Goal: Task Accomplishment & Management: Complete application form

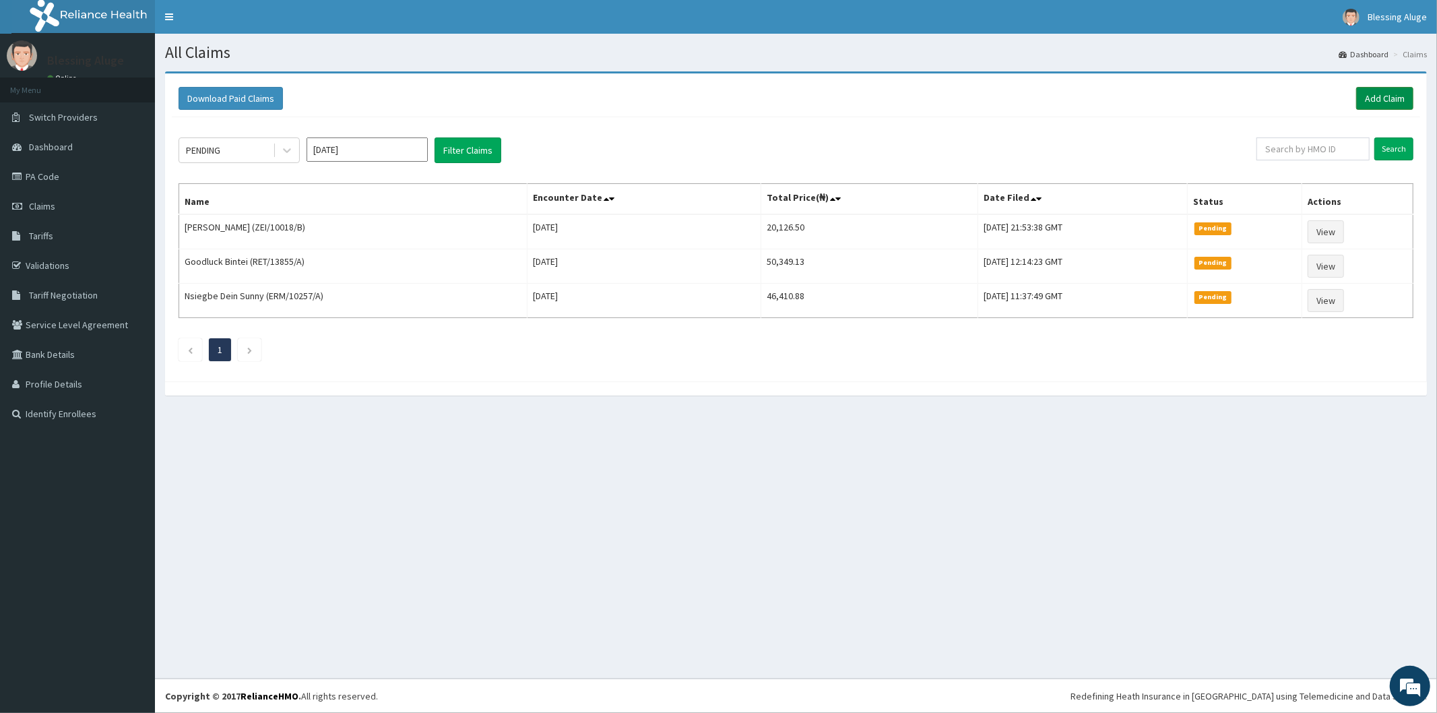
click at [1381, 99] on link "Add Claim" at bounding box center [1385, 98] width 57 height 23
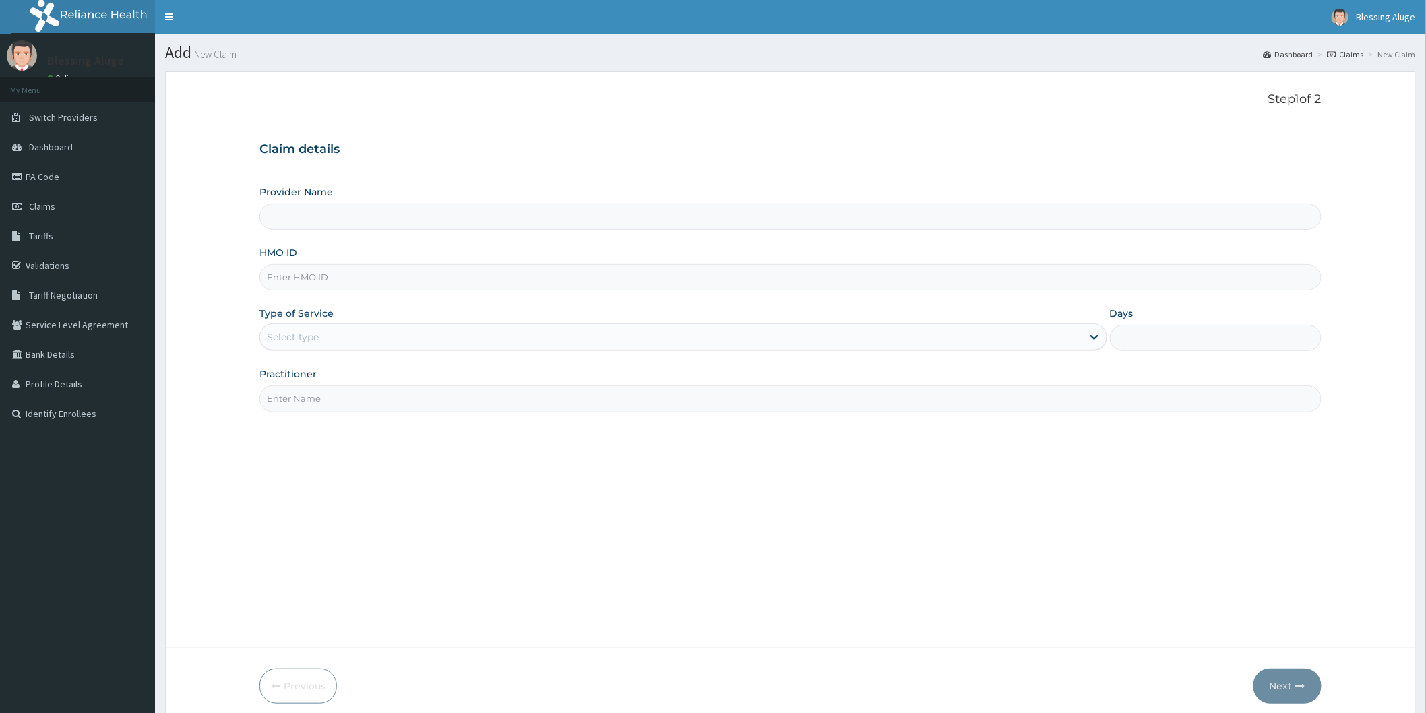
click at [656, 275] on input "HMO ID" at bounding box center [790, 277] width 1062 height 26
paste input "KAY/10035/E"
type input "KAY/10035/E"
click at [537, 338] on div "Select type" at bounding box center [671, 337] width 822 height 22
click at [589, 342] on div "Select type" at bounding box center [671, 337] width 822 height 22
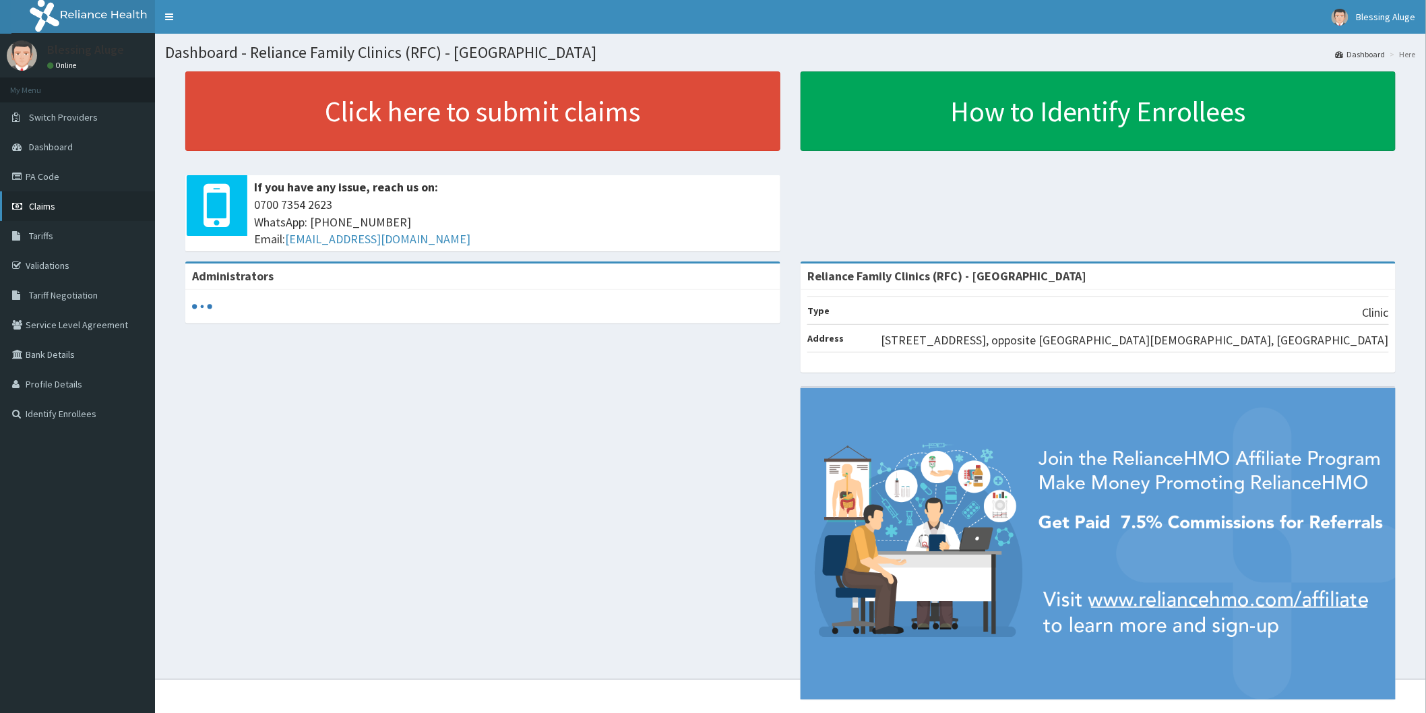
click at [49, 200] on span "Claims" at bounding box center [42, 206] width 26 height 12
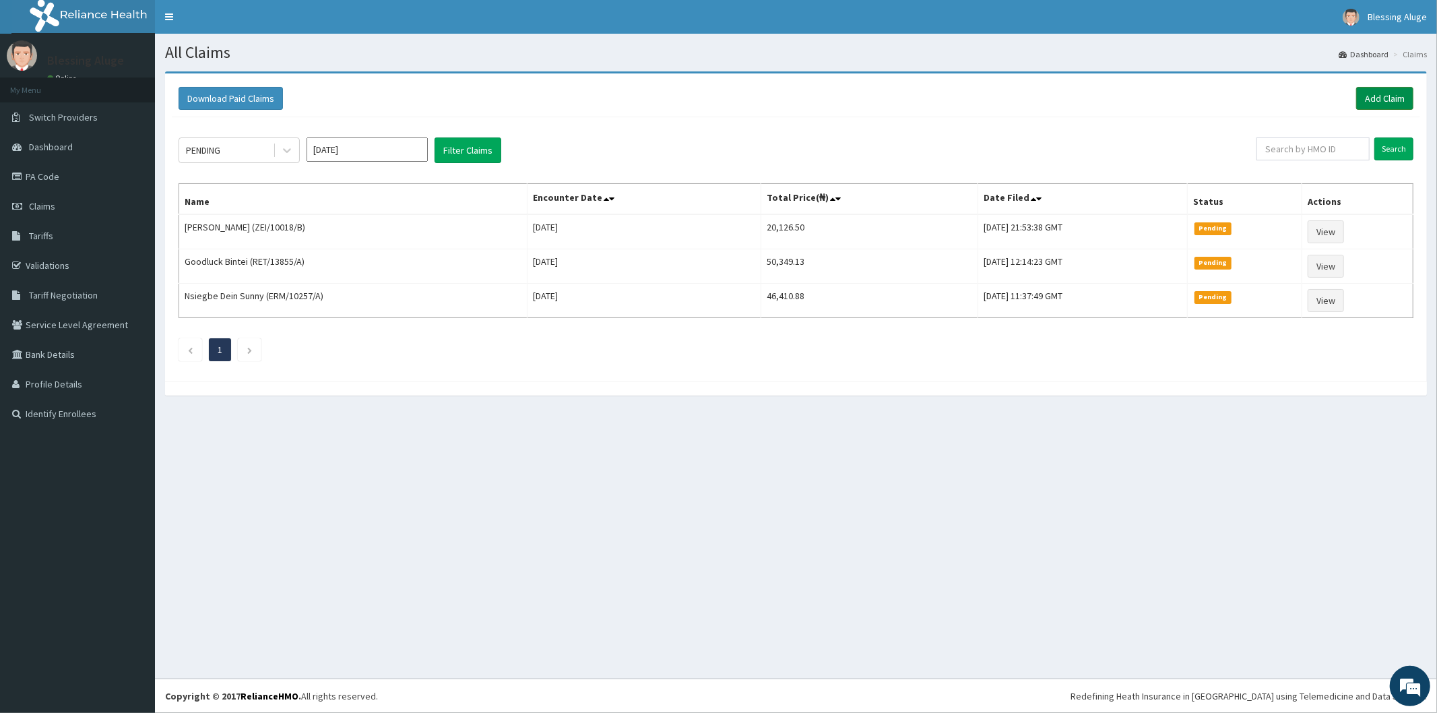
click at [1390, 97] on link "Add Claim" at bounding box center [1385, 98] width 57 height 23
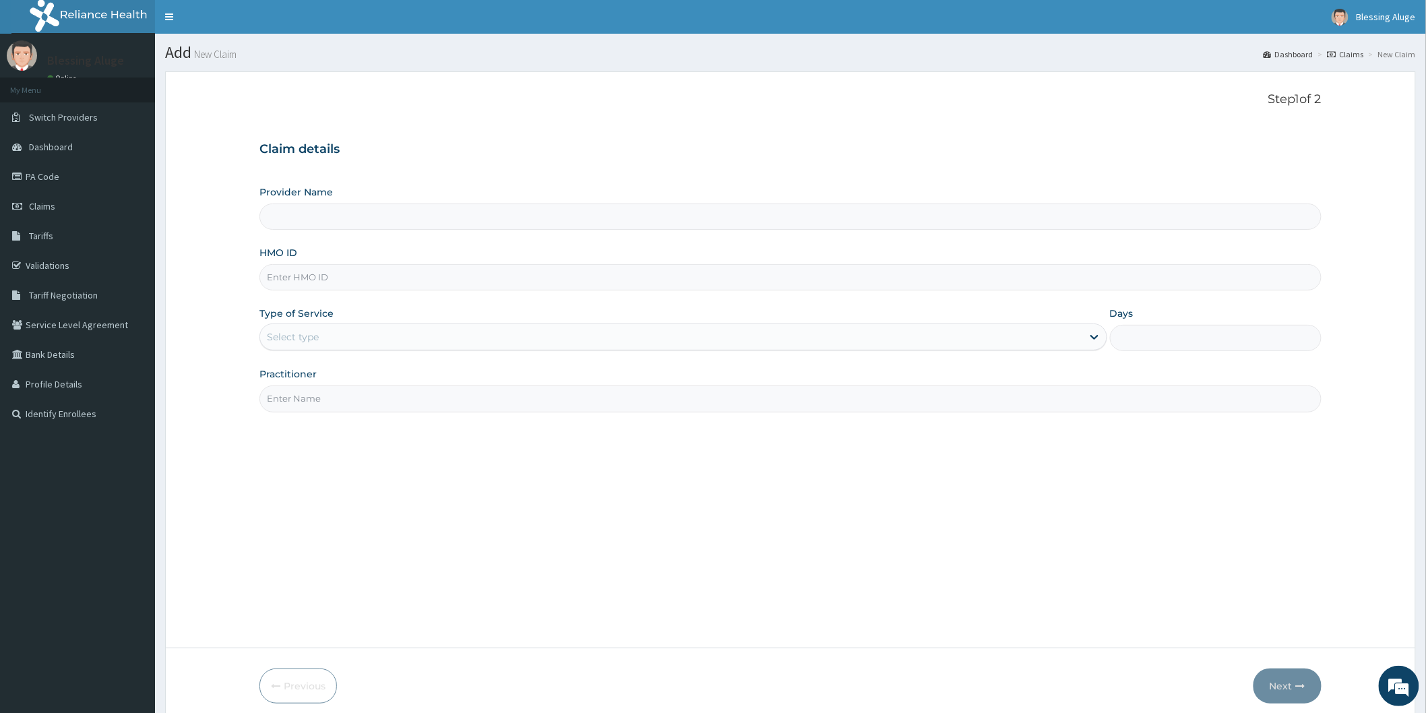
type input "Reliance Family Clinics (RFC) - [GEOGRAPHIC_DATA]"
click at [615, 283] on input "HMO ID" at bounding box center [790, 277] width 1062 height 26
paste input "KAY/10035/E"
type input "KAY/10035/E"
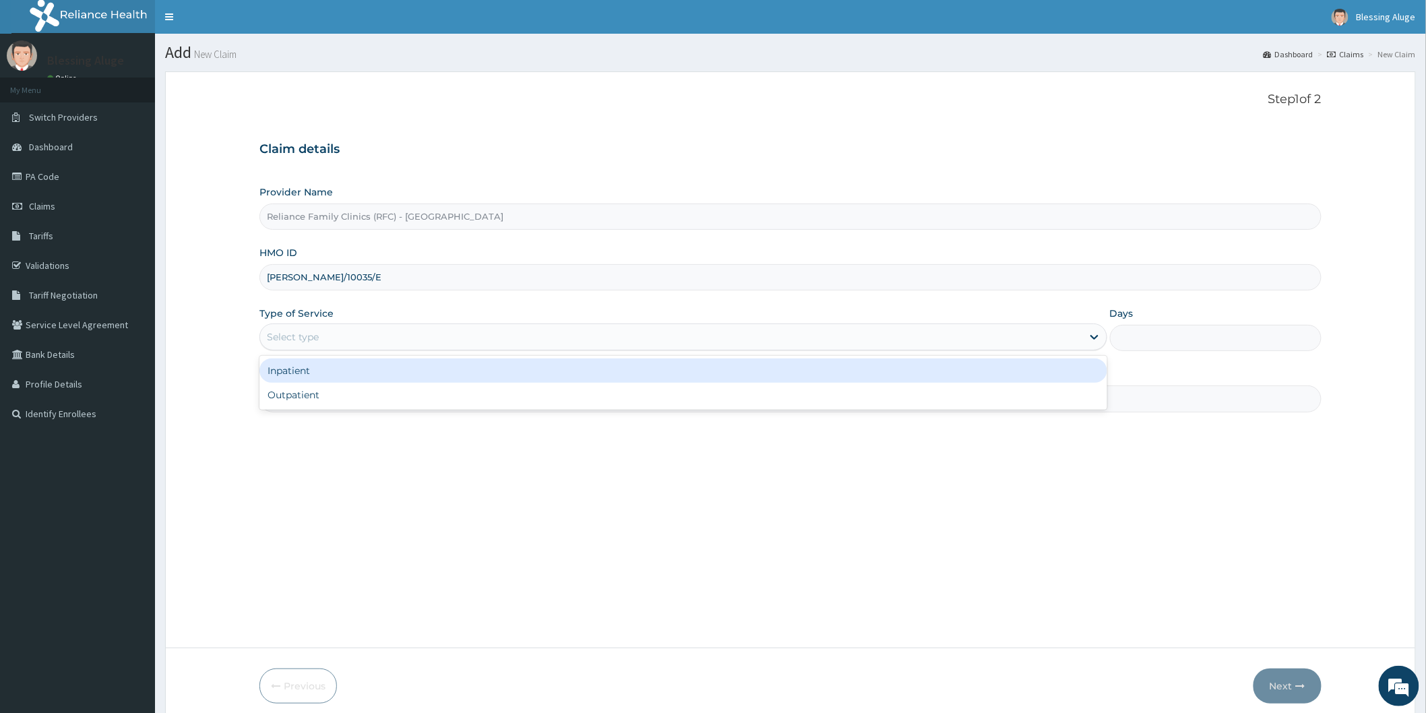
click at [586, 333] on div "Select type" at bounding box center [671, 337] width 822 height 22
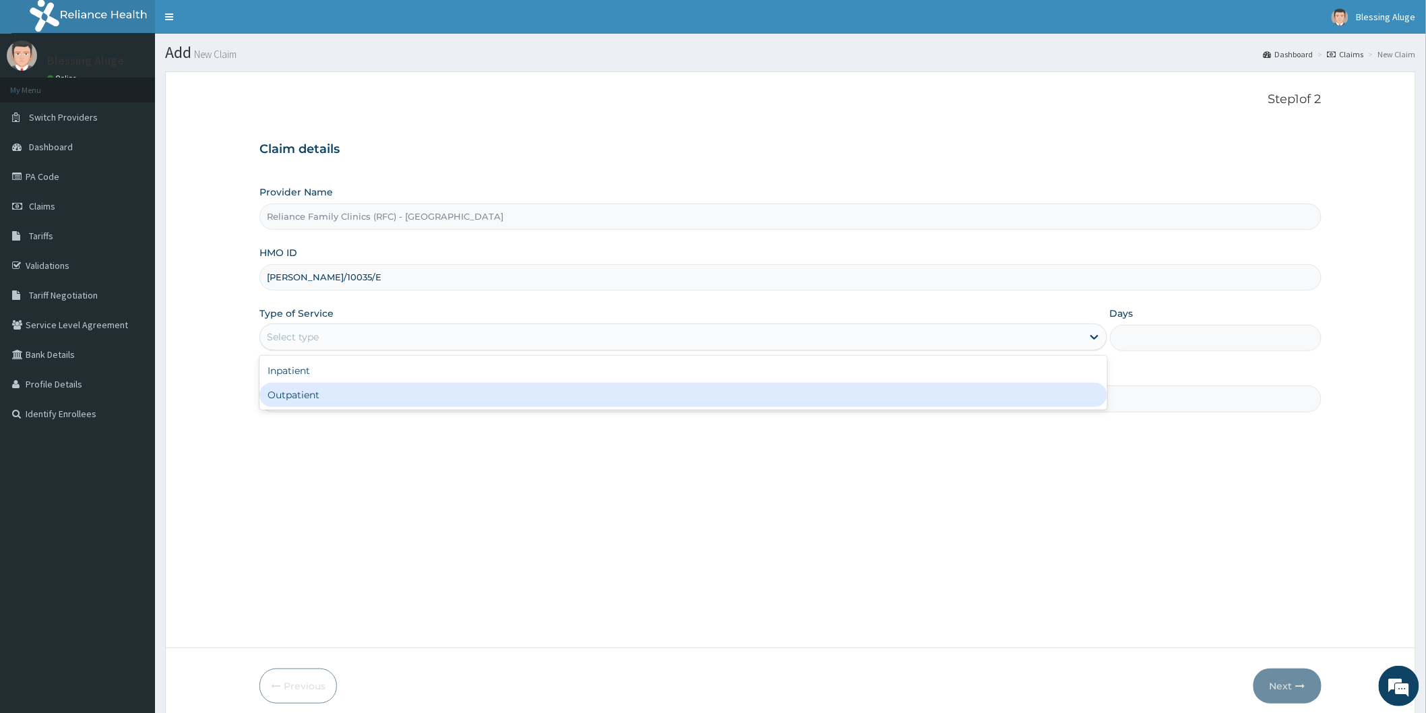
click at [563, 396] on div "Outpatient" at bounding box center [683, 395] width 848 height 24
type input "1"
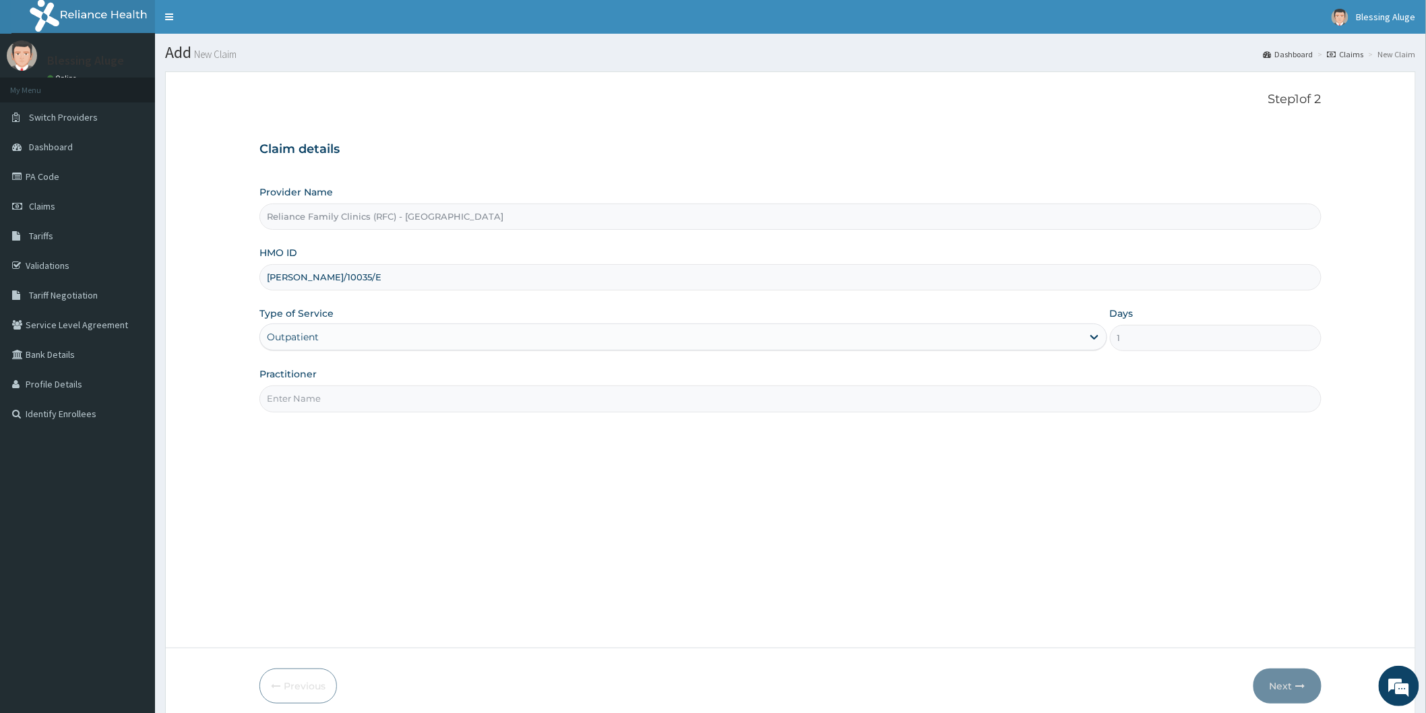
click at [523, 406] on input "Practitioner" at bounding box center [790, 398] width 1062 height 26
type input "Dr locum"
click at [1288, 683] on button "Next" at bounding box center [1287, 685] width 68 height 35
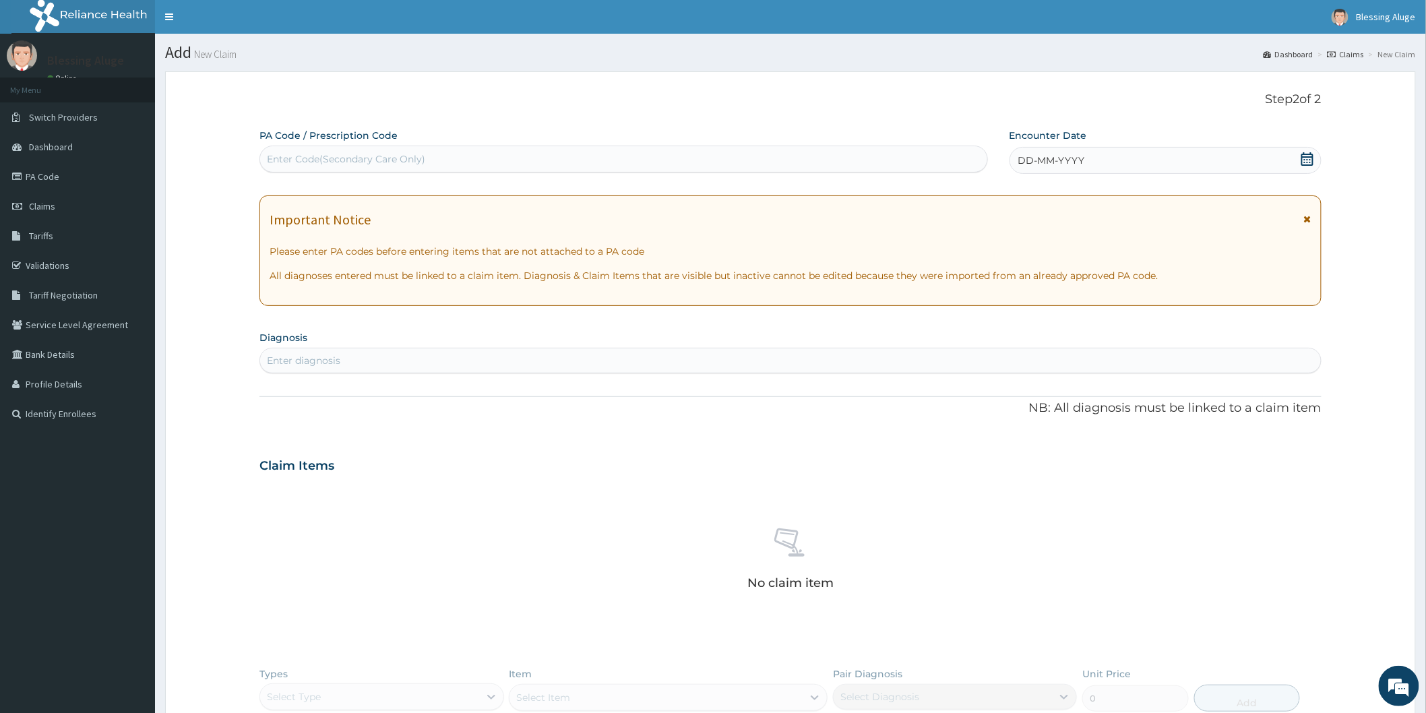
click at [1087, 152] on div "DD-MM-YYYY" at bounding box center [1165, 160] width 312 height 27
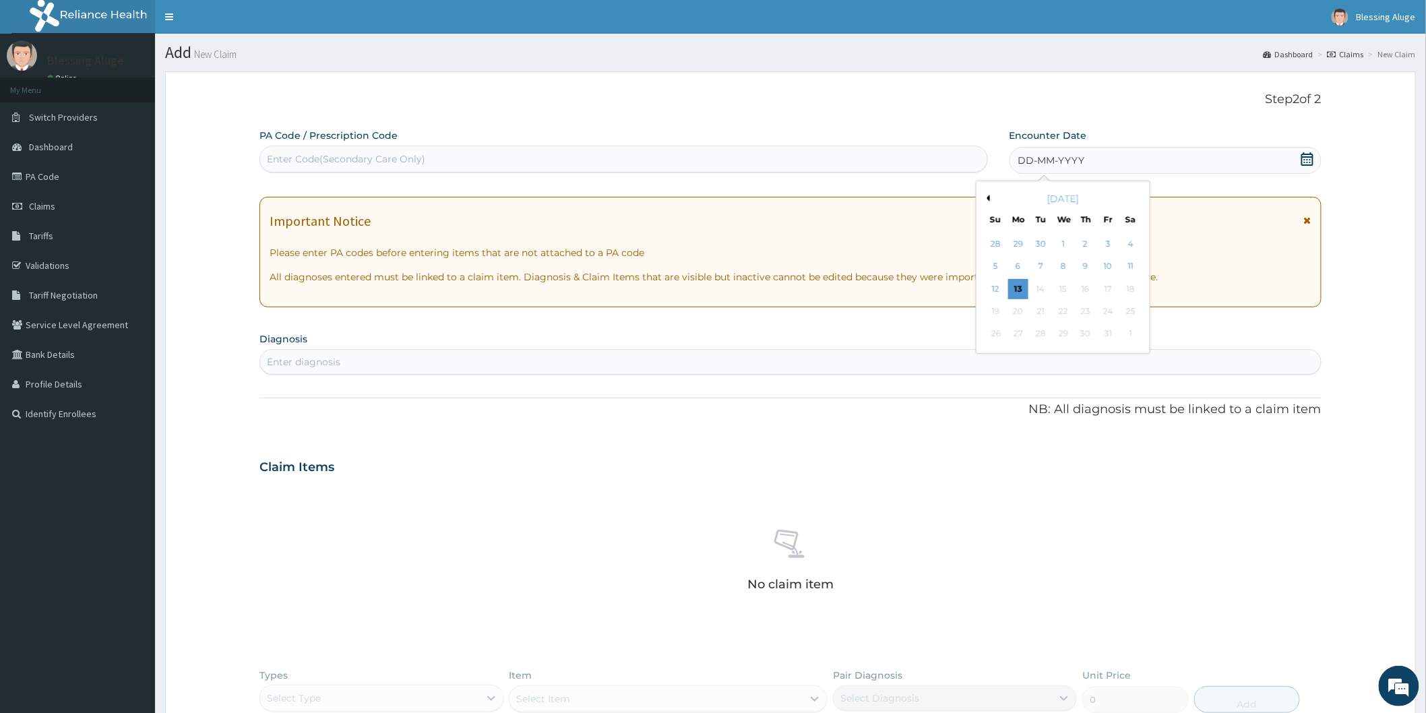
click at [987, 197] on button "Previous Month" at bounding box center [986, 198] width 7 height 7
click at [1106, 315] on div "26" at bounding box center [1108, 311] width 20 height 20
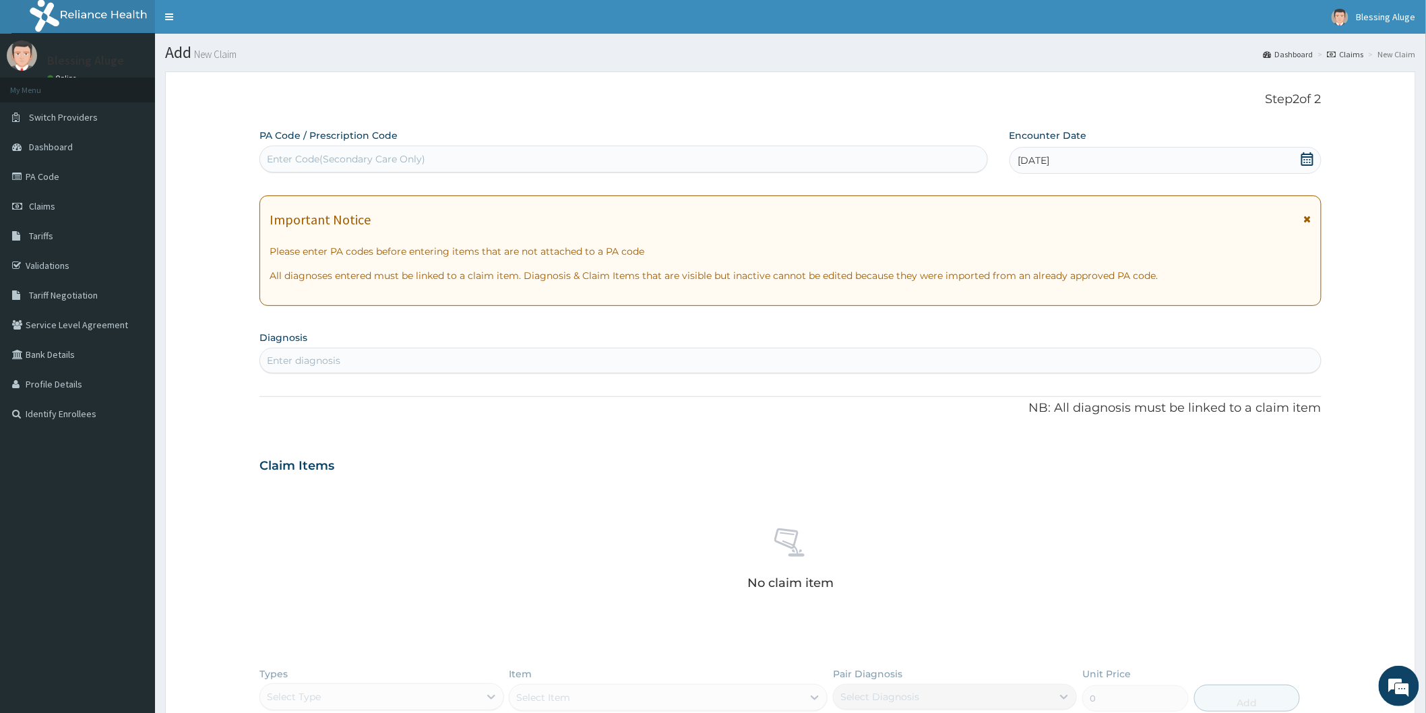
click at [462, 359] on div "Enter diagnosis" at bounding box center [790, 361] width 1061 height 22
type input "malaria"
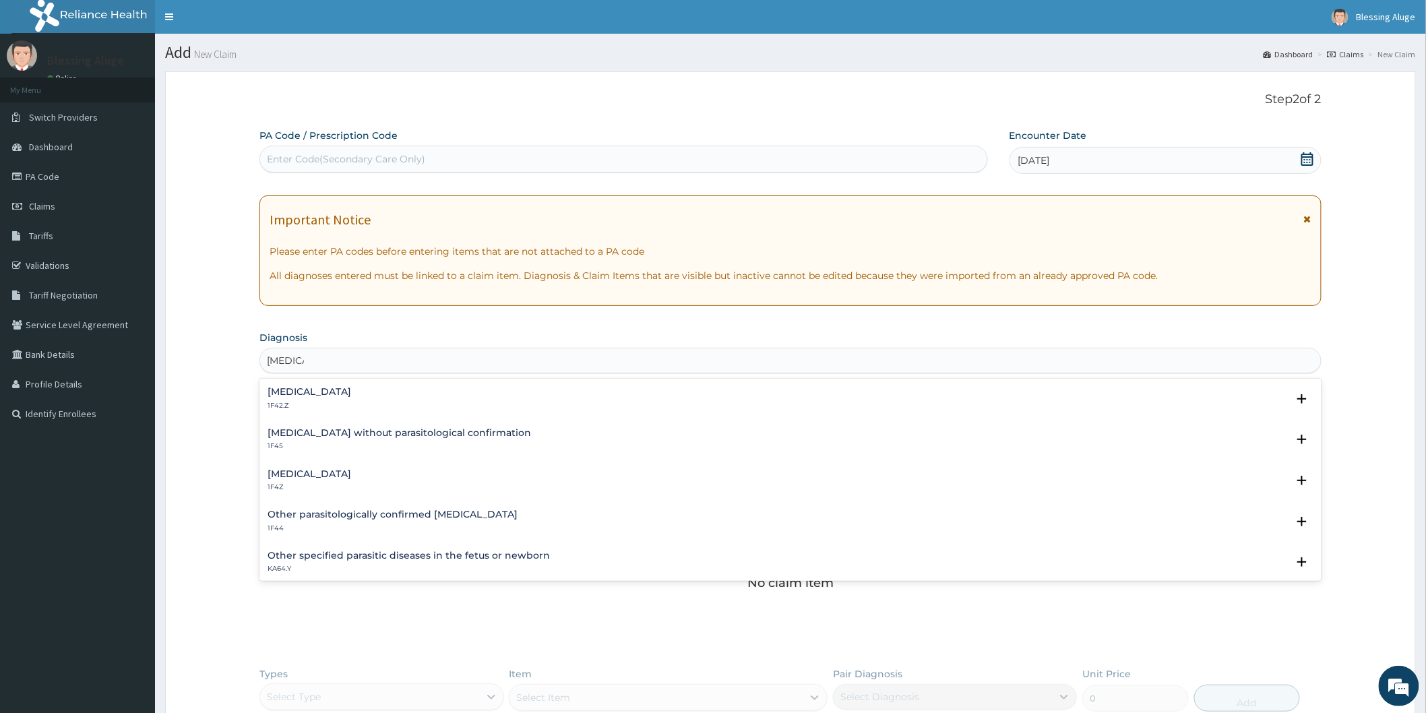
click at [351, 388] on h4 "Plasmodium malariae malaria without complication" at bounding box center [310, 392] width 84 height 10
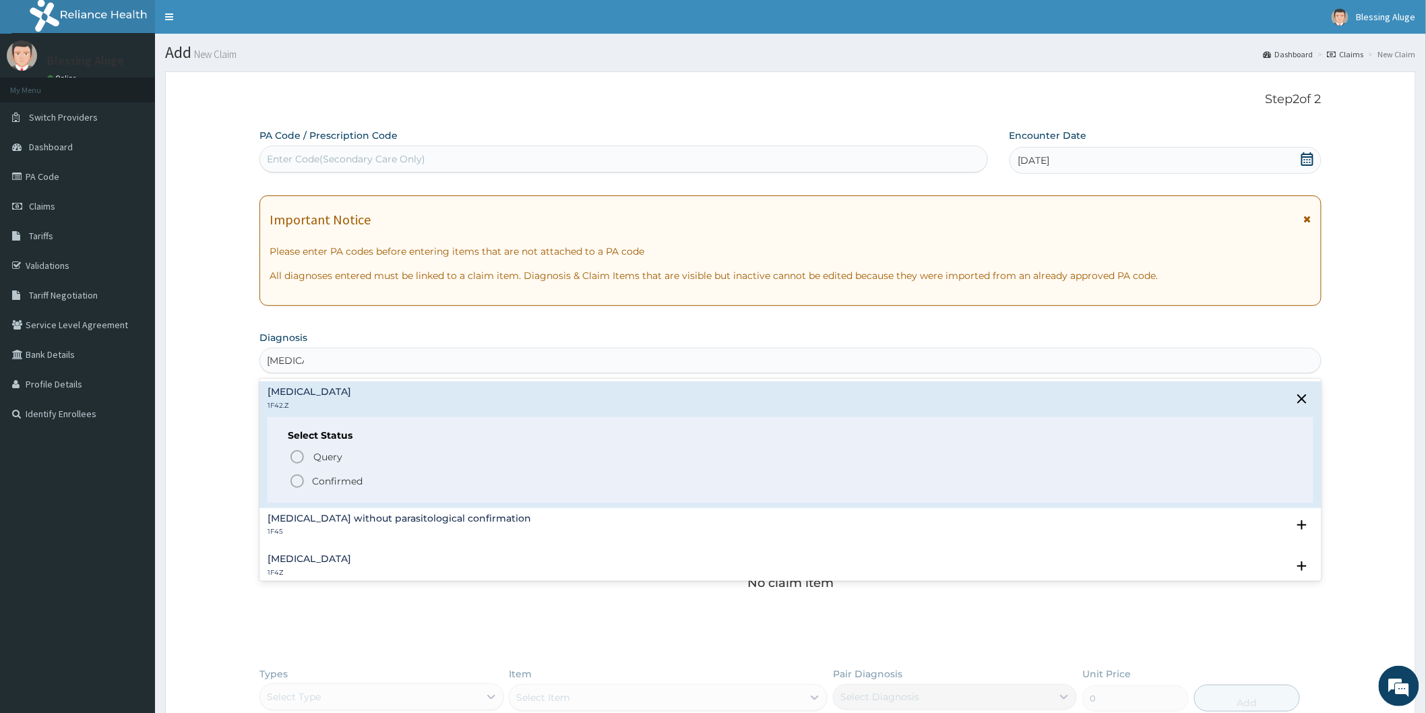
click at [297, 479] on icon "status option filled" at bounding box center [297, 481] width 16 height 16
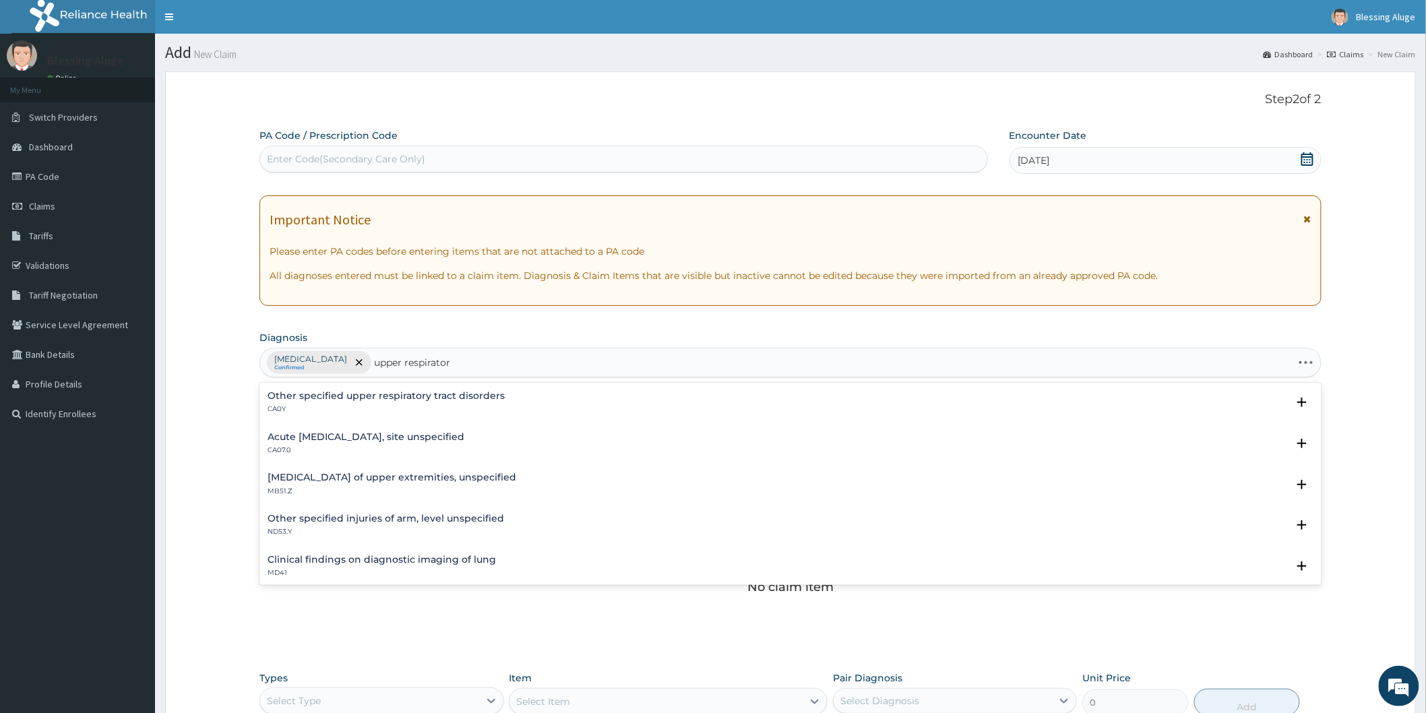
type input "upper respiratory"
click at [436, 438] on h4 "Acute upper respiratory infection, site unspecified" at bounding box center [366, 437] width 197 height 10
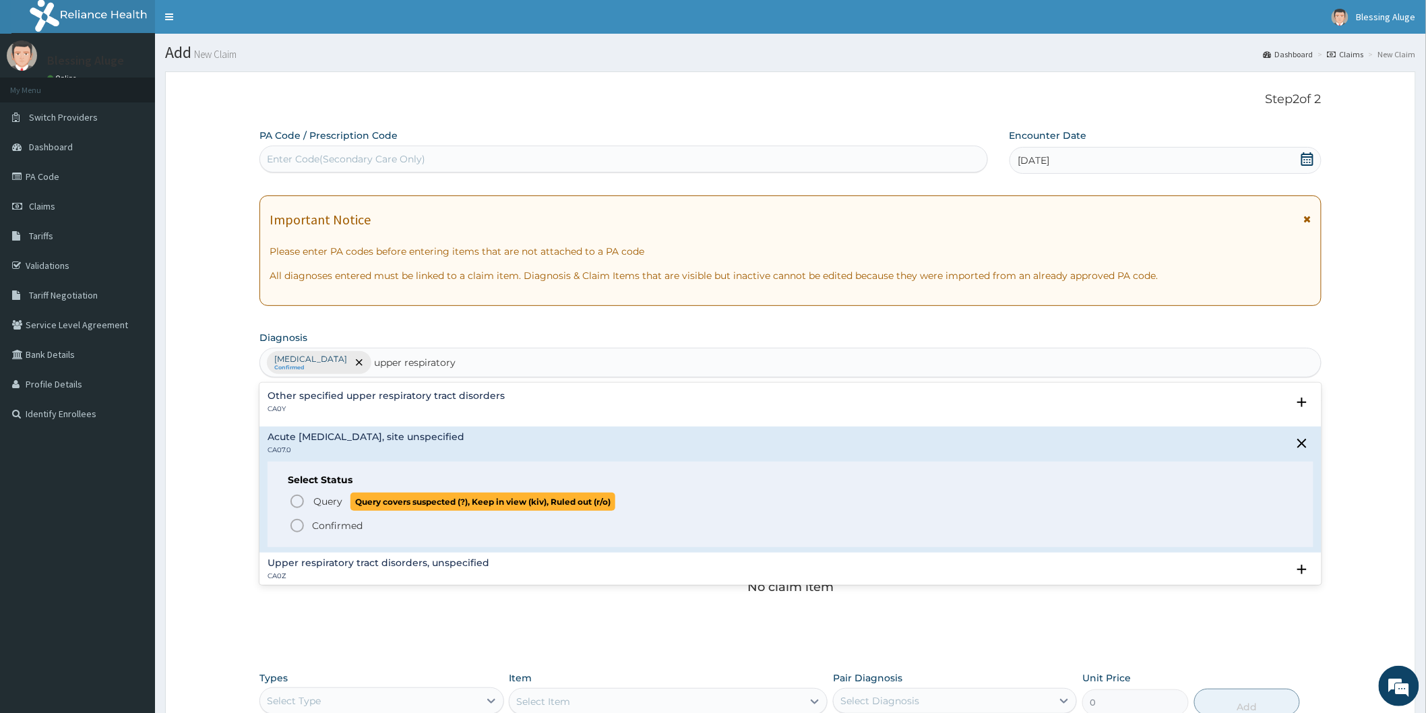
click at [298, 505] on icon "status option query" at bounding box center [297, 501] width 16 height 16
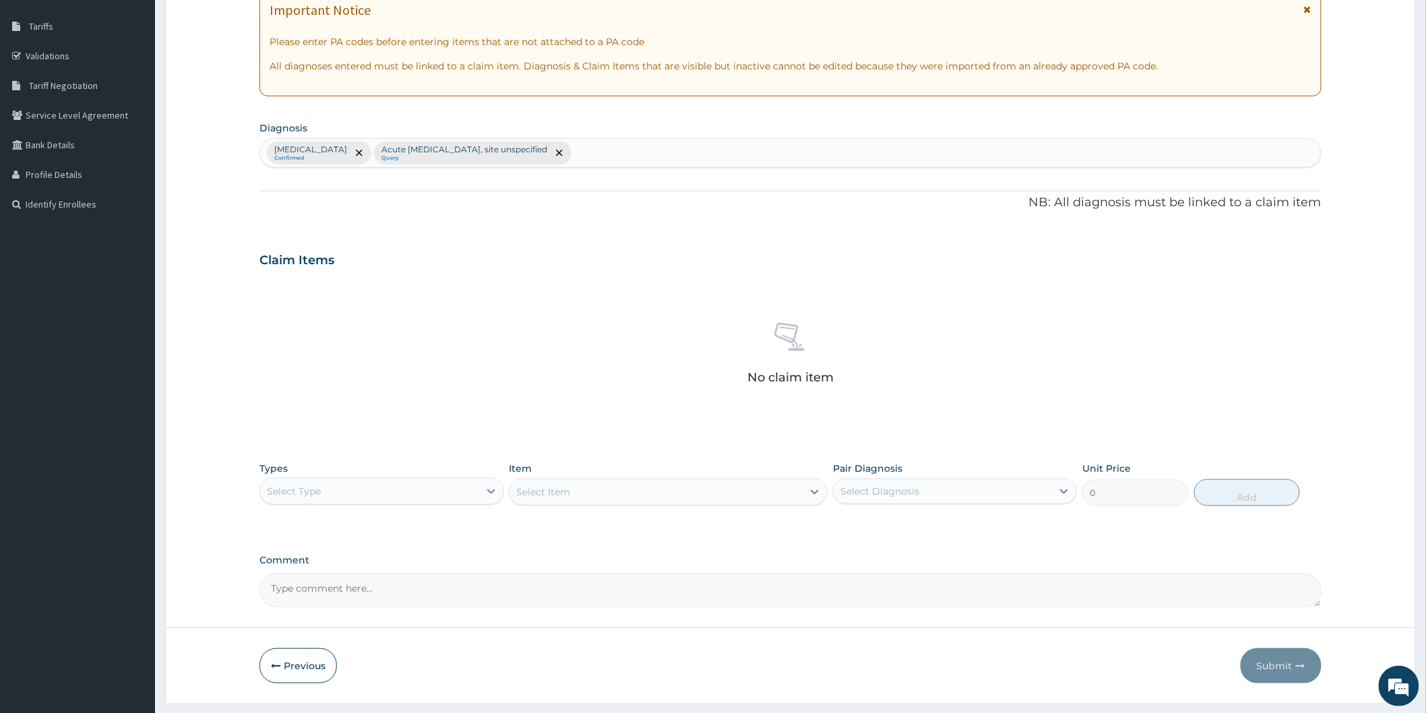
scroll to position [245, 0]
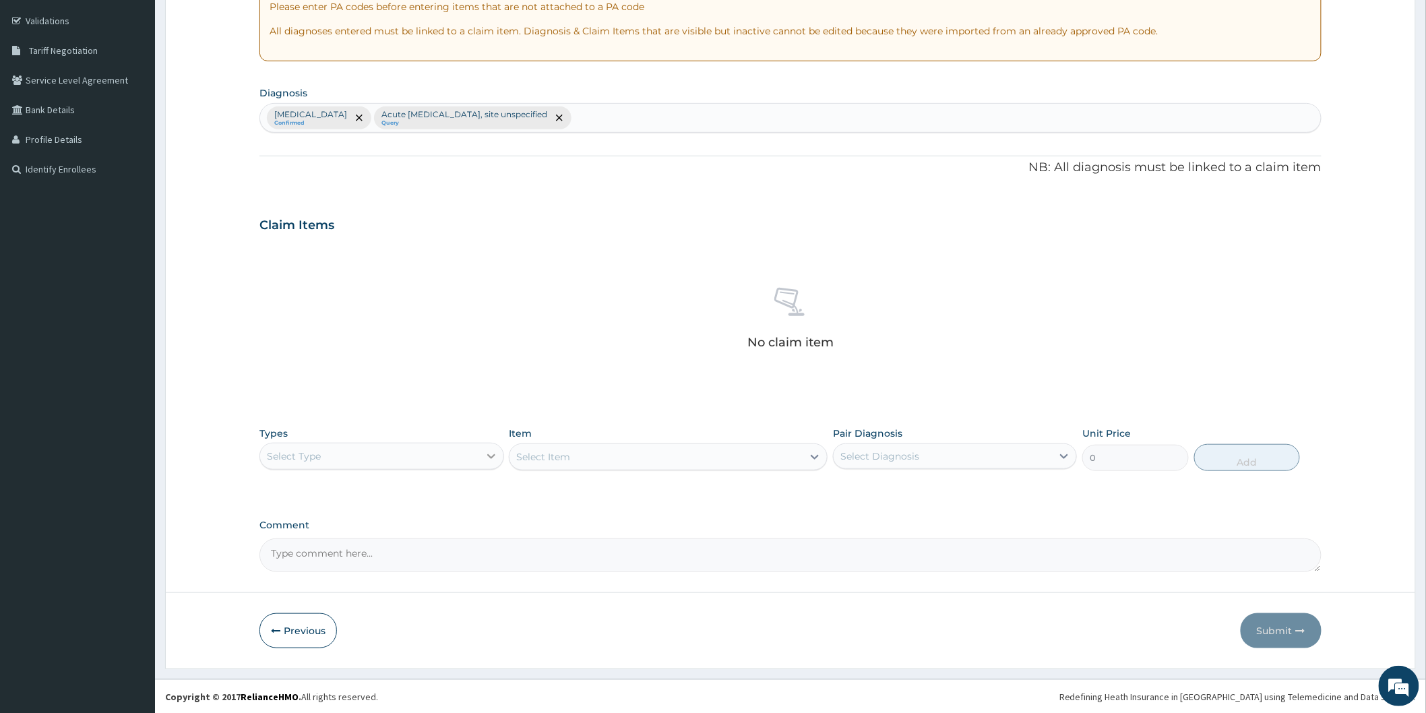
click at [485, 455] on icon at bounding box center [491, 455] width 13 height 13
click at [425, 537] on div "Procedures" at bounding box center [381, 538] width 244 height 24
click at [872, 462] on div "Select Diagnosis" at bounding box center [879, 455] width 79 height 13
click at [883, 496] on label "Plasmodium malariae malaria without complication" at bounding box center [897, 488] width 84 height 13
checkbox input "true"
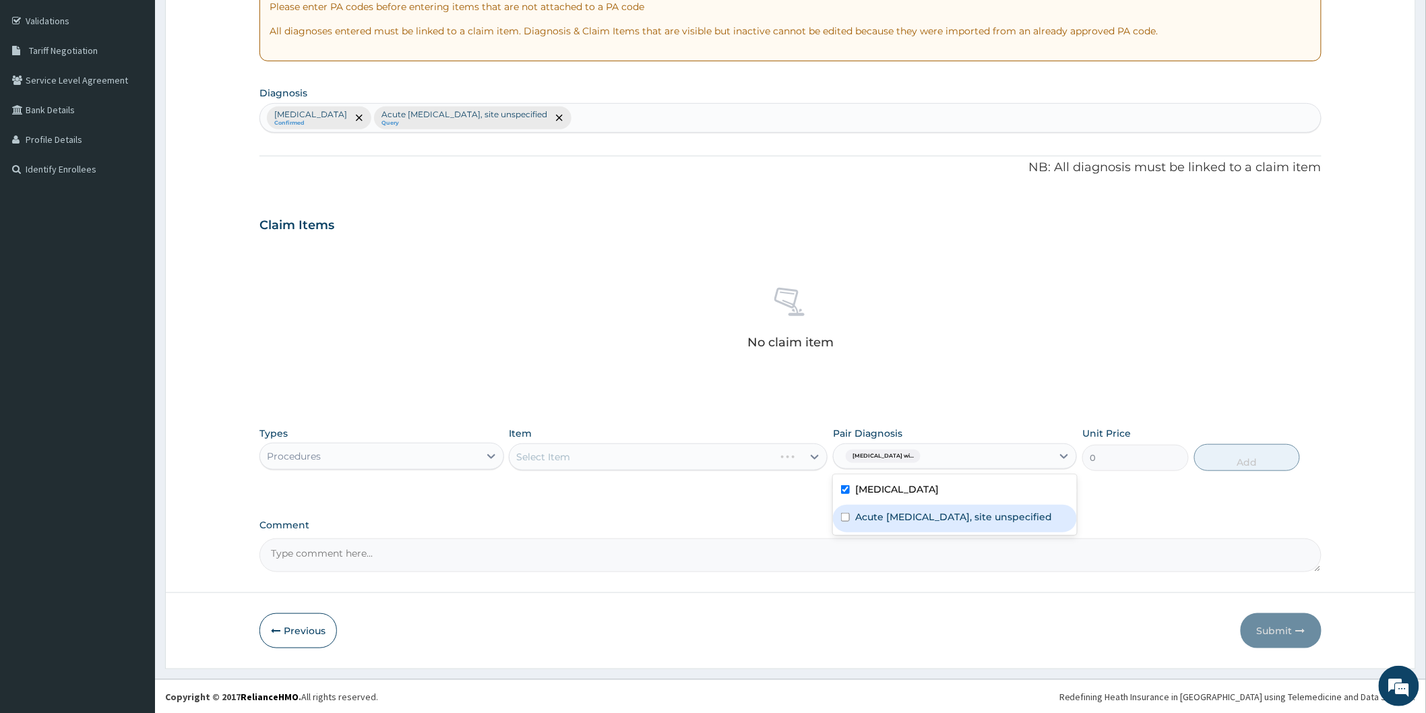
click at [890, 524] on label "Acute upper respiratory infection, site unspecified" at bounding box center [953, 516] width 197 height 13
checkbox input "true"
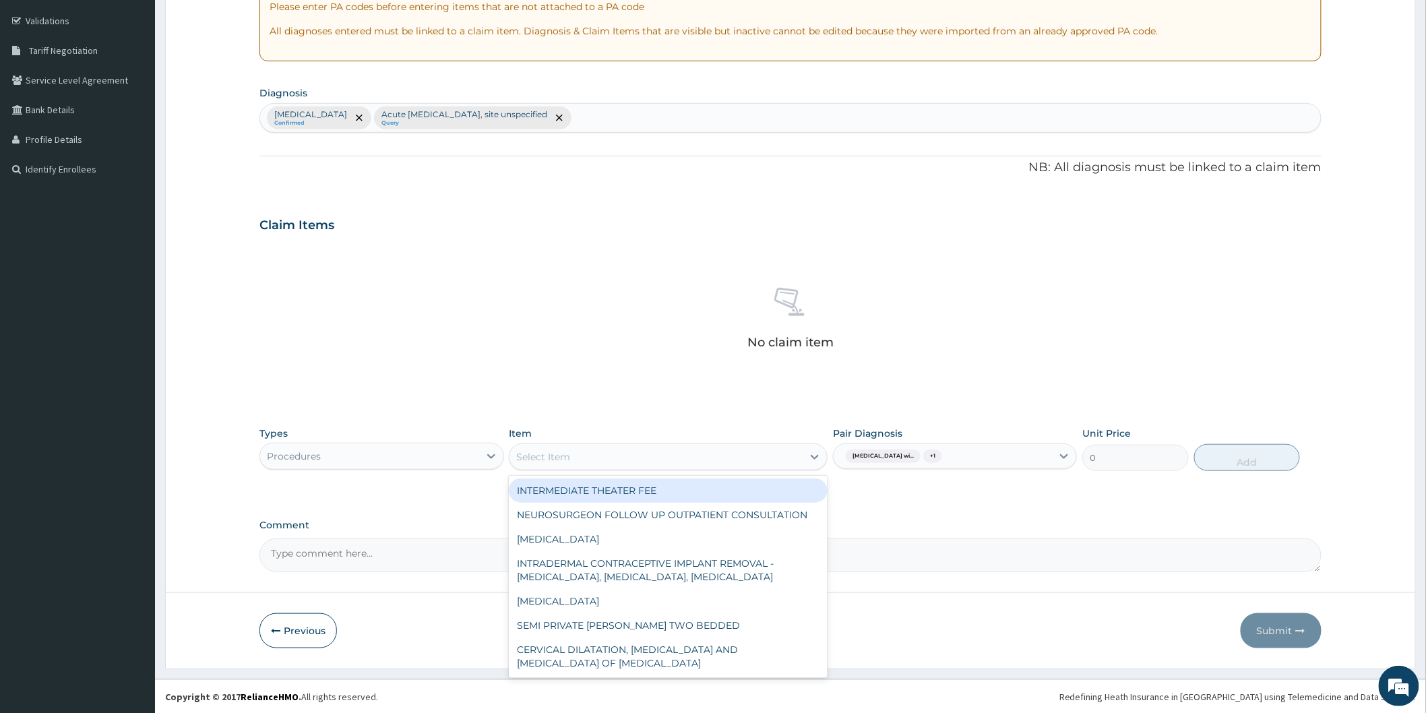
click at [718, 456] on div "Select Item" at bounding box center [655, 457] width 293 height 22
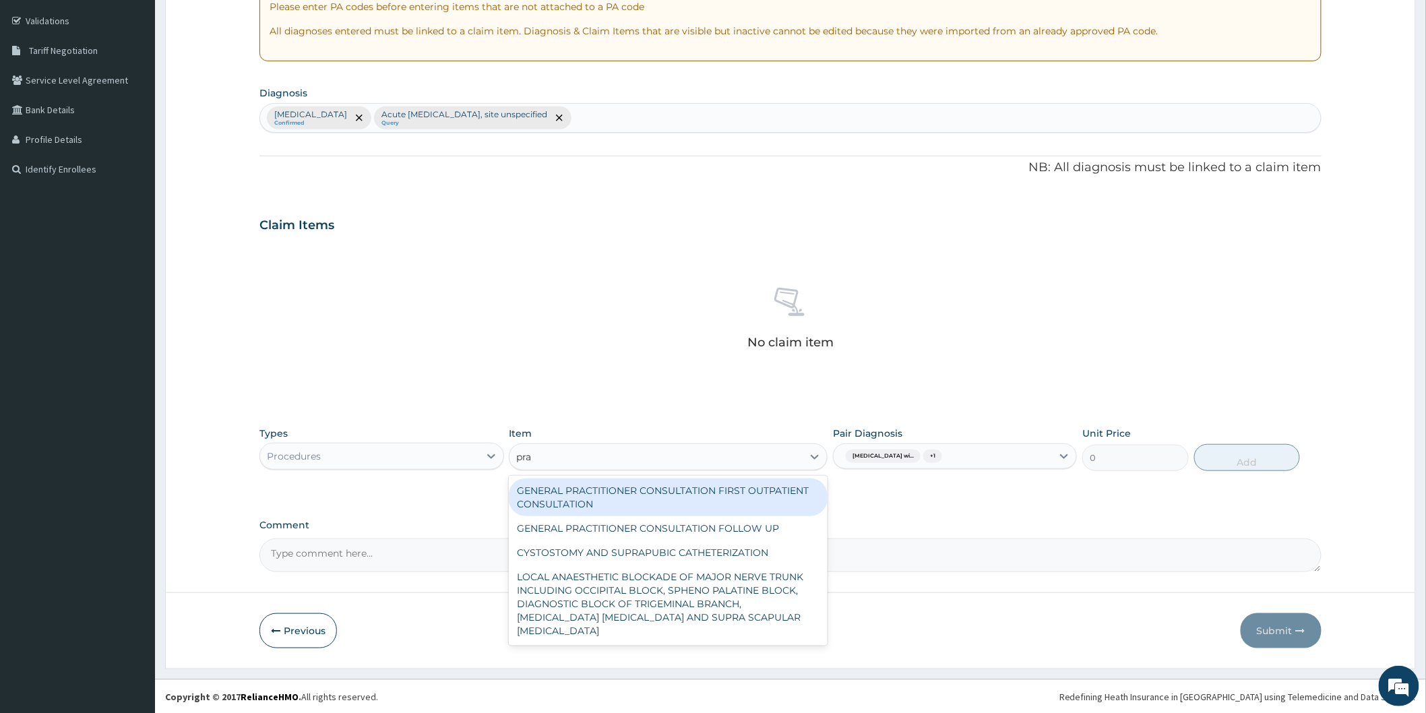
type input "prac"
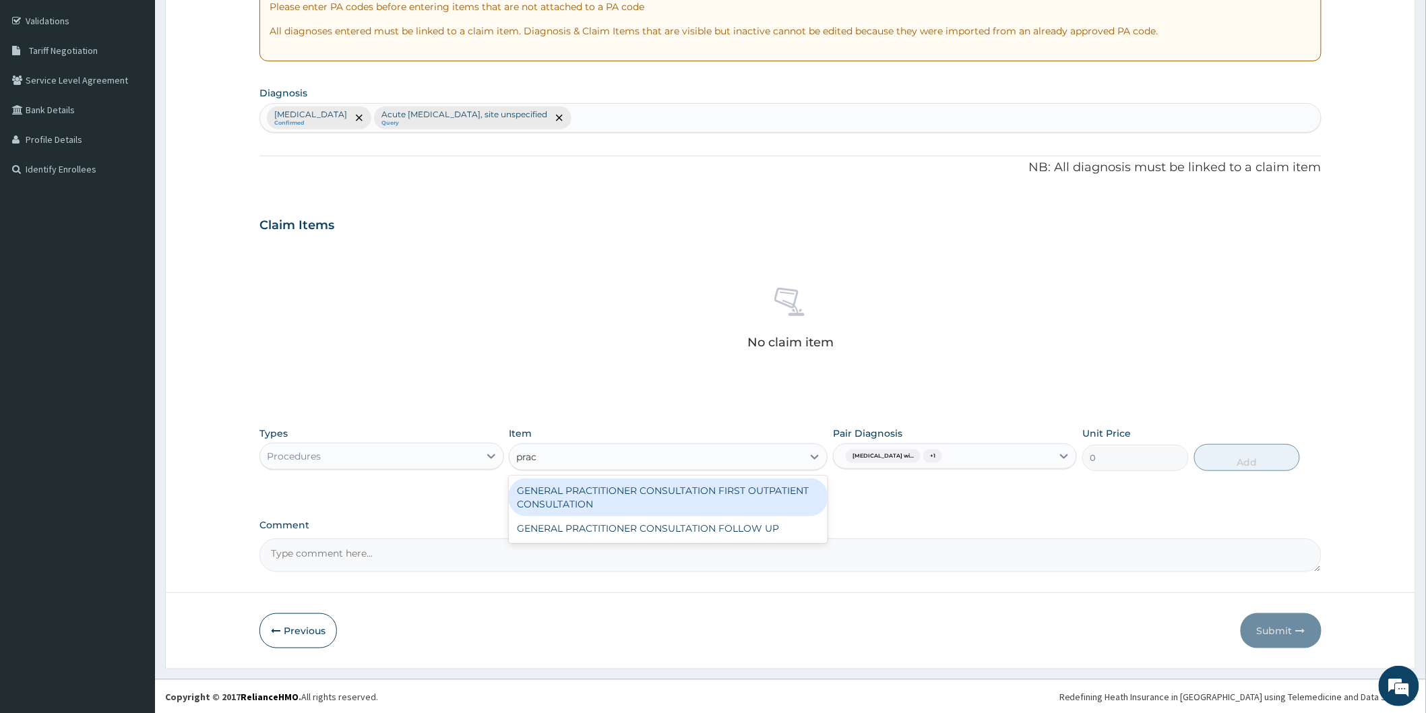
click at [743, 495] on div "GENERAL PRACTITIONER CONSULTATION FIRST OUTPATIENT CONSULTATION" at bounding box center [668, 497] width 319 height 38
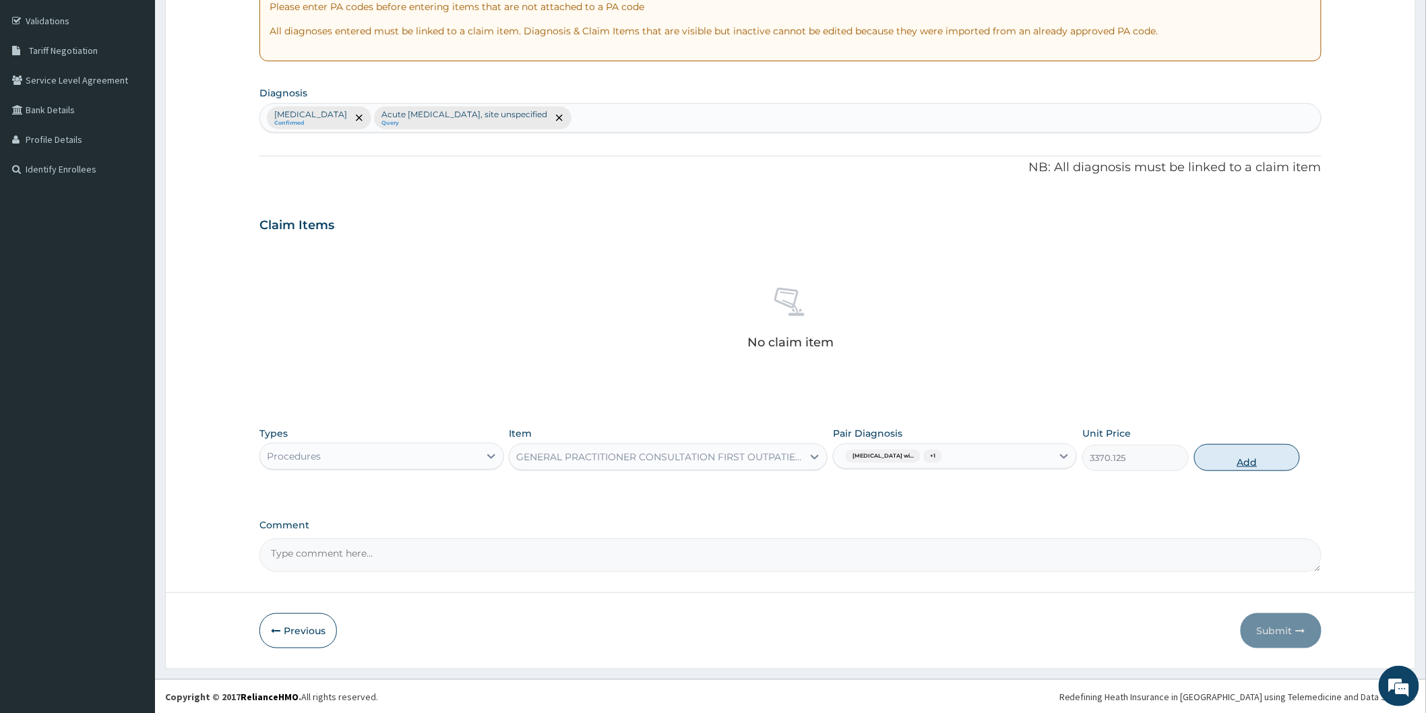
click at [1256, 460] on button "Add" at bounding box center [1247, 457] width 106 height 27
type input "0"
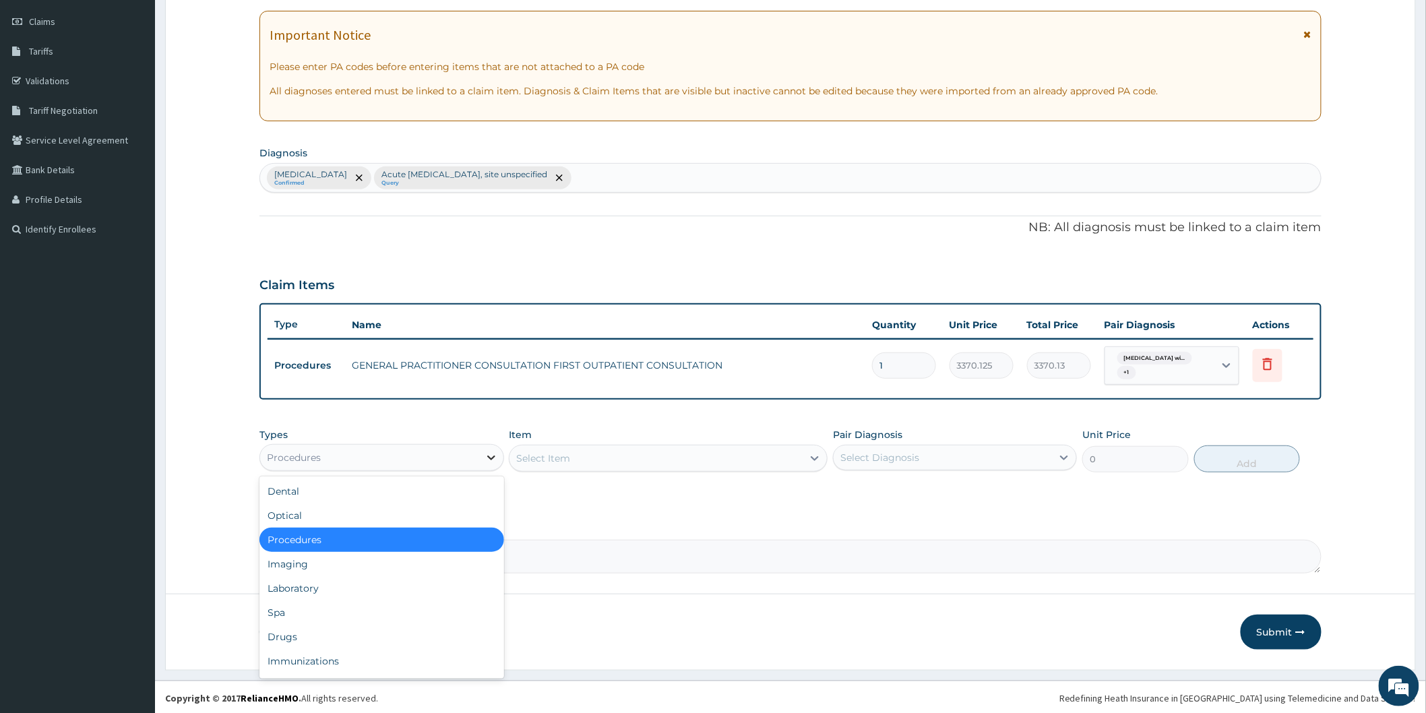
click at [481, 465] on div at bounding box center [491, 457] width 24 height 24
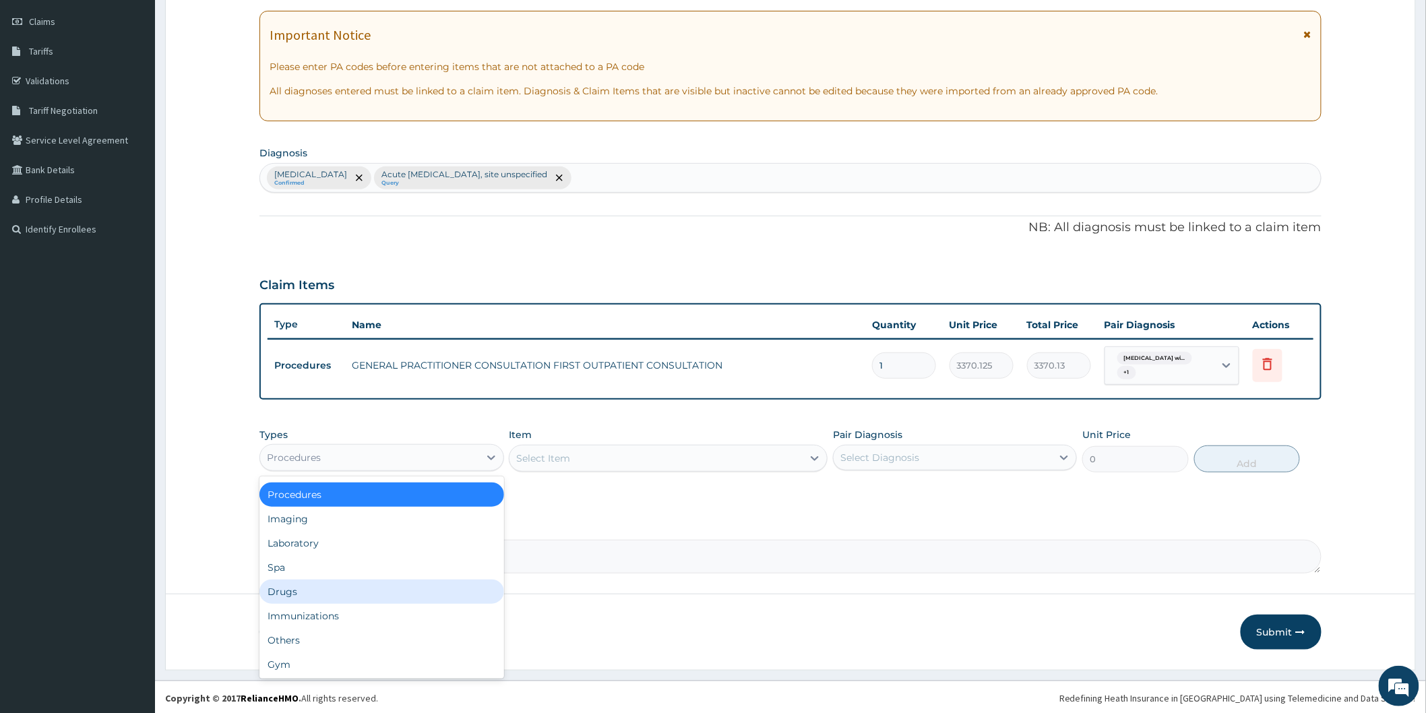
click at [351, 588] on div "Drugs" at bounding box center [381, 592] width 244 height 24
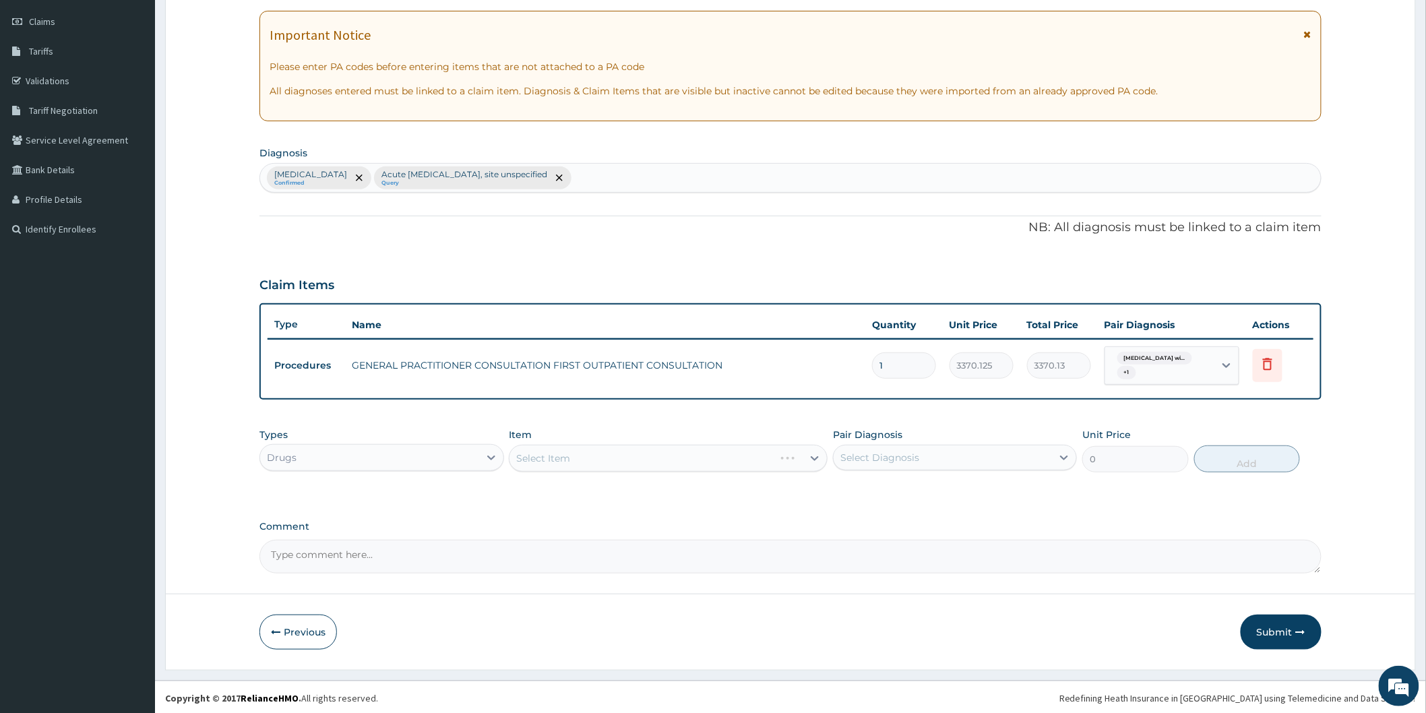
click at [927, 460] on div "Select Diagnosis" at bounding box center [943, 458] width 218 height 22
click at [921, 489] on label "Plasmodium malariae malaria without complication" at bounding box center [897, 490] width 84 height 13
checkbox input "true"
click at [699, 460] on div "Select Item" at bounding box center [668, 458] width 319 height 27
click at [698, 460] on div "Select Item" at bounding box center [655, 458] width 293 height 22
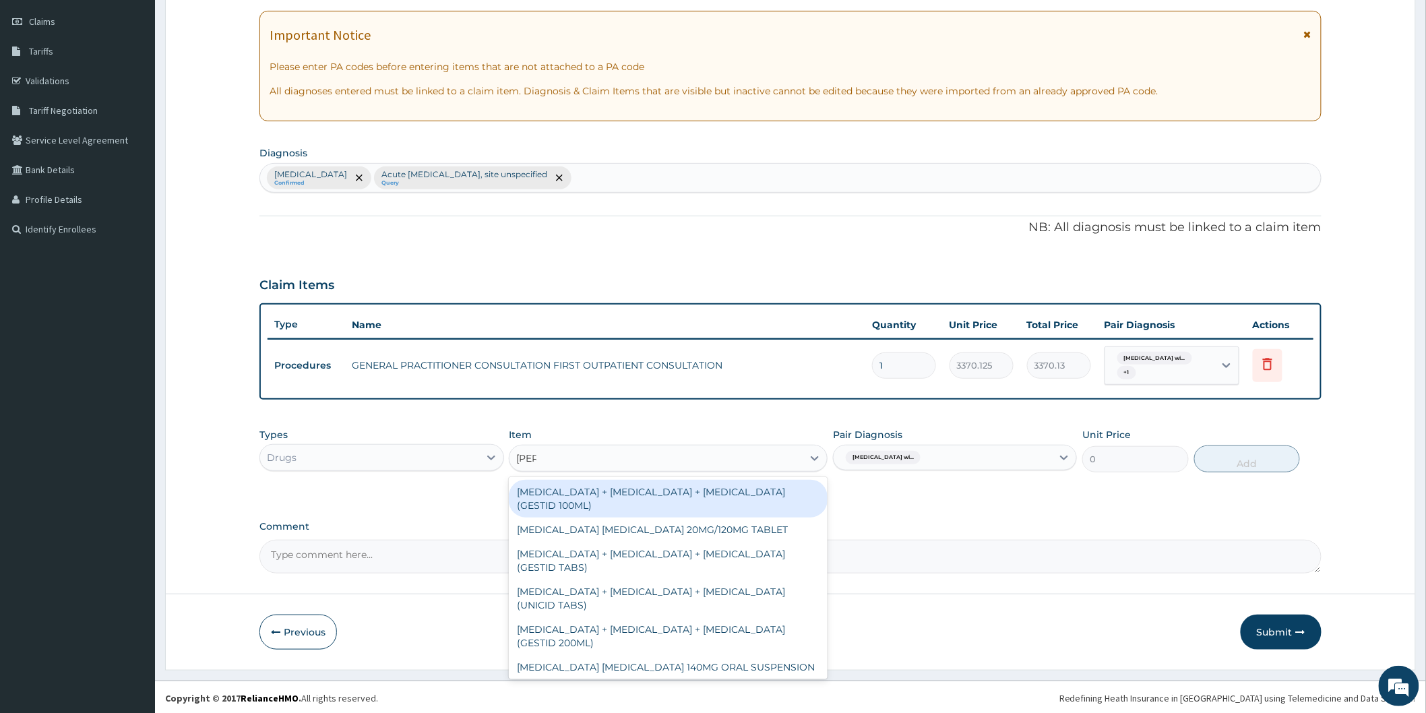
type input "lume"
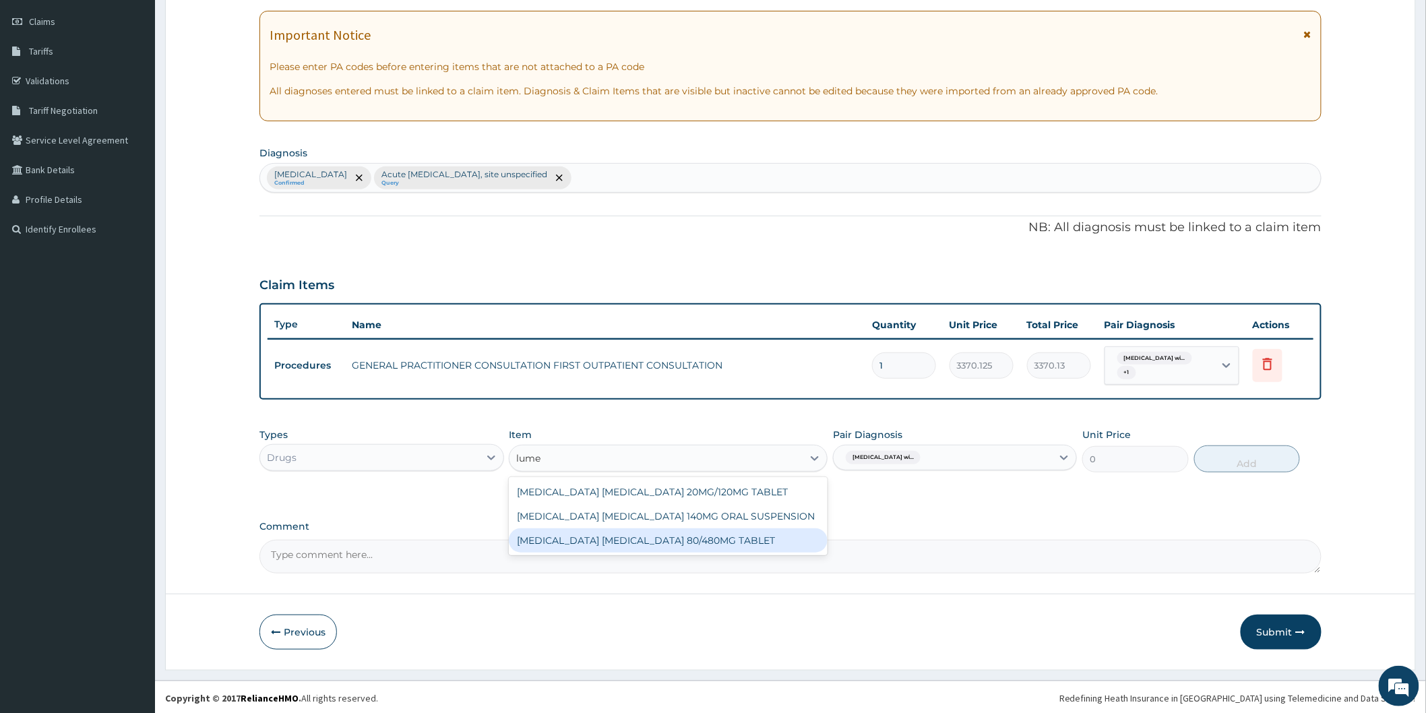
click at [749, 533] on div "[MEDICAL_DATA] [MEDICAL_DATA] 80/480MG TABLET" at bounding box center [668, 540] width 319 height 24
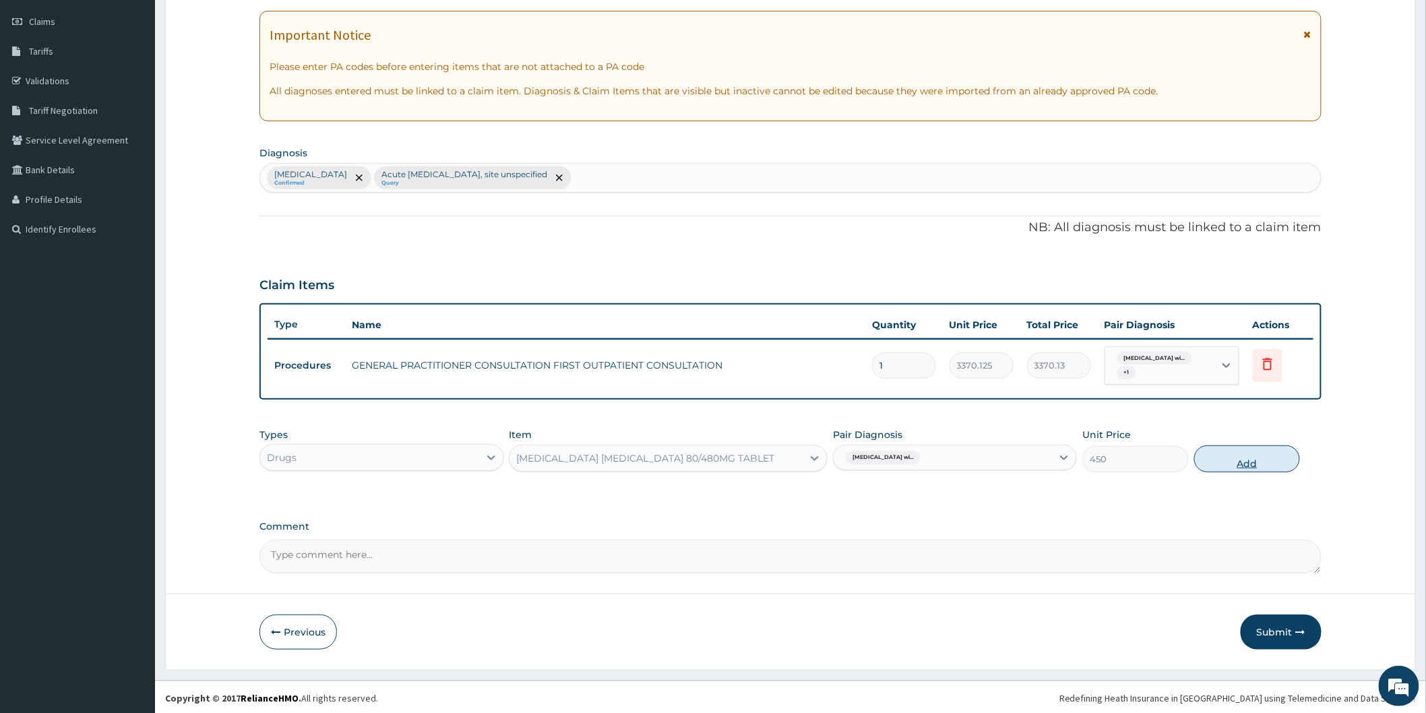
click at [1263, 459] on button "Add" at bounding box center [1247, 458] width 106 height 27
type input "0"
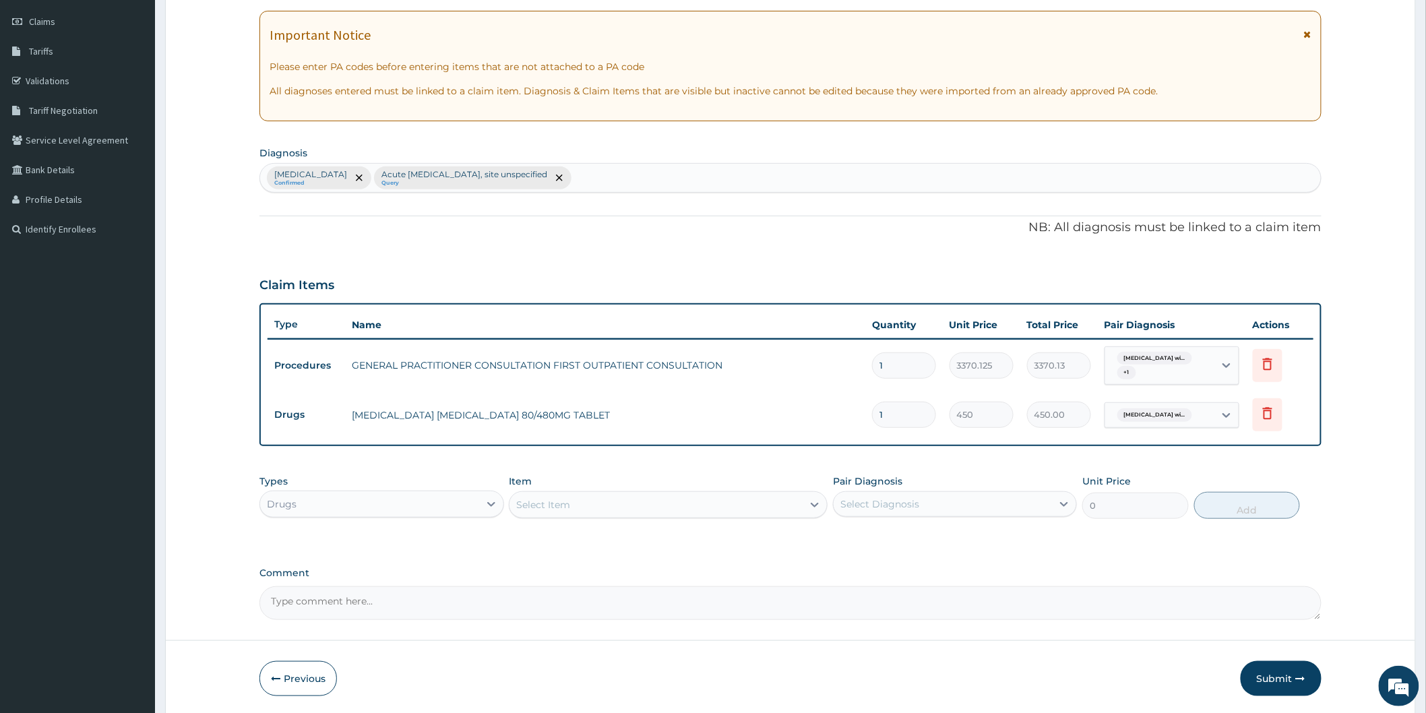
type input "0.00"
type input "6"
type input "2700.00"
type input "6"
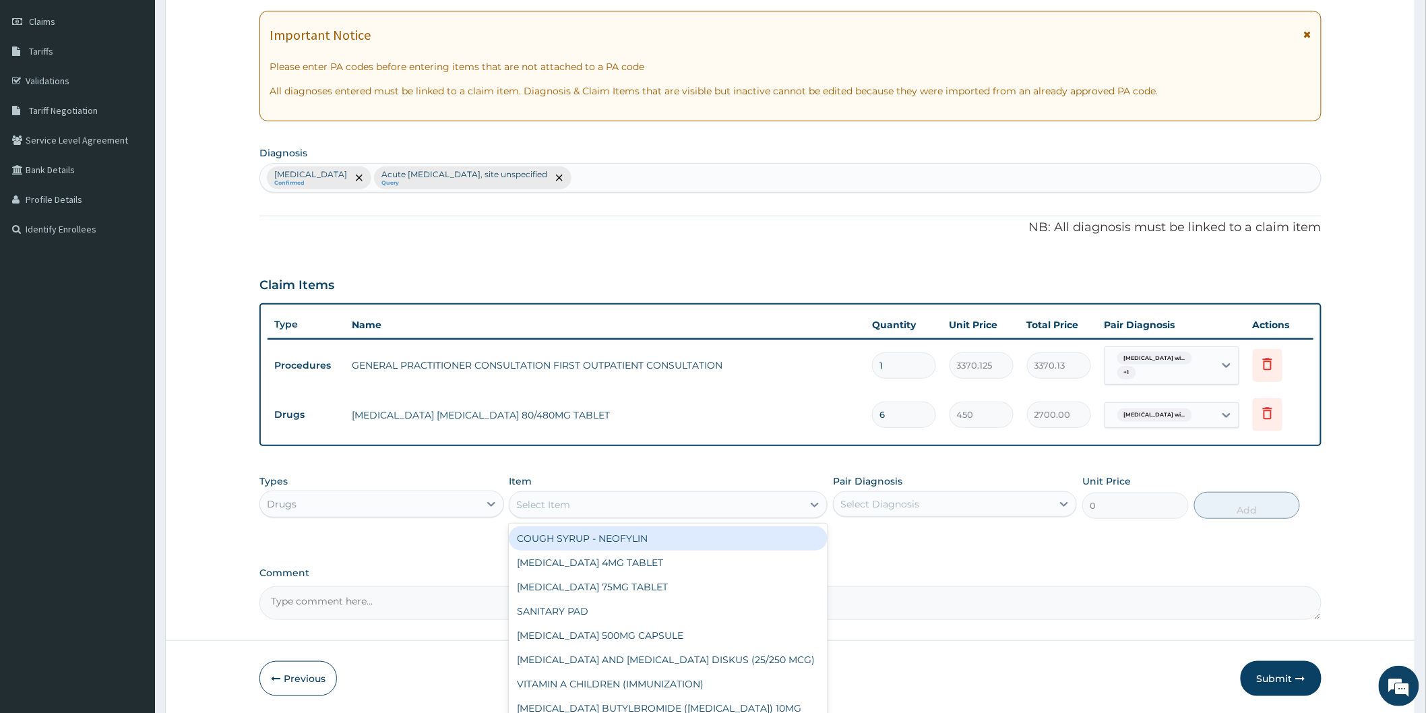
click at [650, 510] on div "Select Item" at bounding box center [655, 505] width 293 height 22
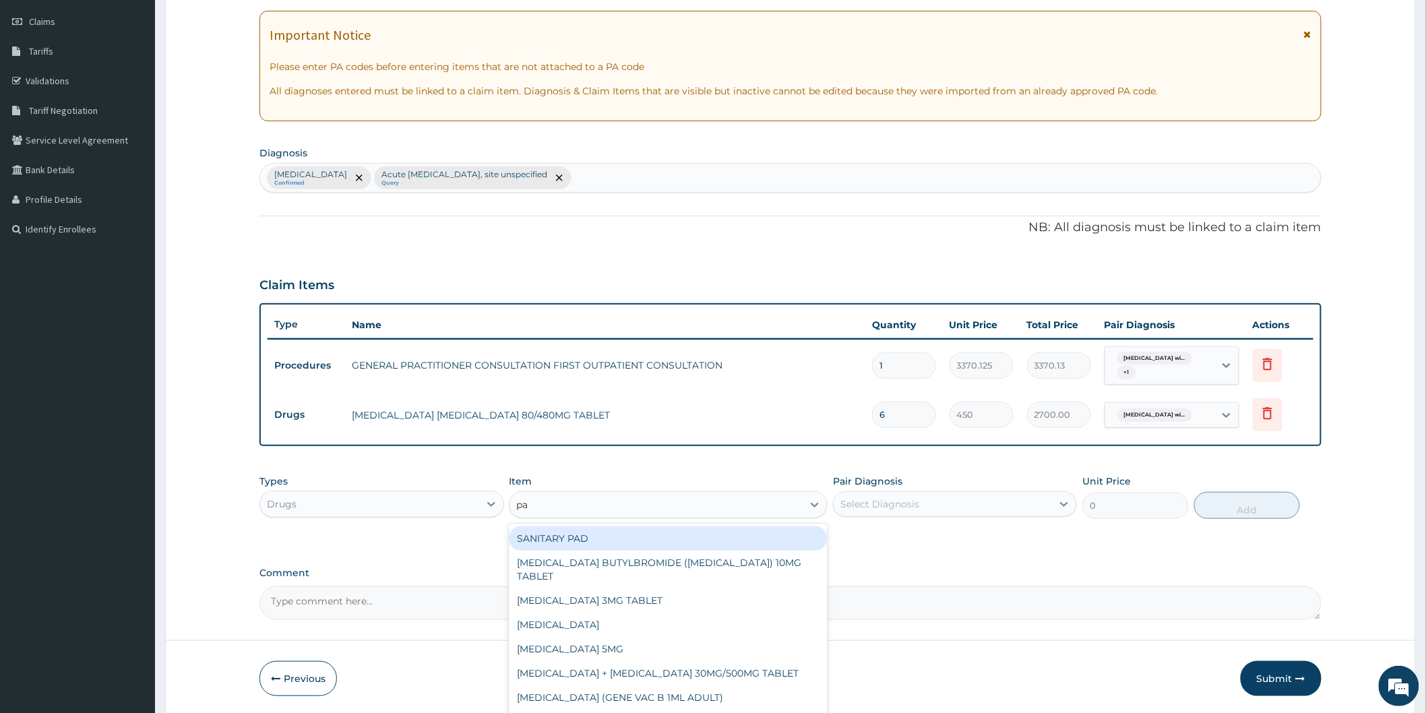
type input "par"
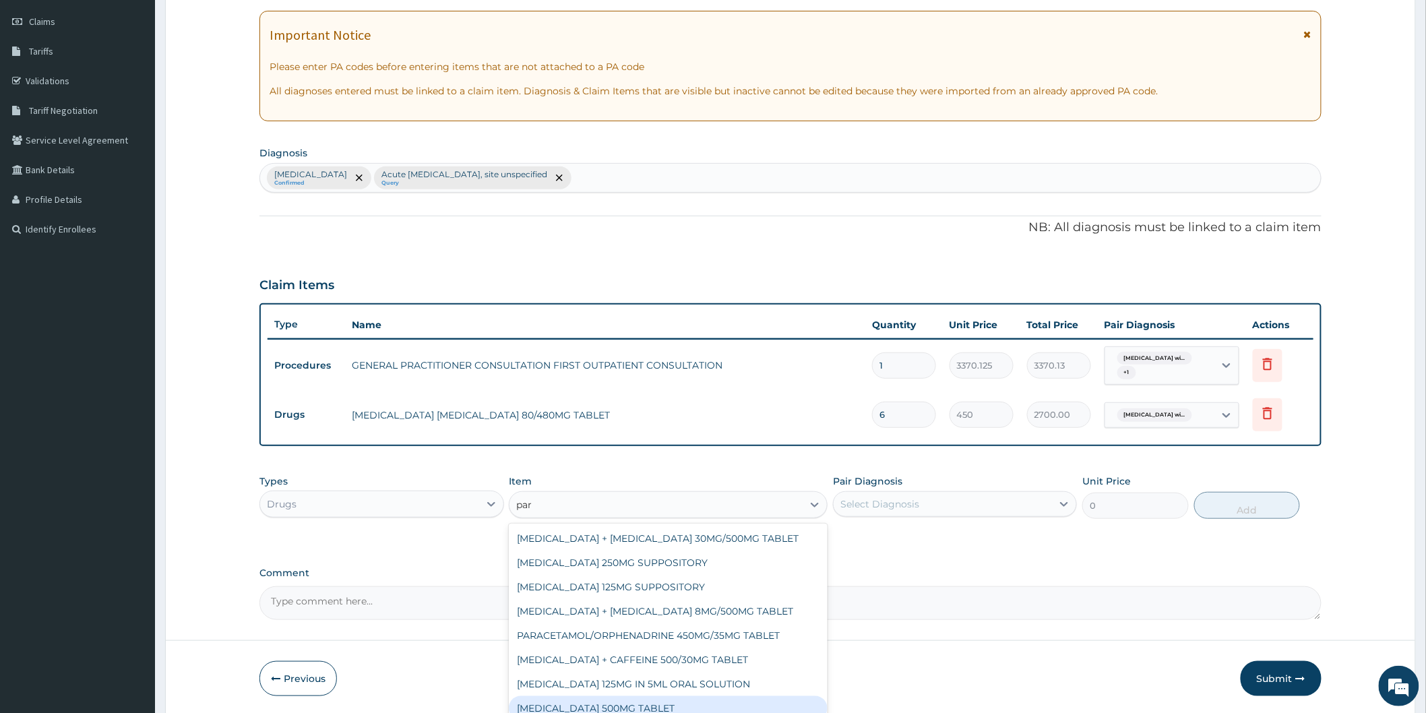
click at [663, 708] on div "[MEDICAL_DATA] 500MG TABLET" at bounding box center [668, 708] width 319 height 24
type input "30"
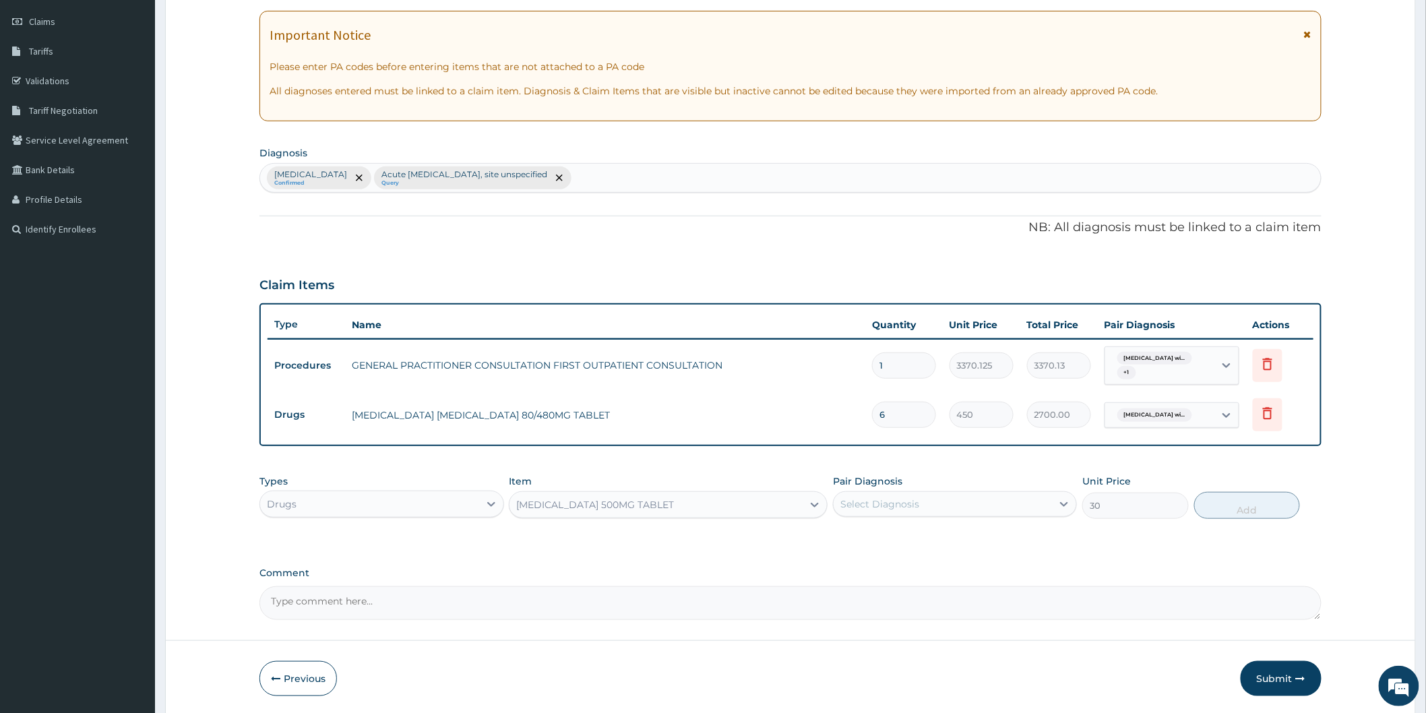
click at [912, 503] on div "Select Diagnosis" at bounding box center [879, 503] width 79 height 13
click at [915, 536] on label "Plasmodium malariae malaria without complication" at bounding box center [897, 536] width 84 height 13
checkbox input "true"
click at [1253, 507] on button "Add" at bounding box center [1247, 505] width 106 height 27
type input "0"
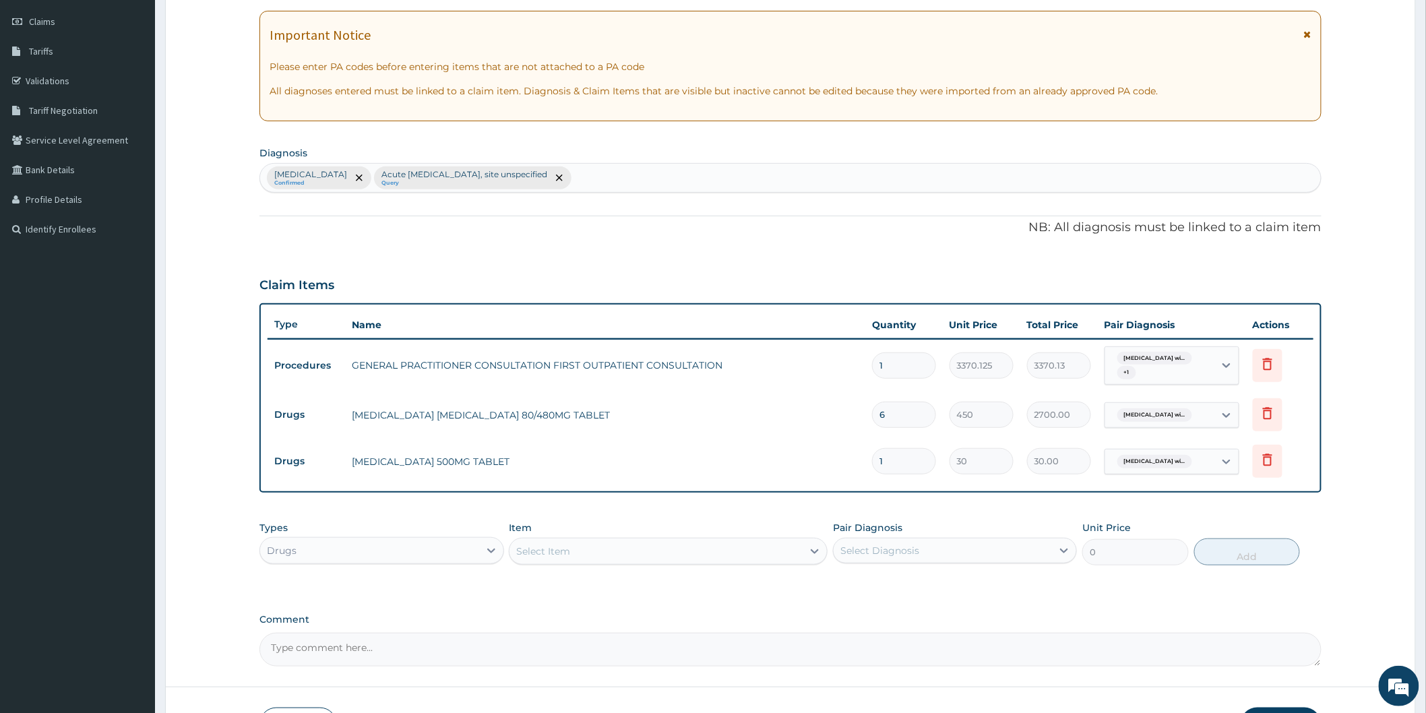
type input "18"
type input "540.00"
type input "18"
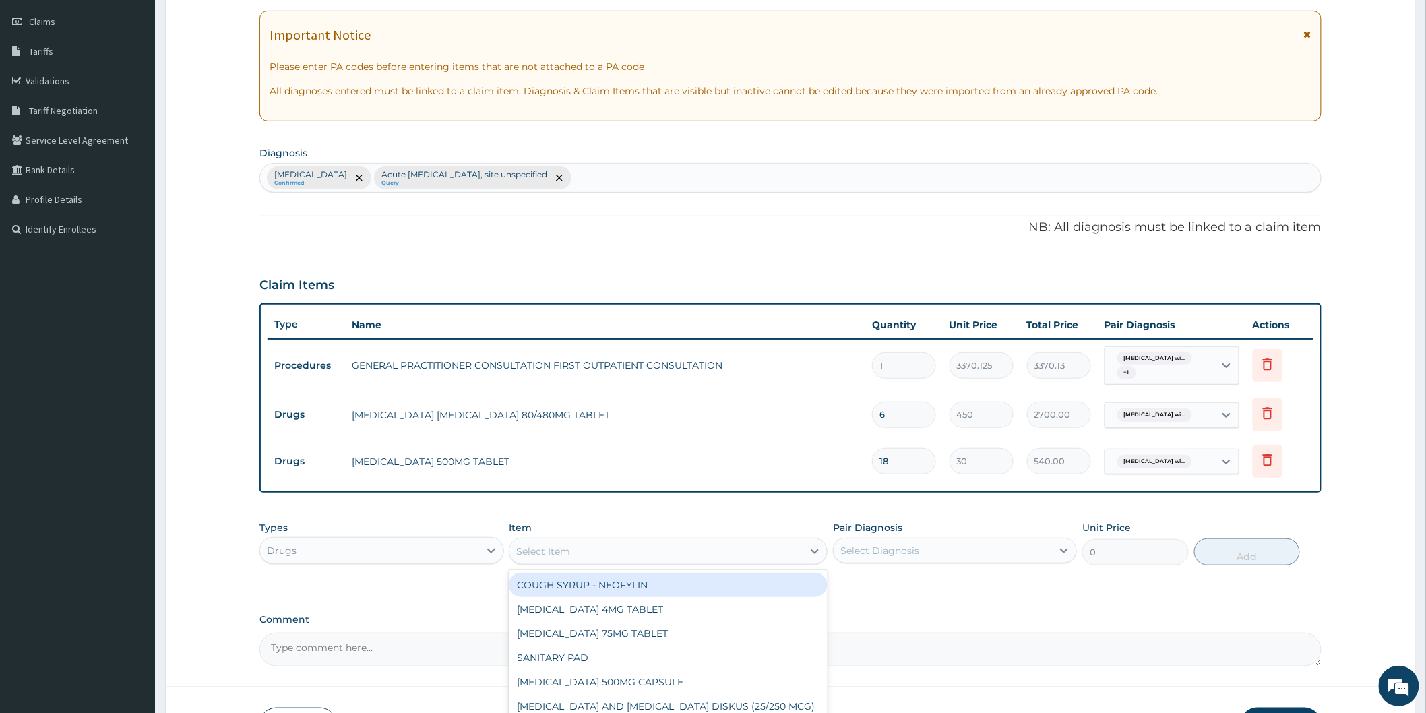
click at [726, 555] on div "Select Item" at bounding box center [655, 551] width 293 height 22
type input "tux"
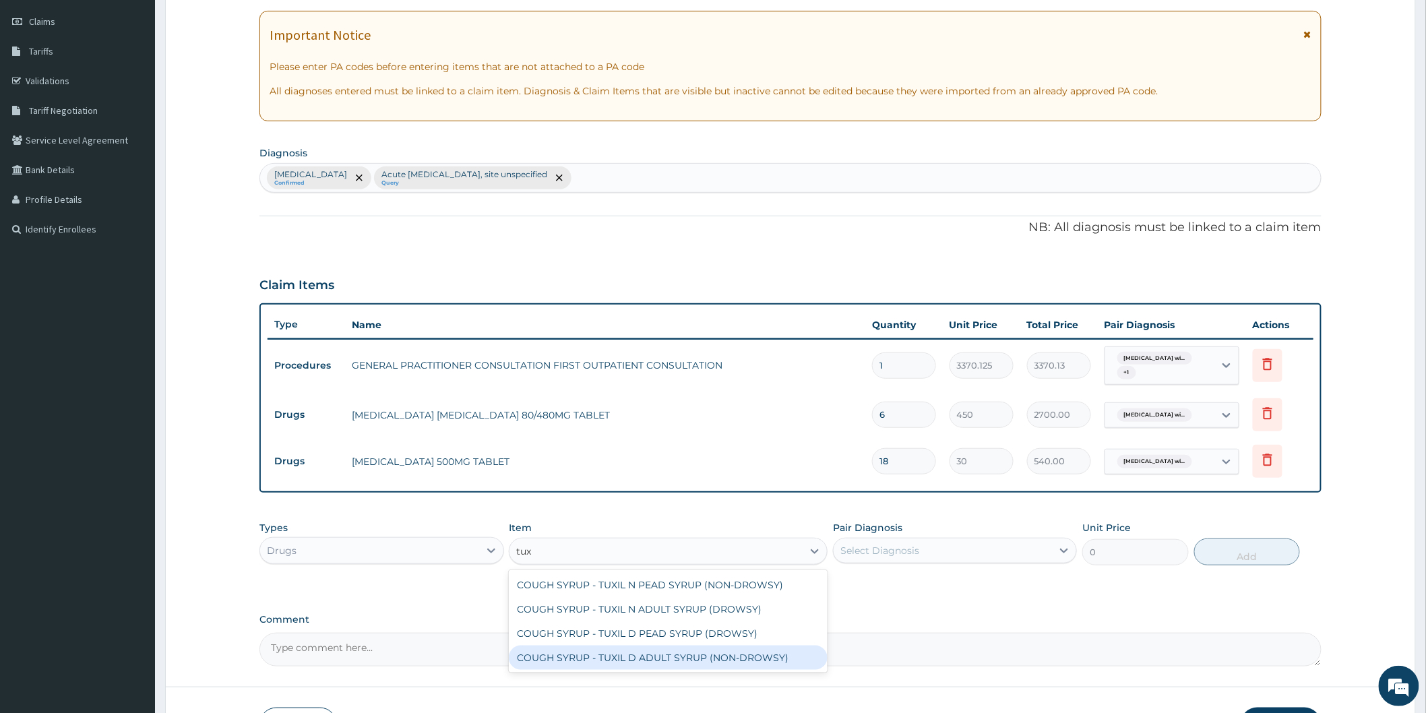
click at [695, 658] on div "COUGH SYRUP - TUXIL D ADULT SYRUP (NON-DROWSY)" at bounding box center [668, 658] width 319 height 24
type input "2000"
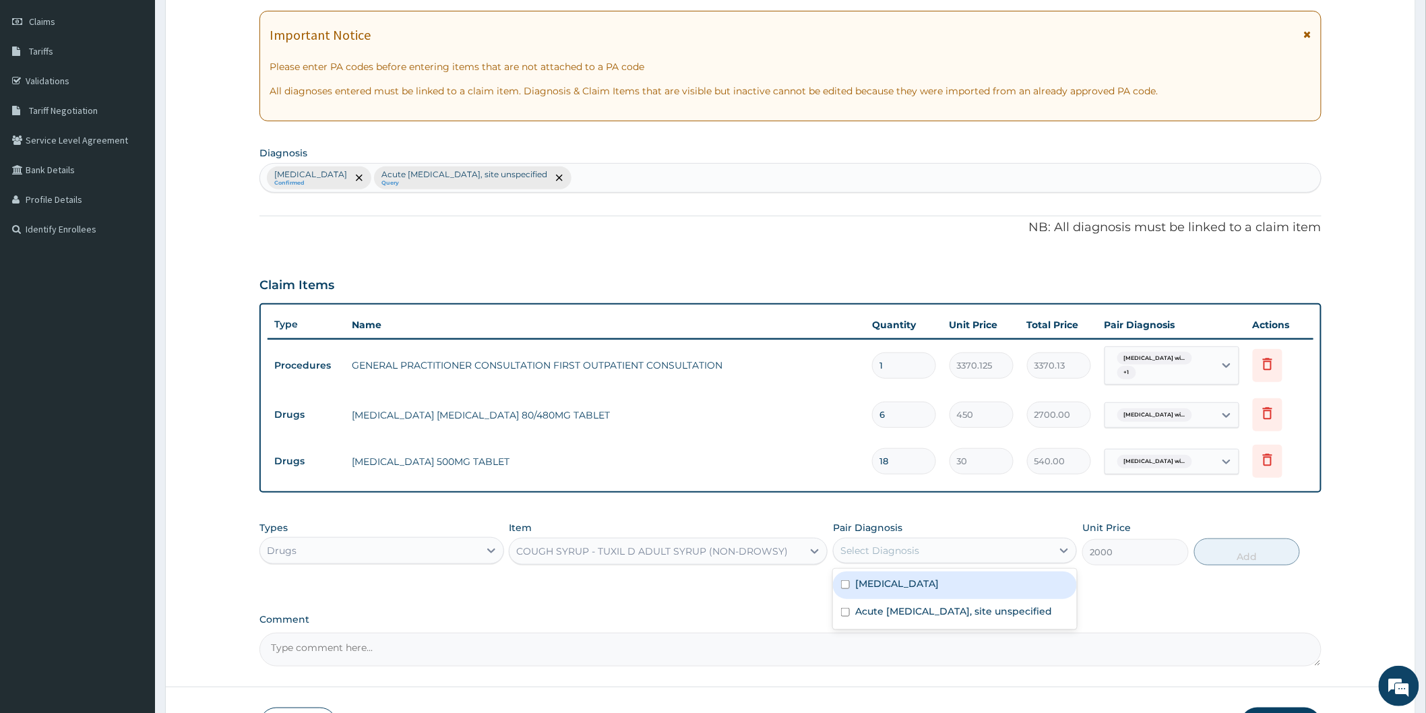
click at [918, 547] on div "Select Diagnosis" at bounding box center [879, 550] width 79 height 13
click at [918, 577] on label "Plasmodium malariae malaria without complication" at bounding box center [897, 583] width 84 height 13
click at [939, 586] on label "Plasmodium malariae malaria without complication" at bounding box center [897, 583] width 84 height 13
checkbox input "false"
drag, startPoint x: 931, startPoint y: 632, endPoint x: 971, endPoint y: 624, distance: 40.6
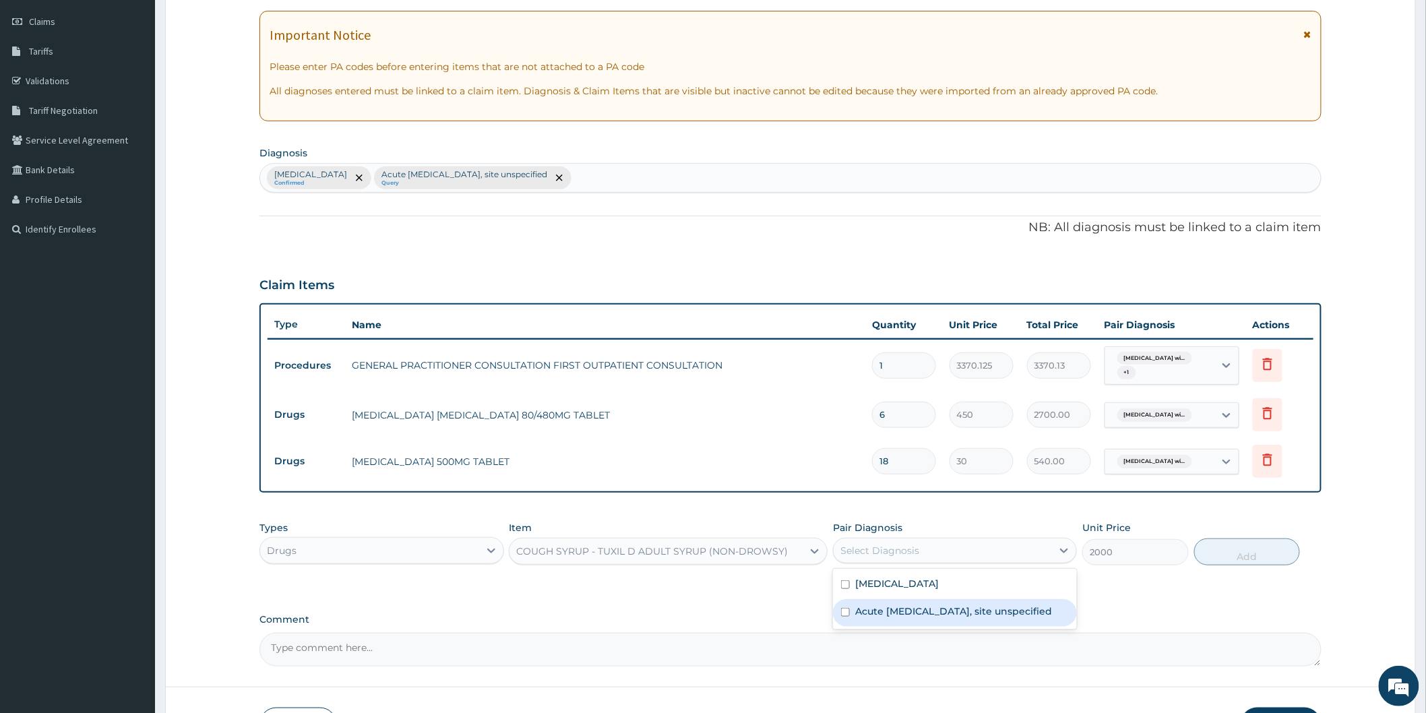
click at [932, 618] on label "Acute upper respiratory infection, site unspecified" at bounding box center [953, 610] width 197 height 13
checkbox input "true"
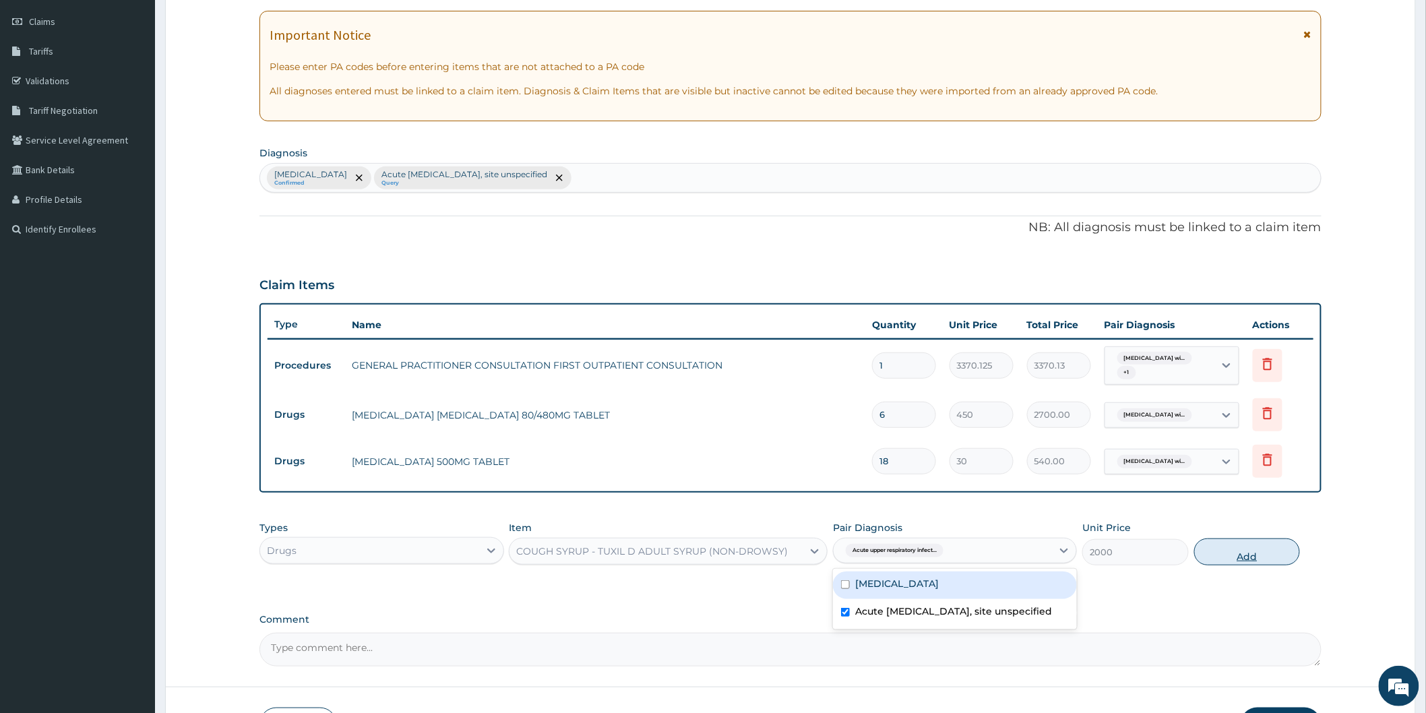
click at [1238, 555] on button "Add" at bounding box center [1247, 551] width 106 height 27
type input "0"
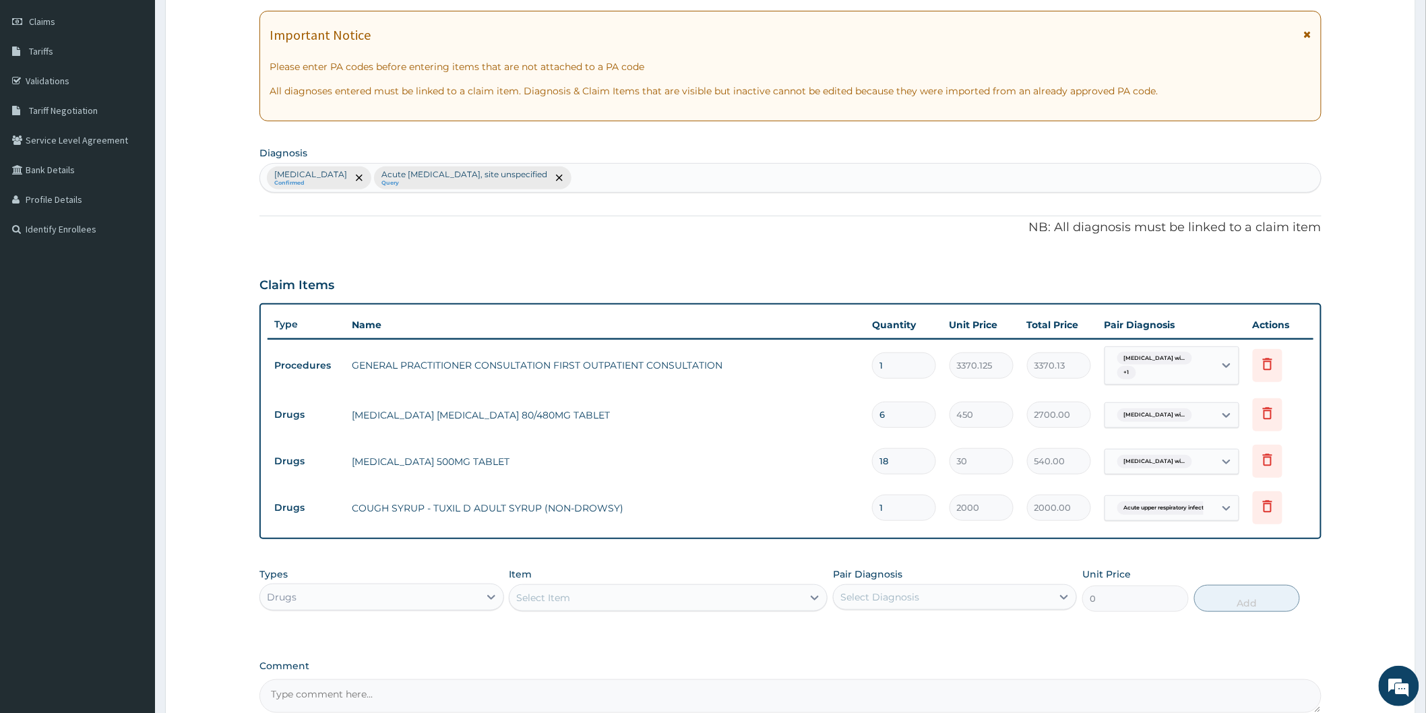
type input "0"
type input "0.00"
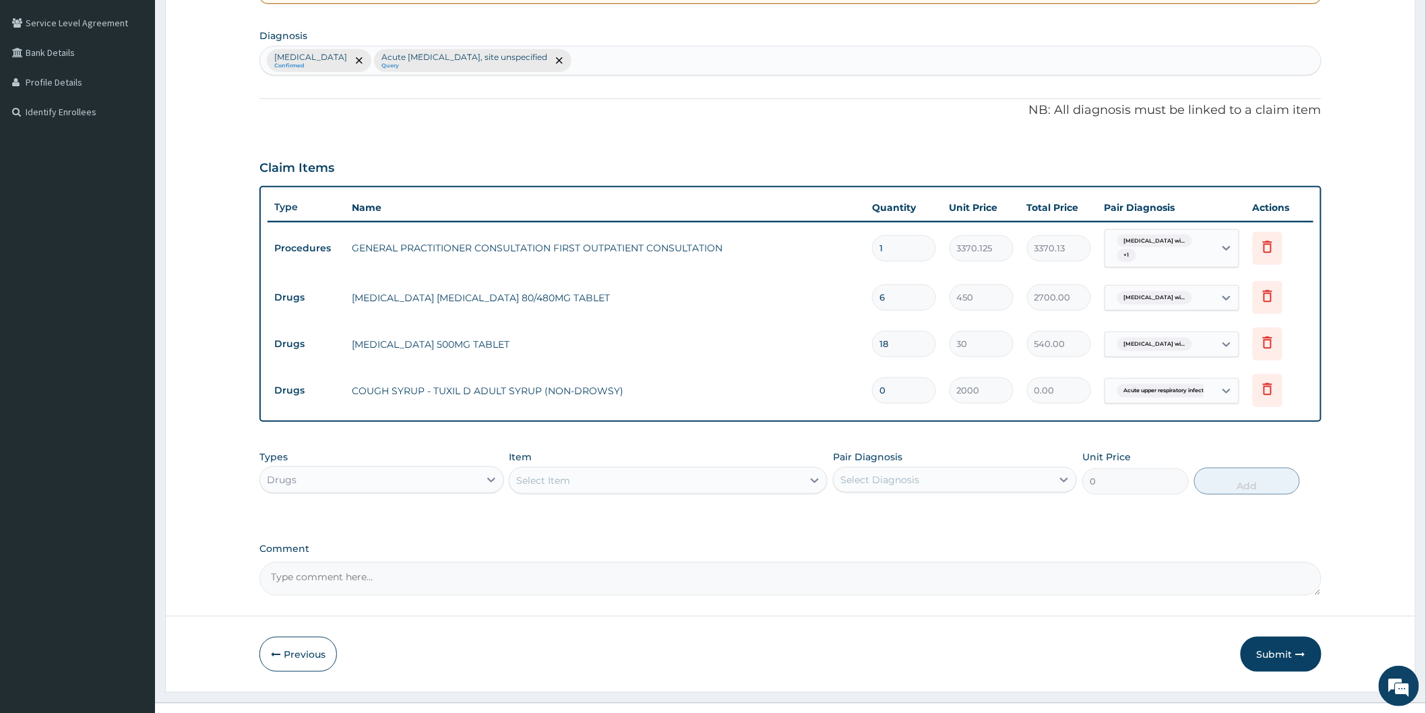
scroll to position [325, 0]
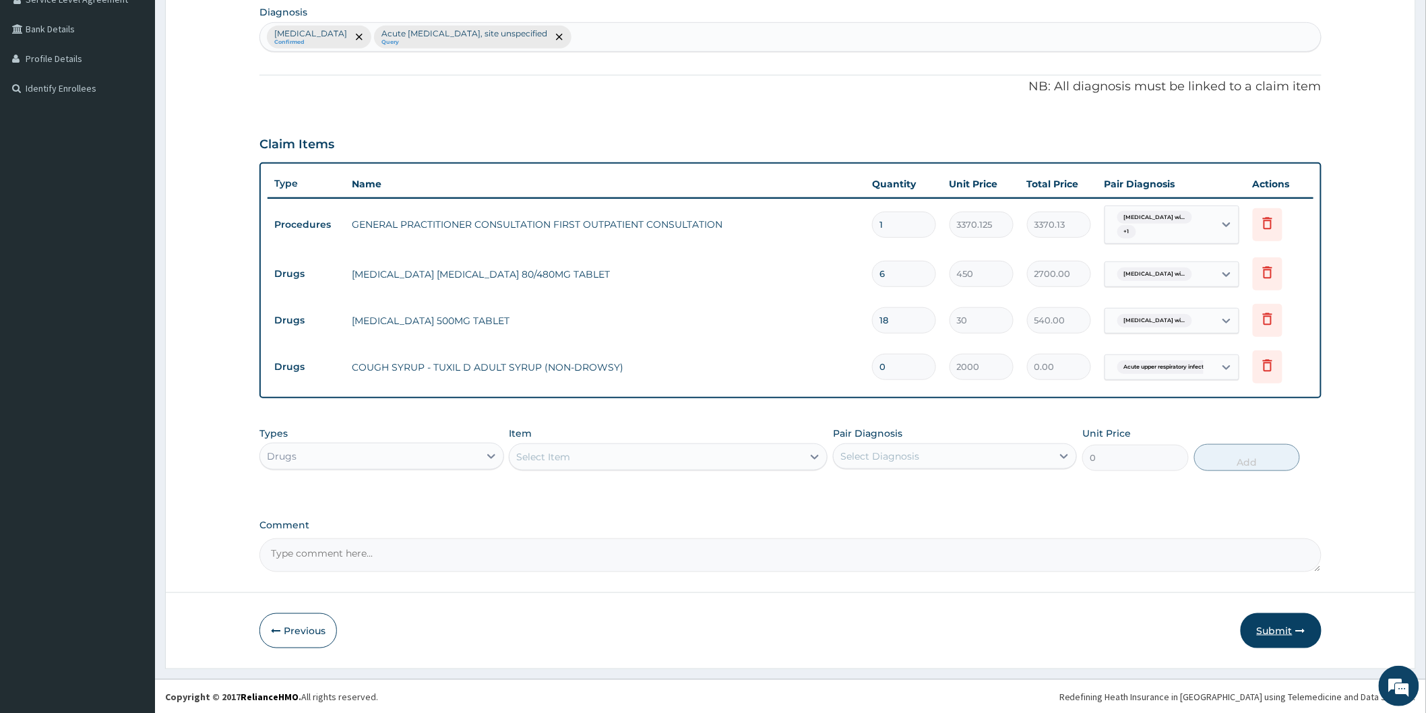
type input "0"
click at [1280, 633] on button "Submit" at bounding box center [1281, 630] width 81 height 35
click at [897, 367] on input "0" at bounding box center [904, 367] width 64 height 26
type input "1"
type input "2000.00"
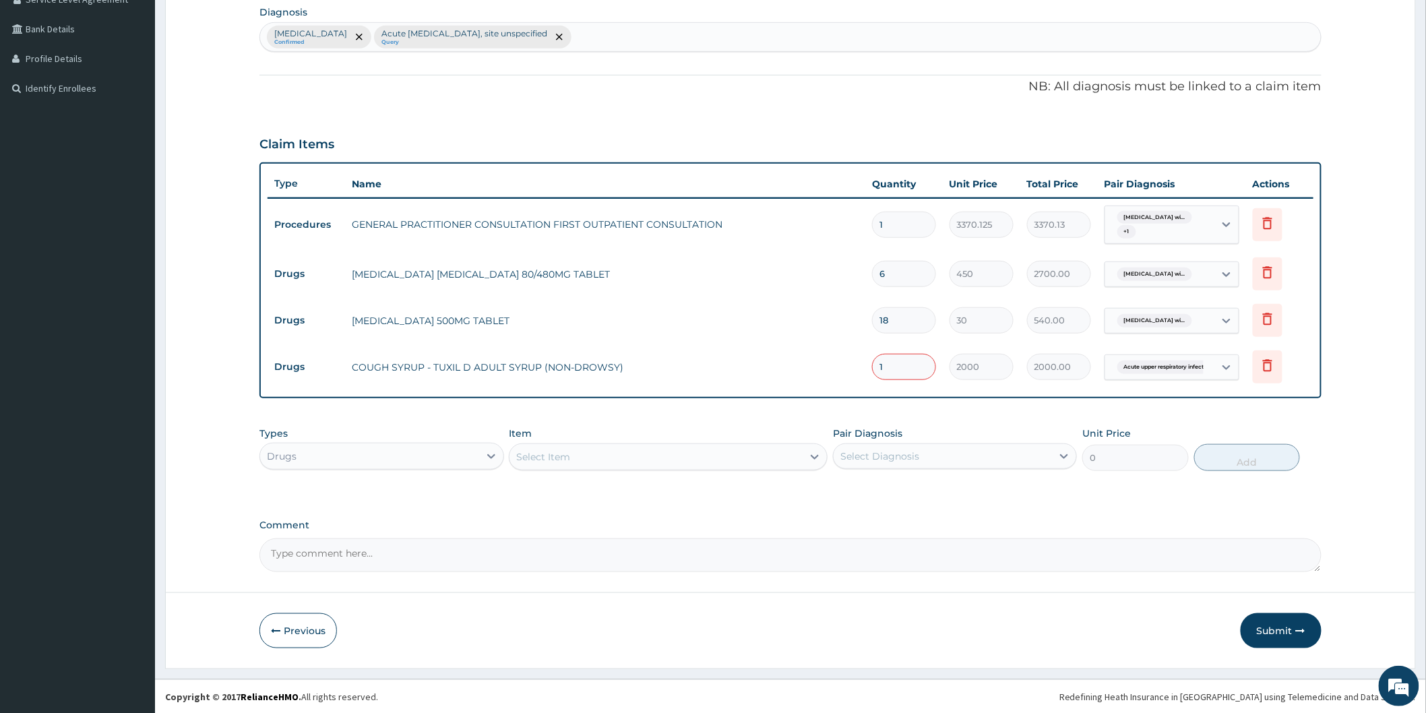
type input "1"
drag, startPoint x: 1180, startPoint y: 515, endPoint x: 1196, endPoint y: 512, distance: 16.4
click at [1181, 513] on div "PA Code / Prescription Code Enter Code(Secondary Care Only) Encounter Date 26-0…" at bounding box center [790, 187] width 1062 height 769
click at [1271, 629] on button "Submit" at bounding box center [1281, 630] width 81 height 35
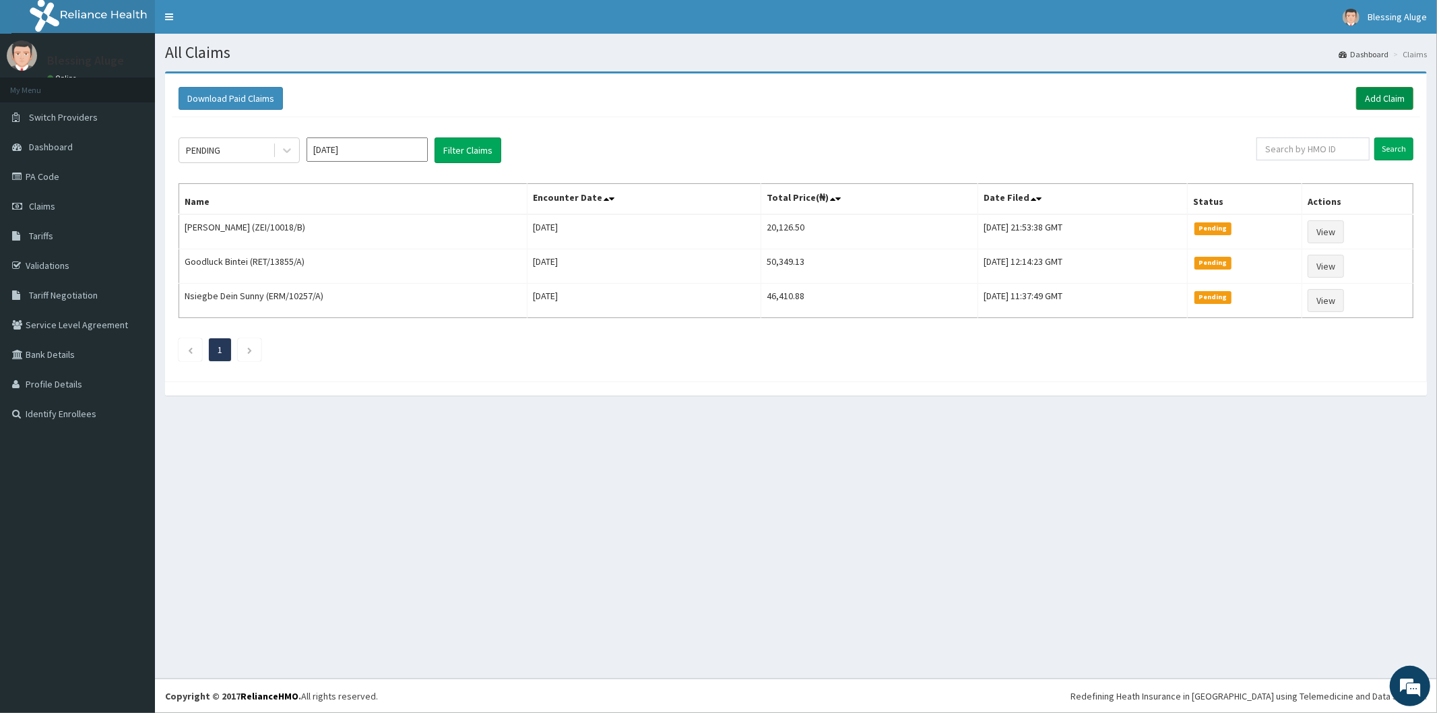
click at [1397, 97] on link "Add Claim" at bounding box center [1385, 98] width 57 height 23
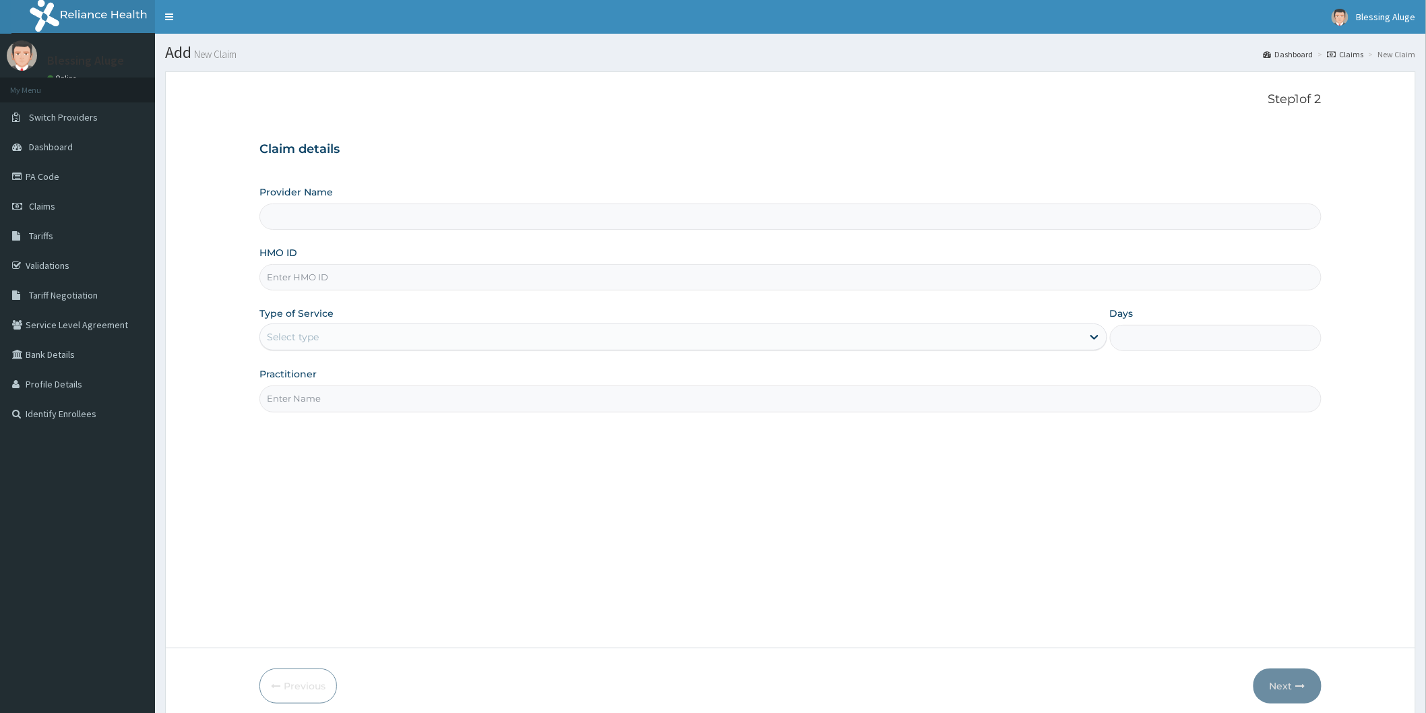
type input "Reliance Family Clinics (RFC) - [GEOGRAPHIC_DATA]"
click at [478, 274] on input "HMO ID" at bounding box center [790, 277] width 1062 height 26
paste input "GMS/10126/C"
type input "GMS/10126/C"
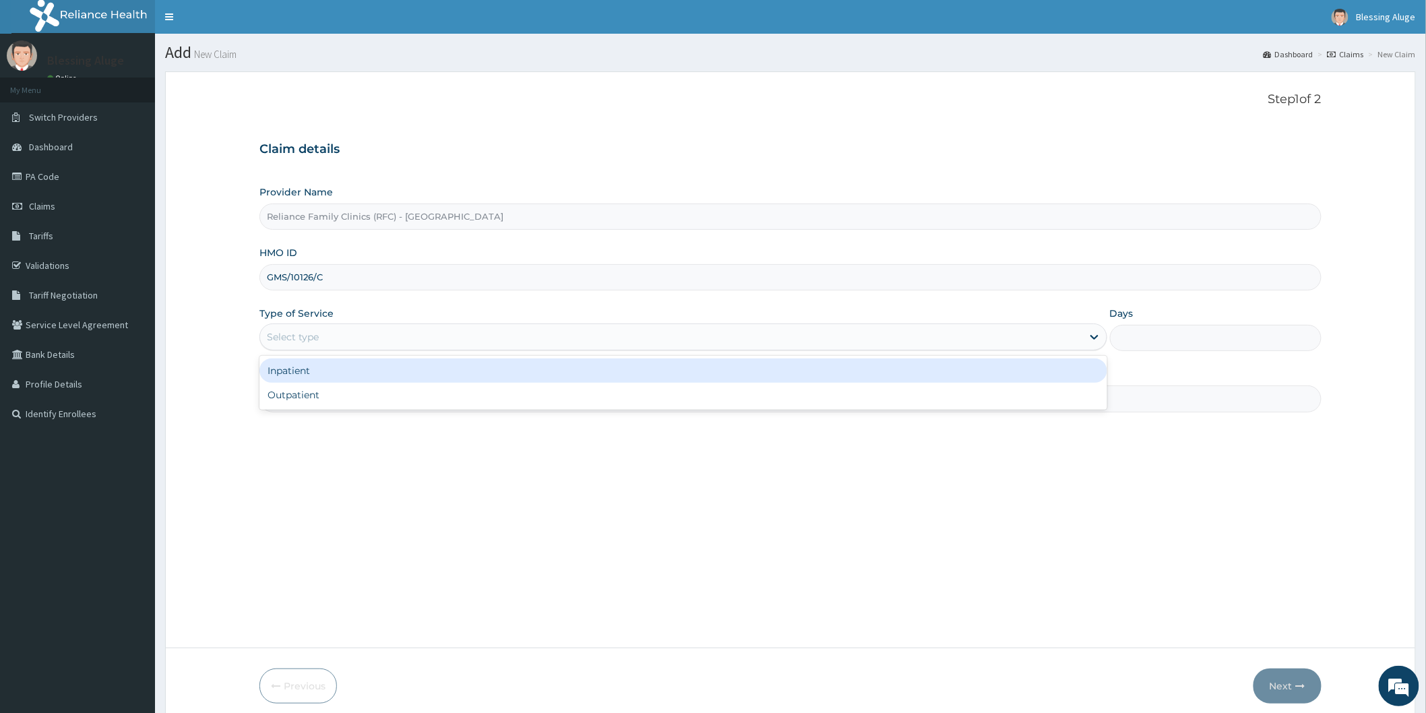
click at [396, 334] on div "Select type" at bounding box center [671, 337] width 822 height 22
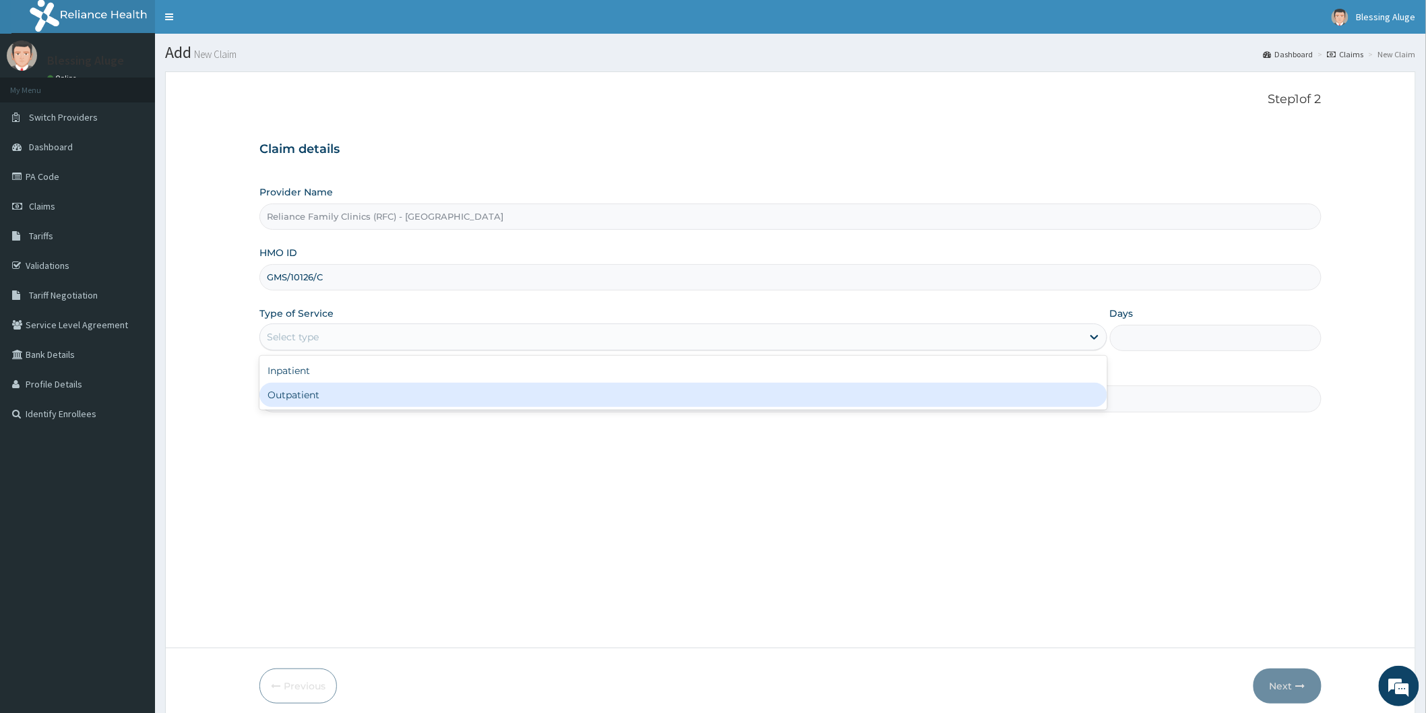
click at [410, 400] on div "Outpatient" at bounding box center [683, 395] width 848 height 24
type input "1"
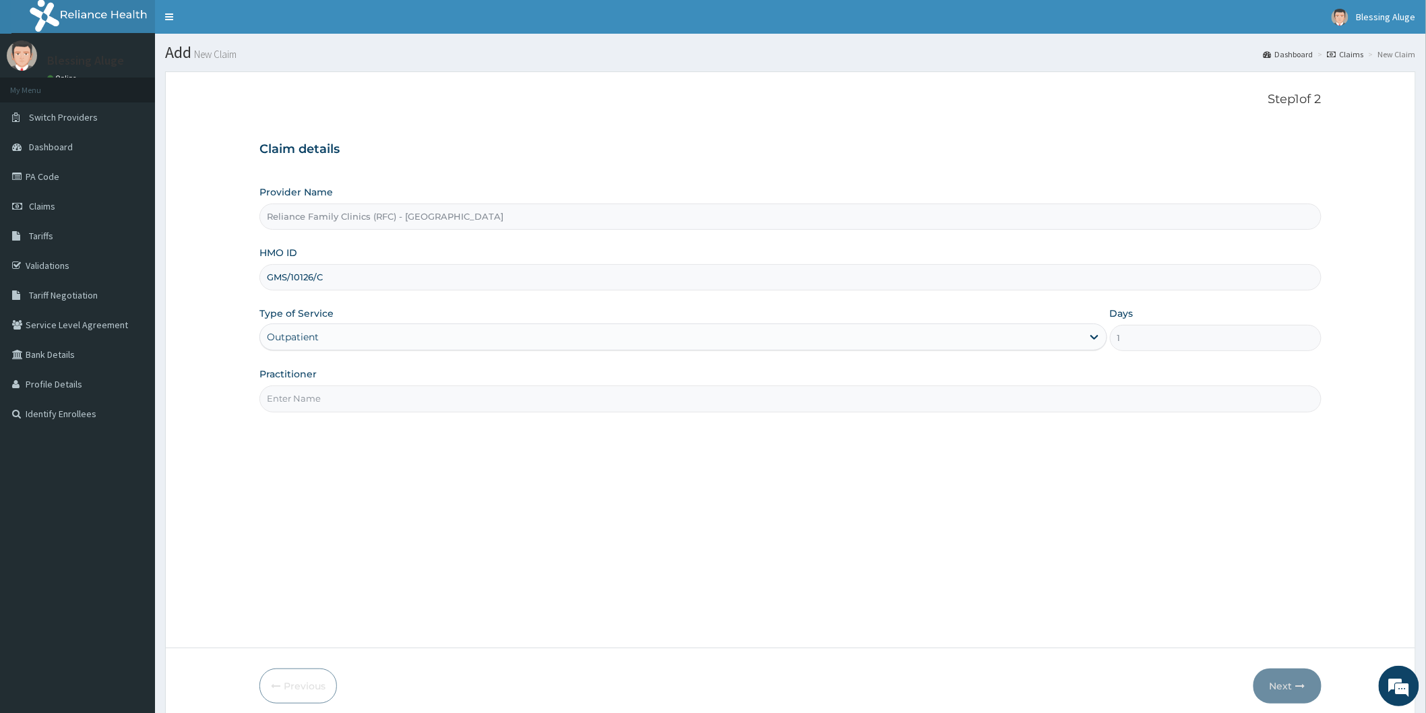
click at [408, 399] on input "Practitioner" at bounding box center [790, 398] width 1062 height 26
type input "Dr locum"
click at [1276, 682] on button "Next" at bounding box center [1287, 685] width 68 height 35
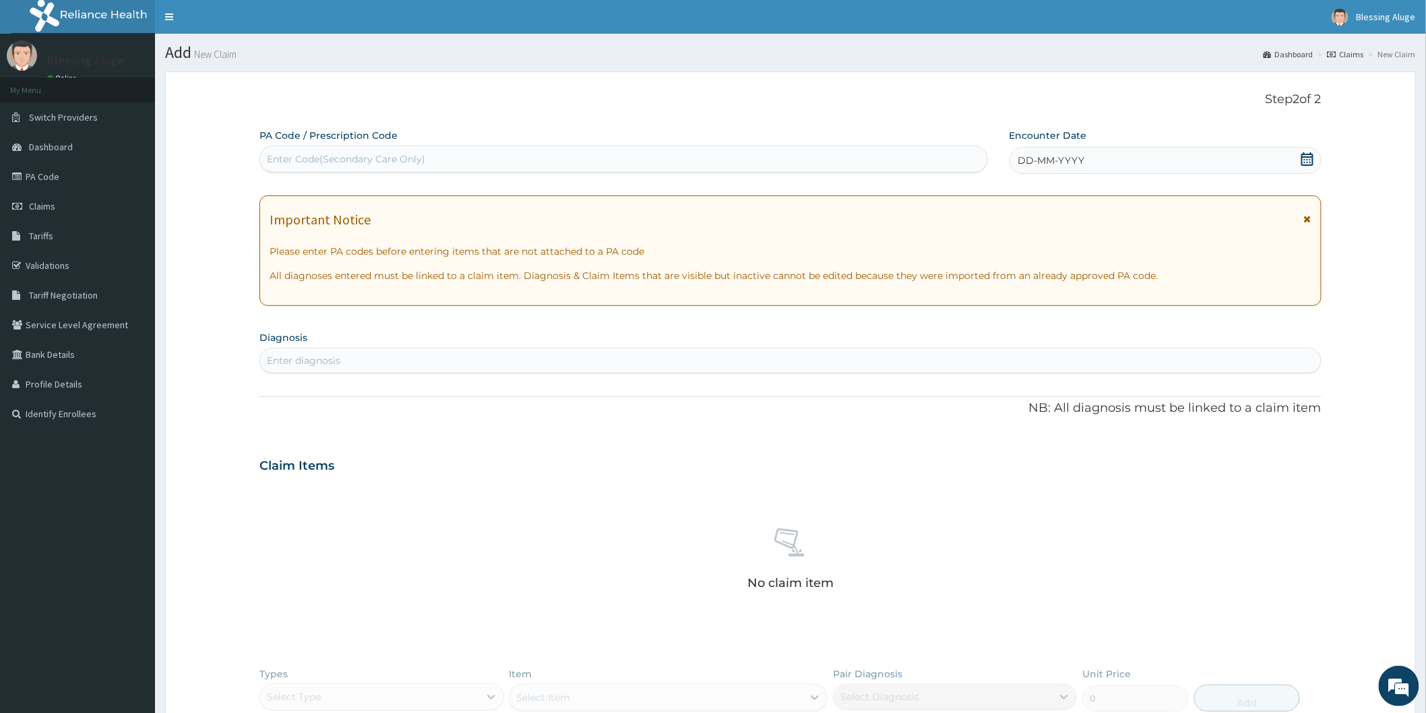
click at [1053, 158] on span "DD-MM-YYYY" at bounding box center [1051, 160] width 67 height 13
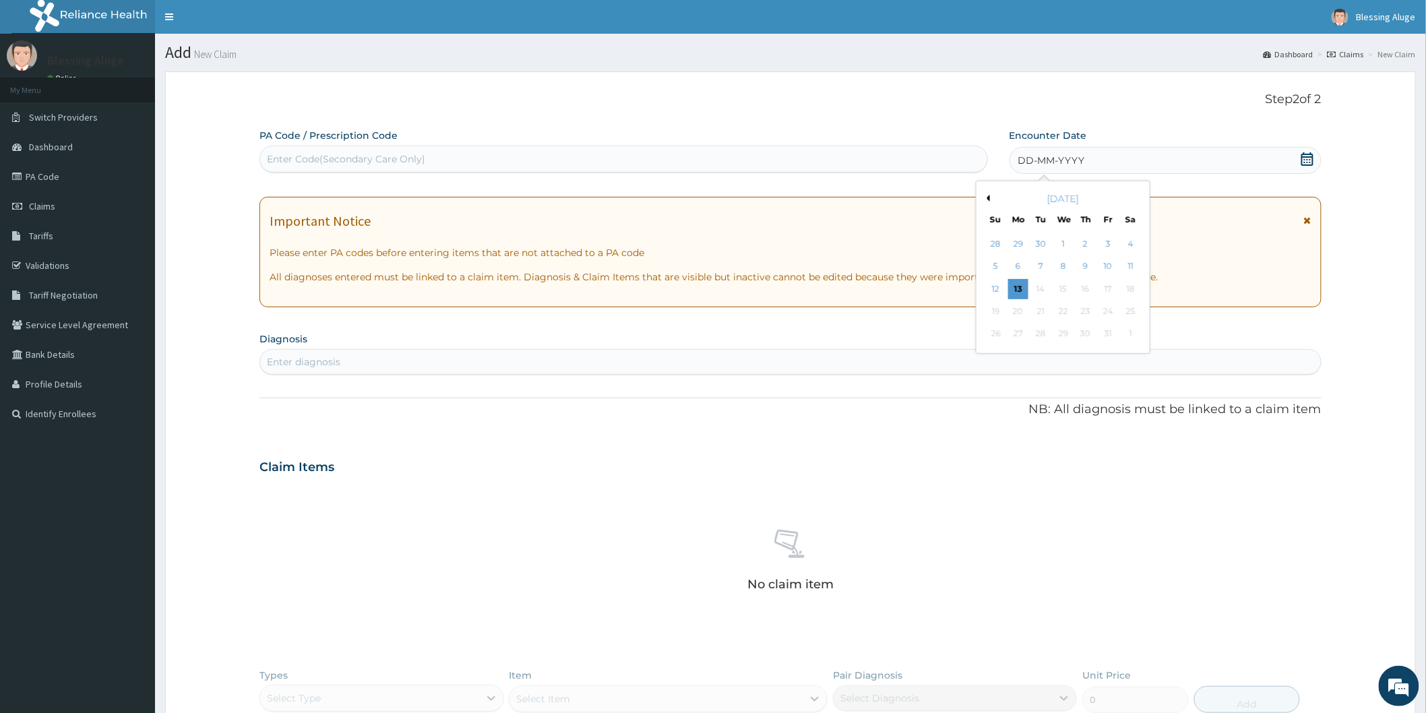
click at [987, 195] on button "Previous Month" at bounding box center [986, 198] width 7 height 7
click at [1110, 307] on div "26" at bounding box center [1108, 311] width 20 height 20
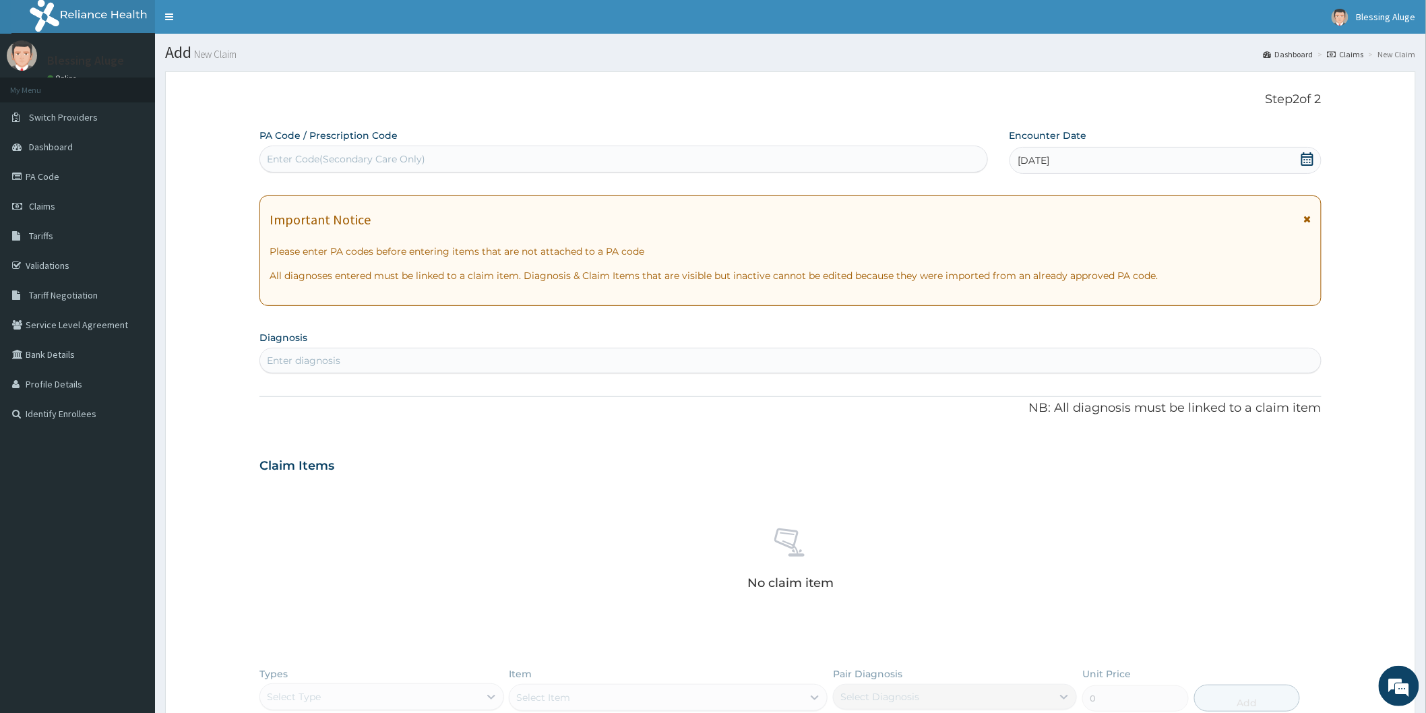
click at [576, 356] on div "Enter diagnosis" at bounding box center [790, 361] width 1061 height 22
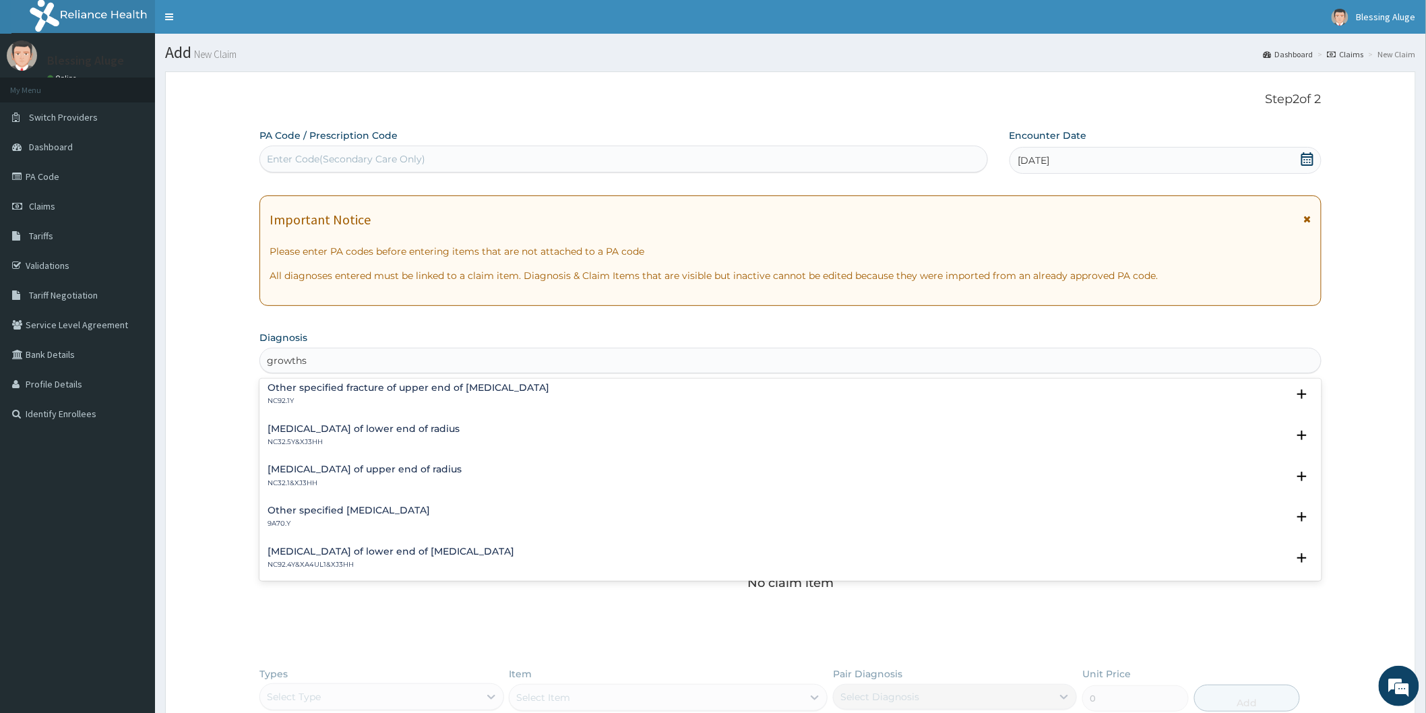
scroll to position [1770, 0]
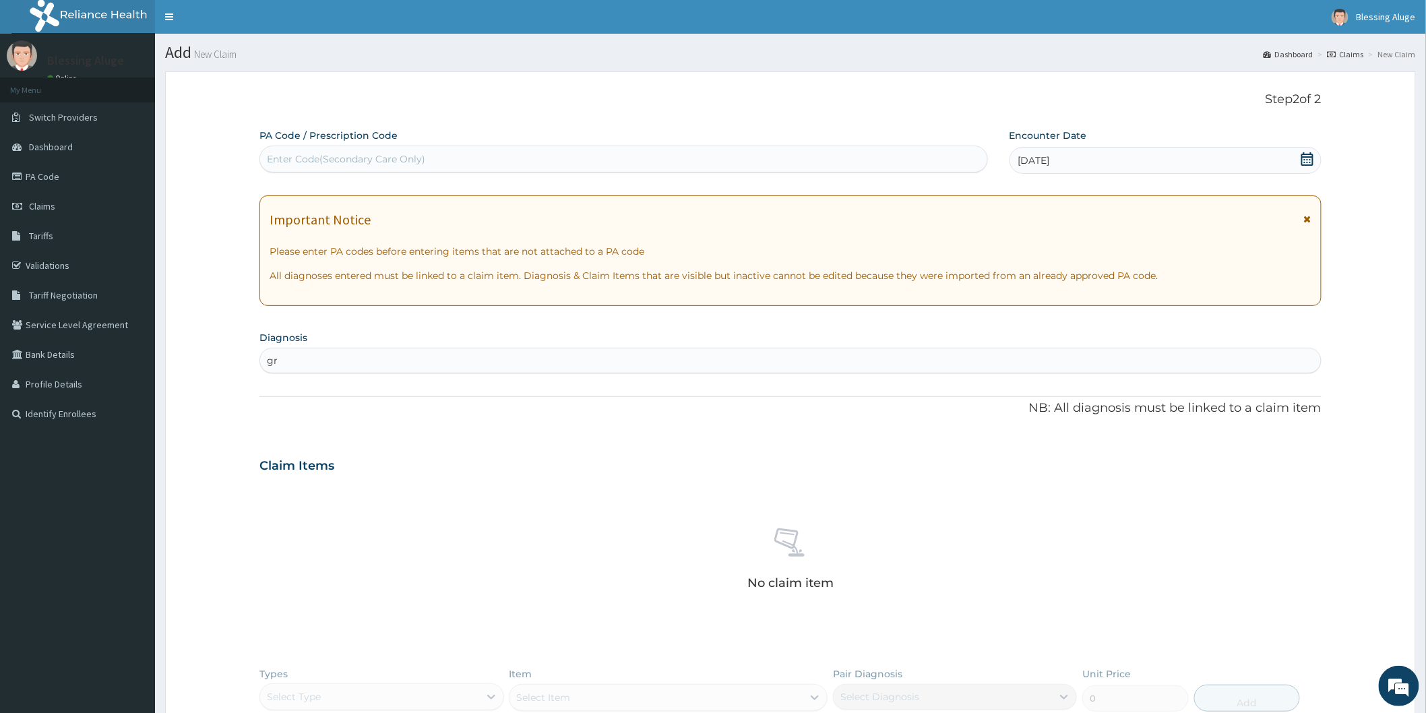
type input "g"
type input "s"
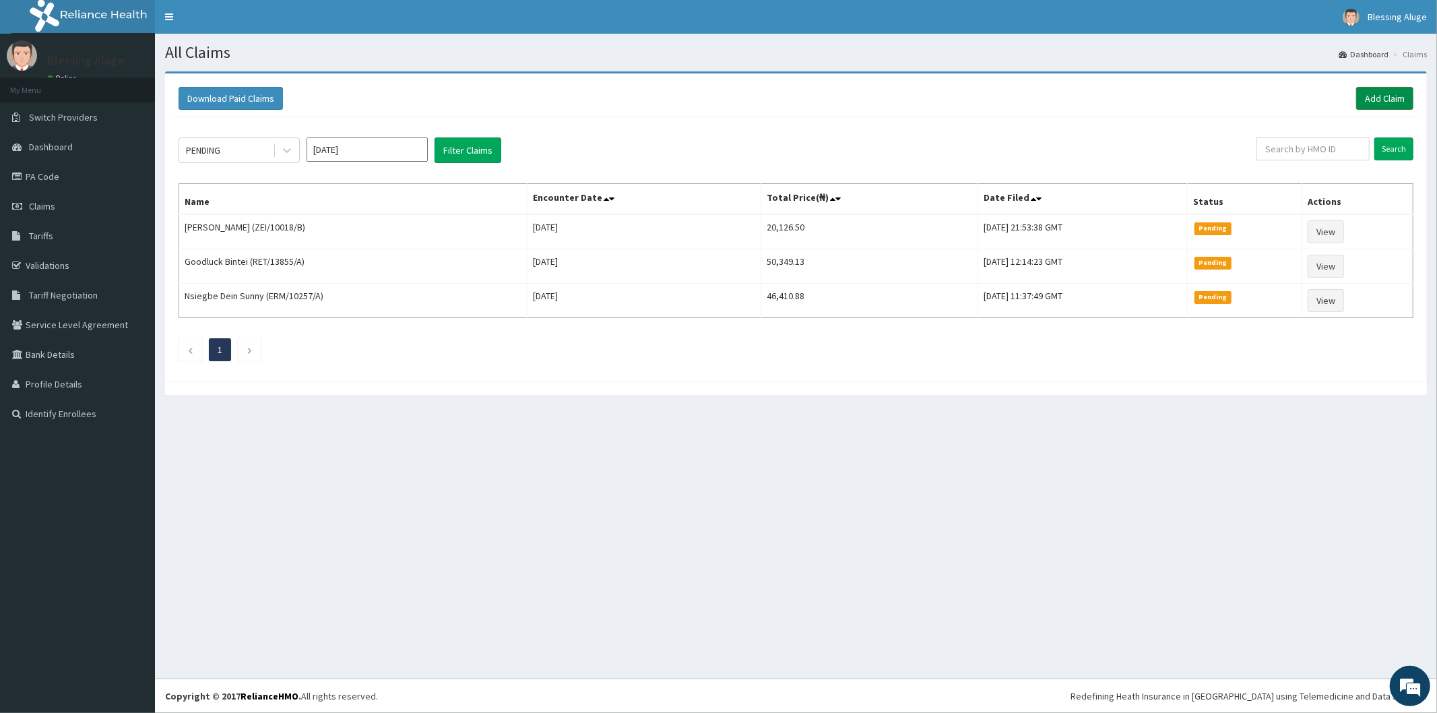
click at [1404, 99] on link "Add Claim" at bounding box center [1385, 98] width 57 height 23
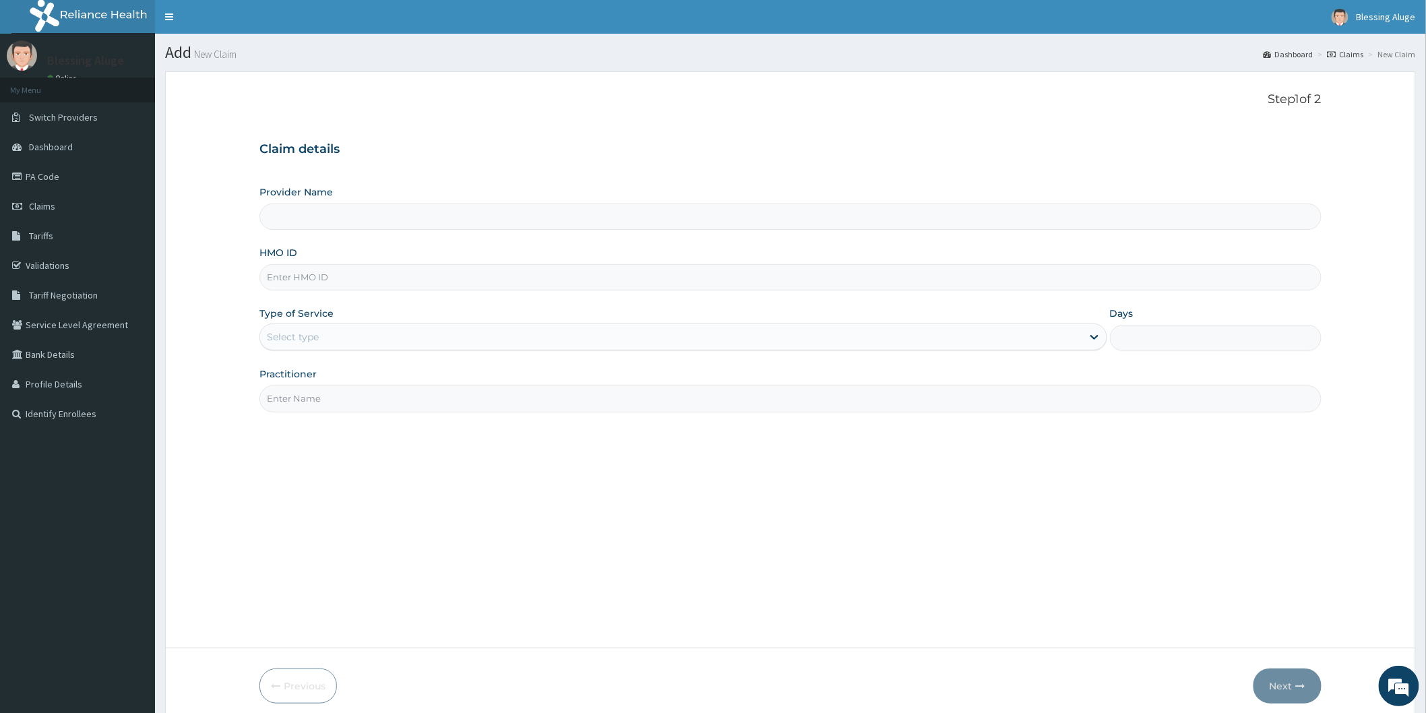
type input "Reliance Family Clinics (RFC) - [GEOGRAPHIC_DATA]"
click at [518, 280] on input "HMO ID" at bounding box center [790, 277] width 1062 height 26
paste input "FMG/10227/A"
type input "FMG/10227/A"
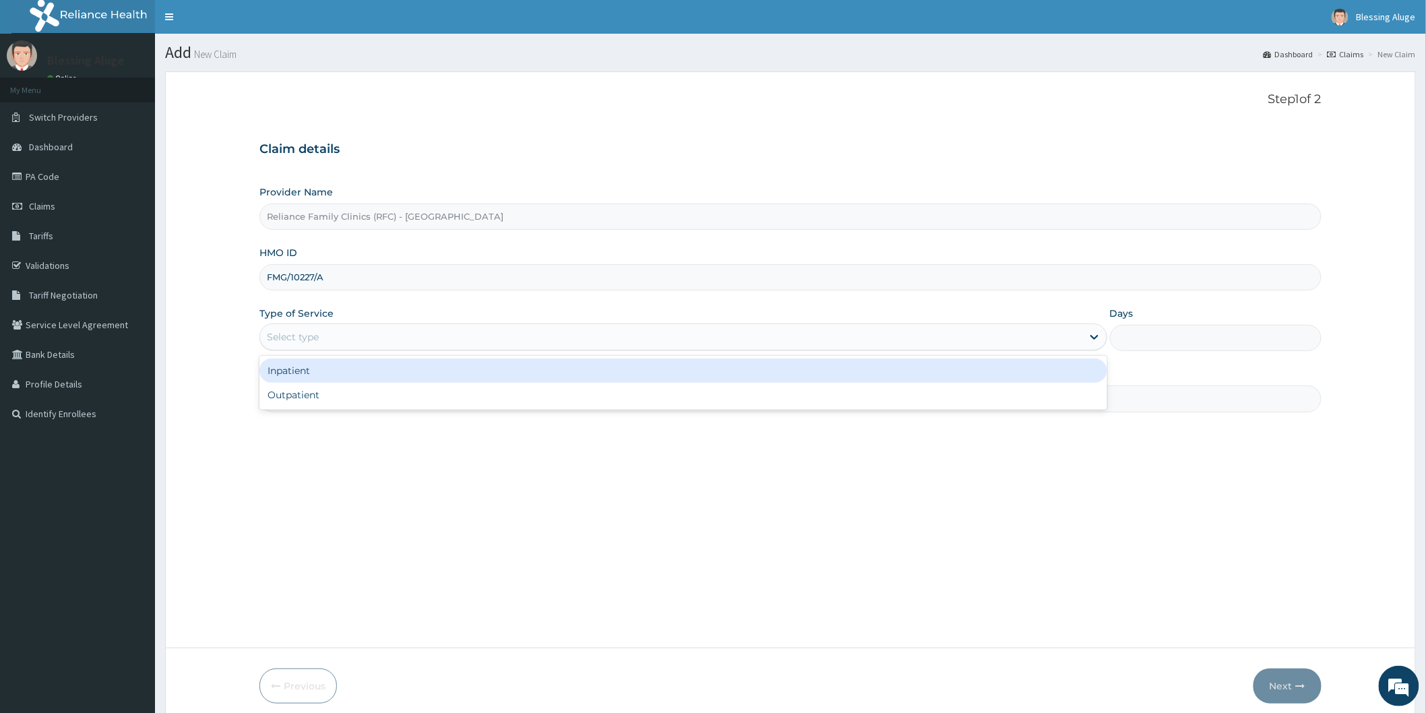
click at [513, 338] on div "Select type" at bounding box center [671, 337] width 822 height 22
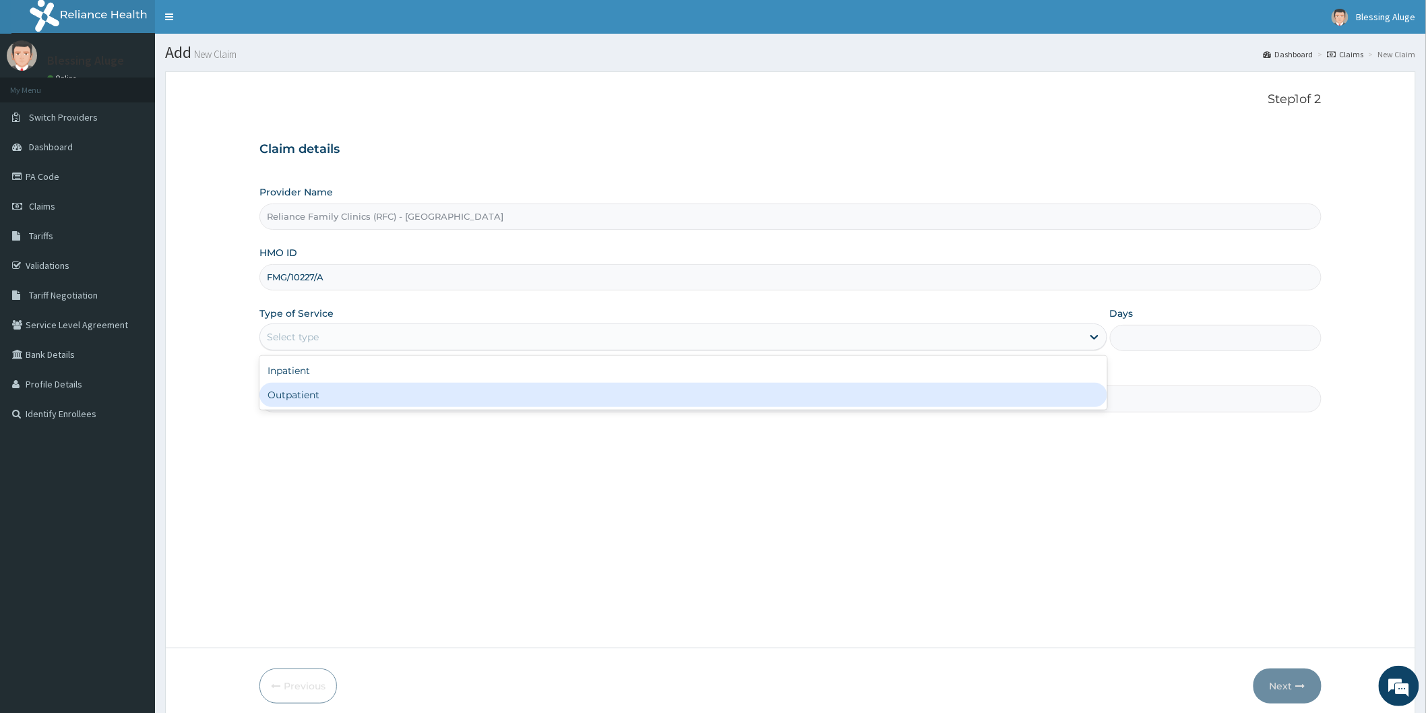
click at [508, 388] on div "Outpatient" at bounding box center [683, 395] width 848 height 24
type input "1"
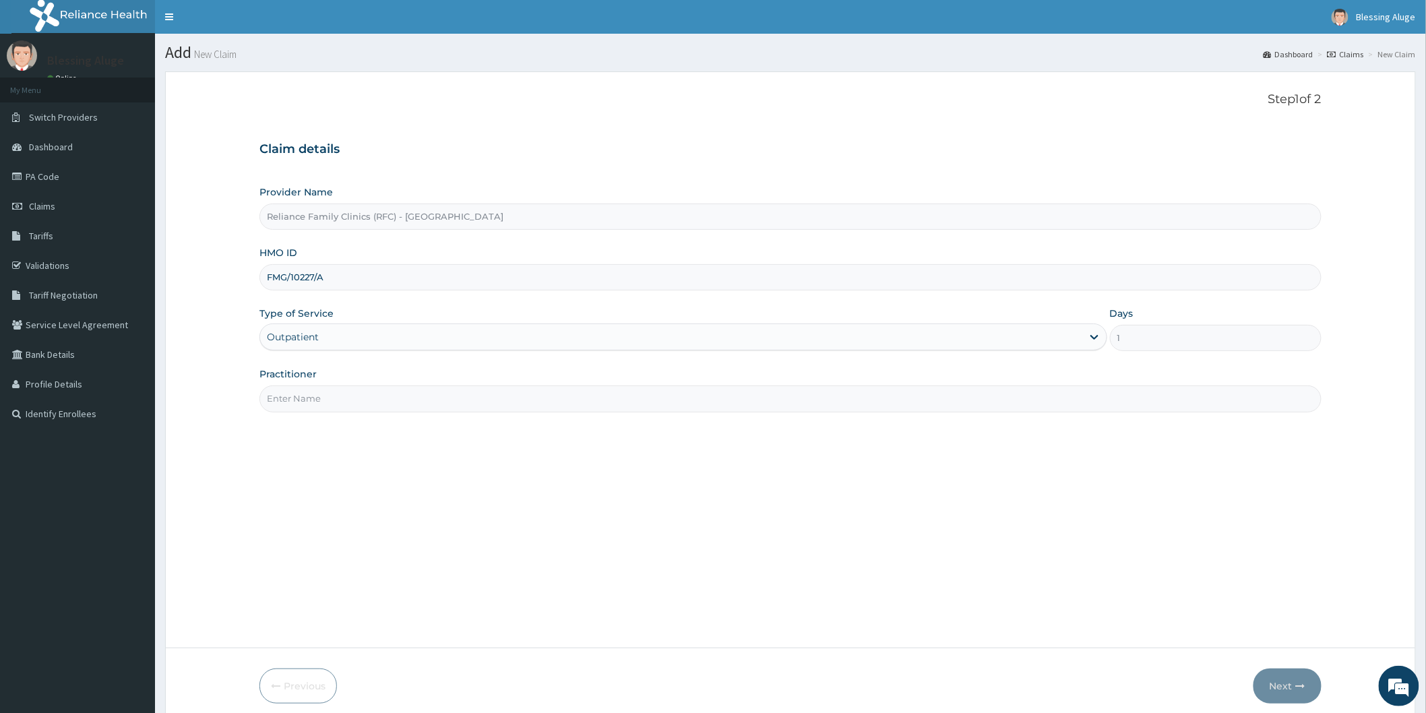
click at [480, 407] on input "Practitioner" at bounding box center [790, 398] width 1062 height 26
type input "Dr altaide"
click at [1269, 683] on button "Next" at bounding box center [1287, 685] width 68 height 35
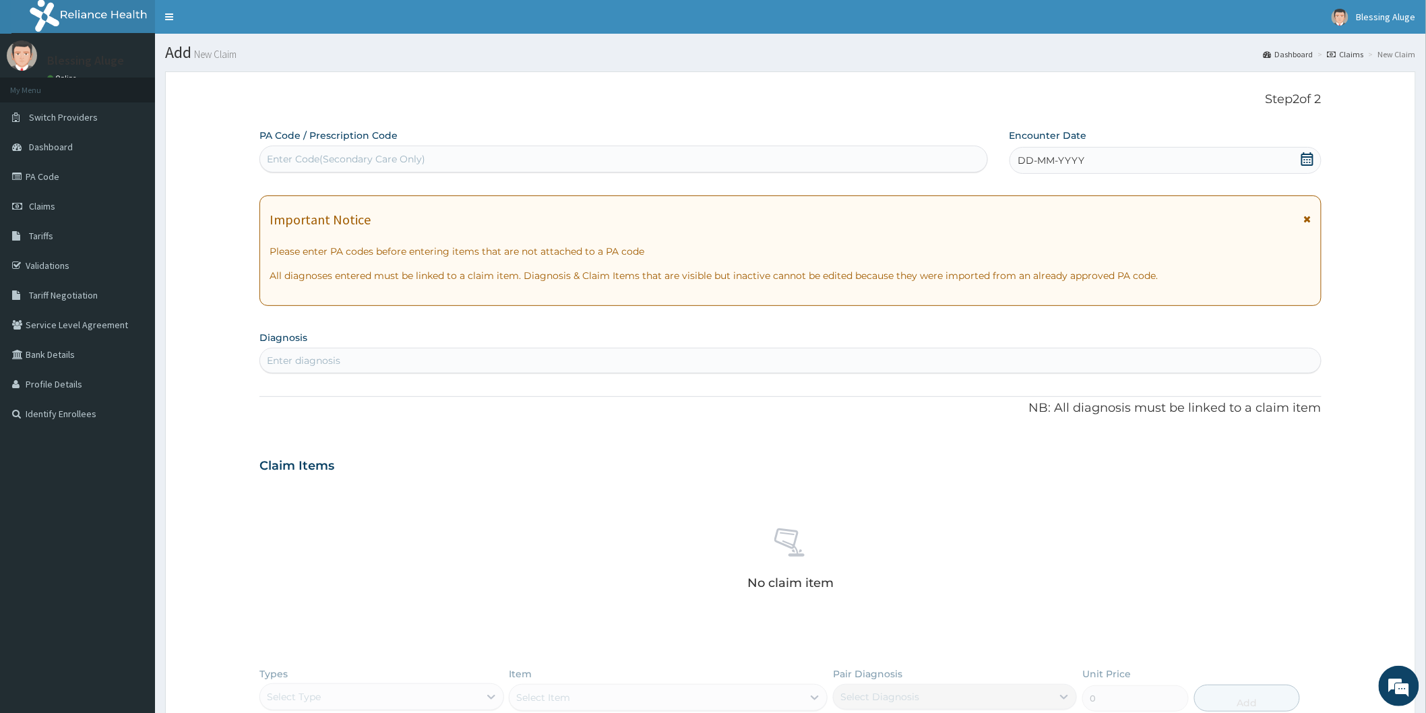
click at [1086, 158] on div "DD-MM-YYYY" at bounding box center [1165, 160] width 312 height 27
click at [812, 162] on div "Enter Code(Secondary Care Only)" at bounding box center [623, 159] width 727 height 22
paste input "PA/9C31D3"
type input "PA/9C31D3"
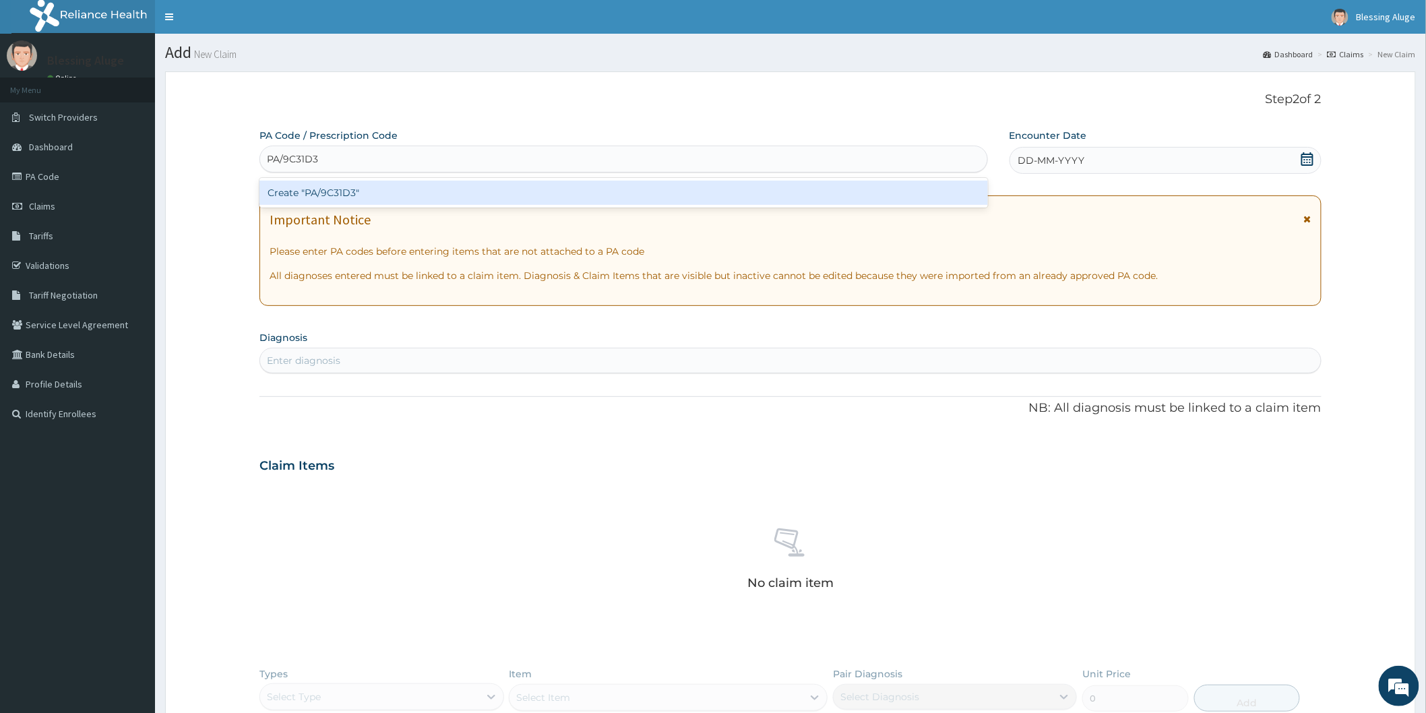
click at [817, 193] on div "Create "PA/9C31D3"" at bounding box center [623, 193] width 728 height 24
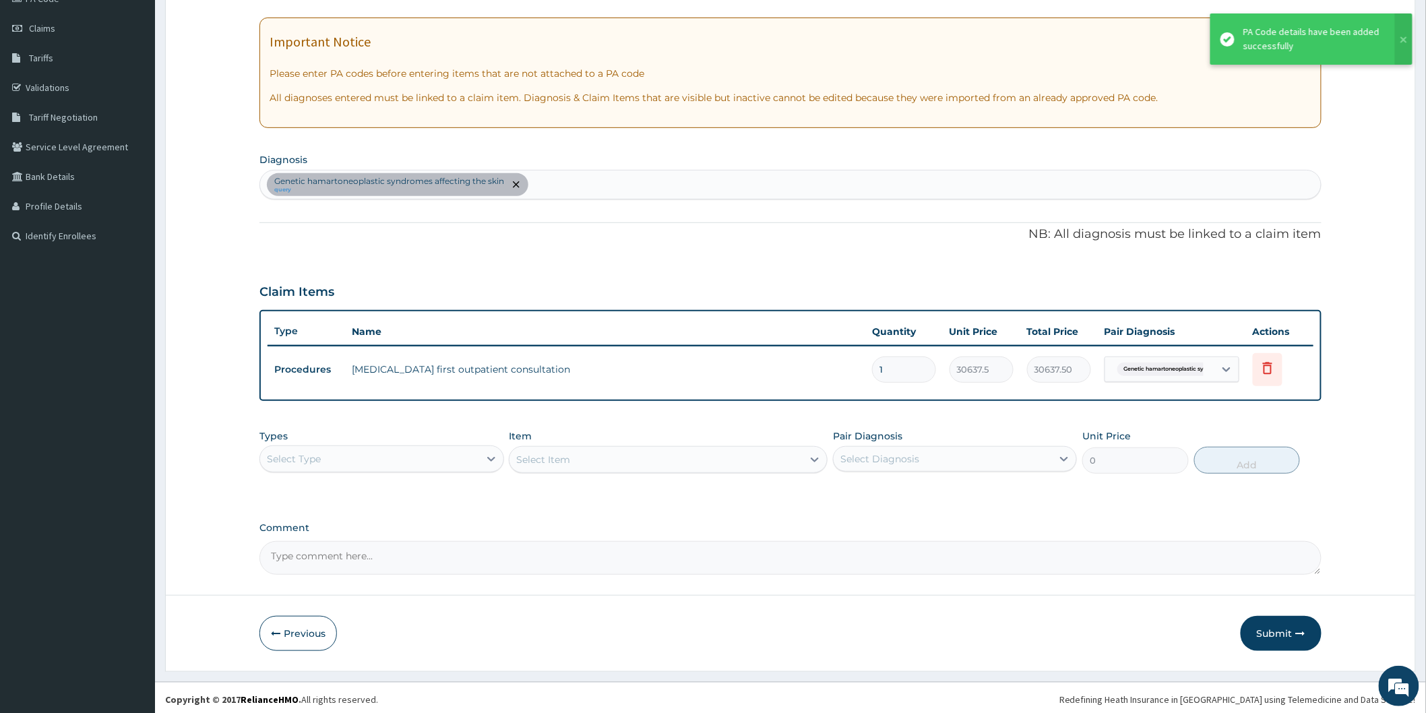
scroll to position [179, 0]
click at [1264, 627] on button "Submit" at bounding box center [1281, 632] width 81 height 35
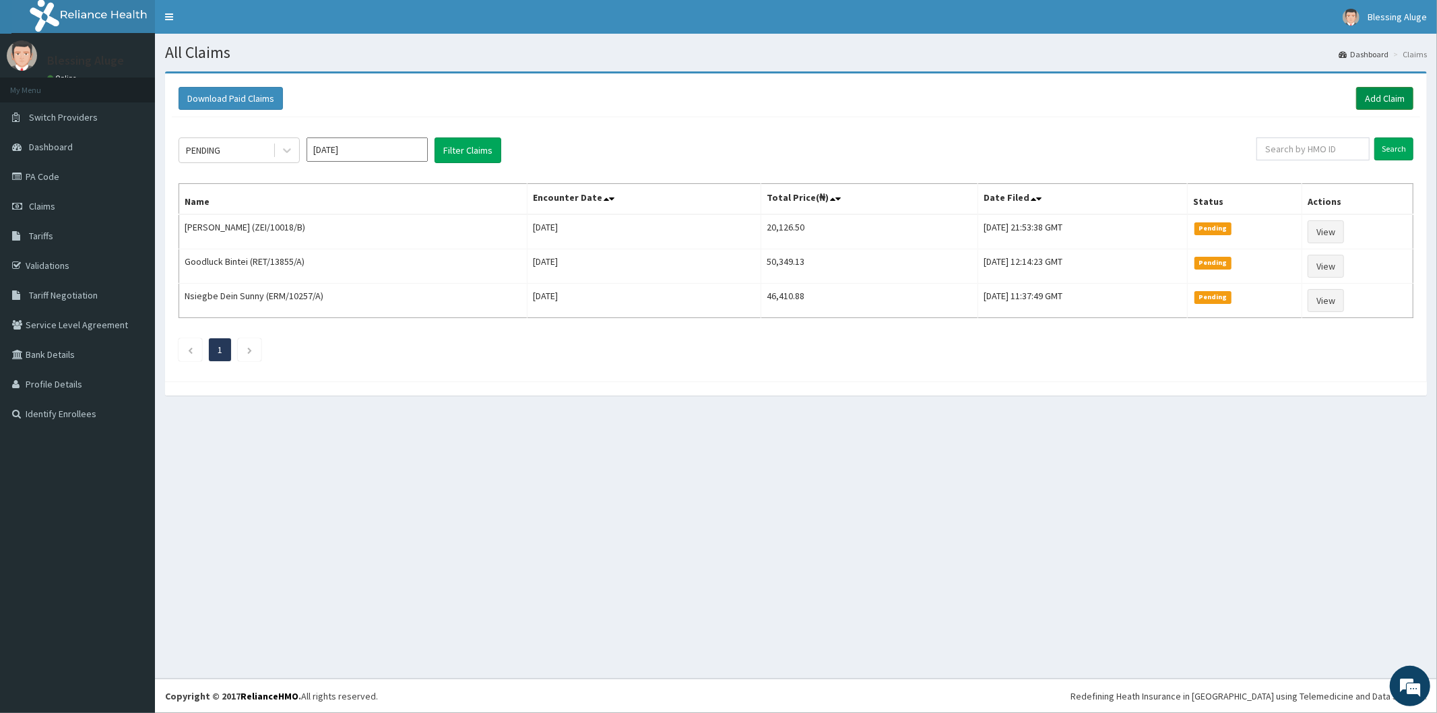
click at [1382, 93] on link "Add Claim" at bounding box center [1385, 98] width 57 height 23
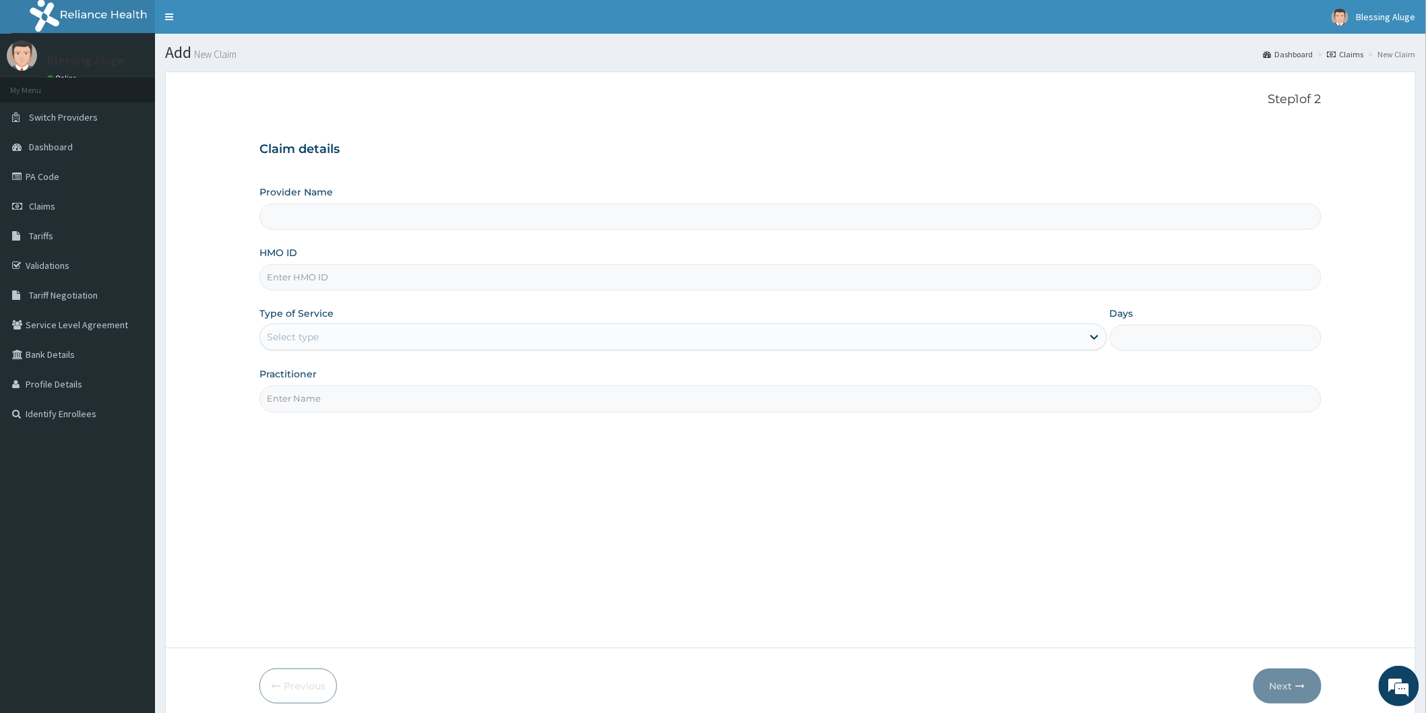
click at [582, 288] on input "HMO ID" at bounding box center [790, 277] width 1062 height 26
paste input "SDC/10051/C"
type input "SDC/10051/C"
type input "Reliance Family Clinics (RFC) - [GEOGRAPHIC_DATA]"
type input "SDC/10051/C"
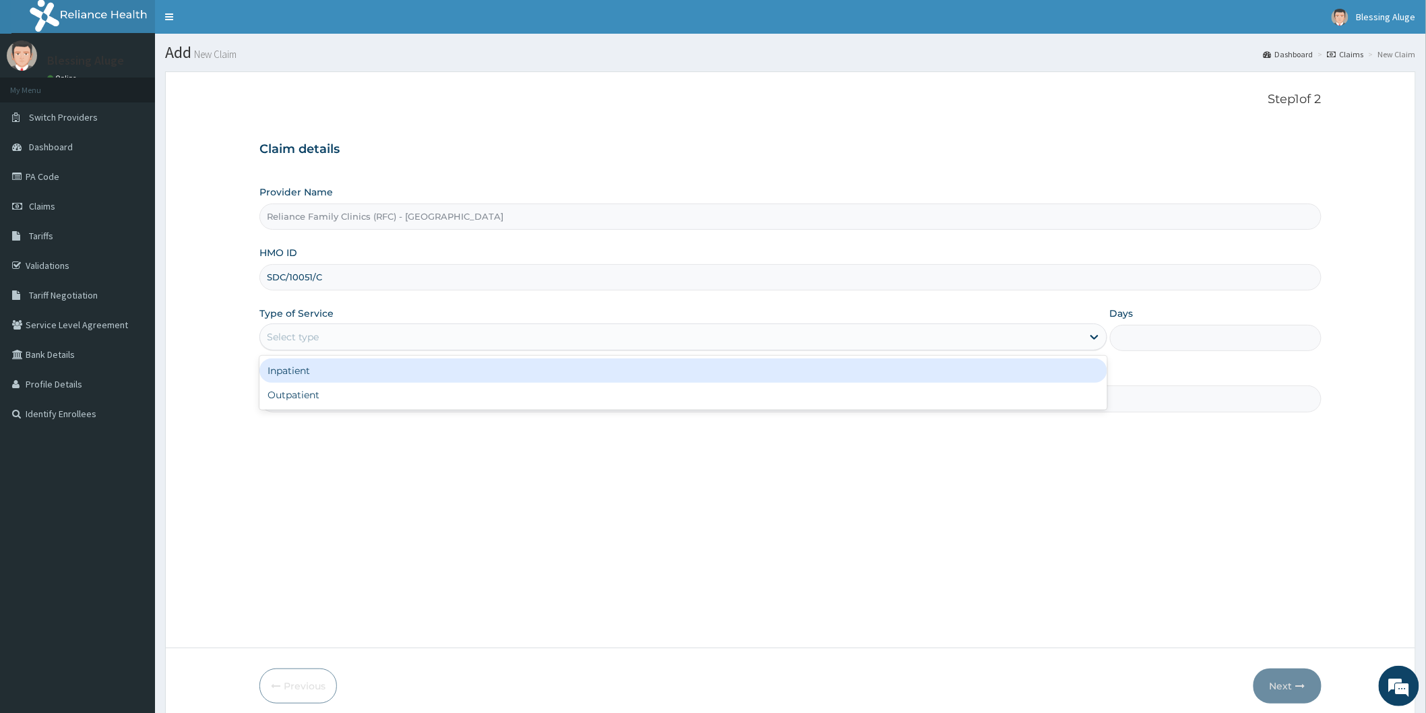
click at [499, 334] on div "Select type" at bounding box center [671, 337] width 822 height 22
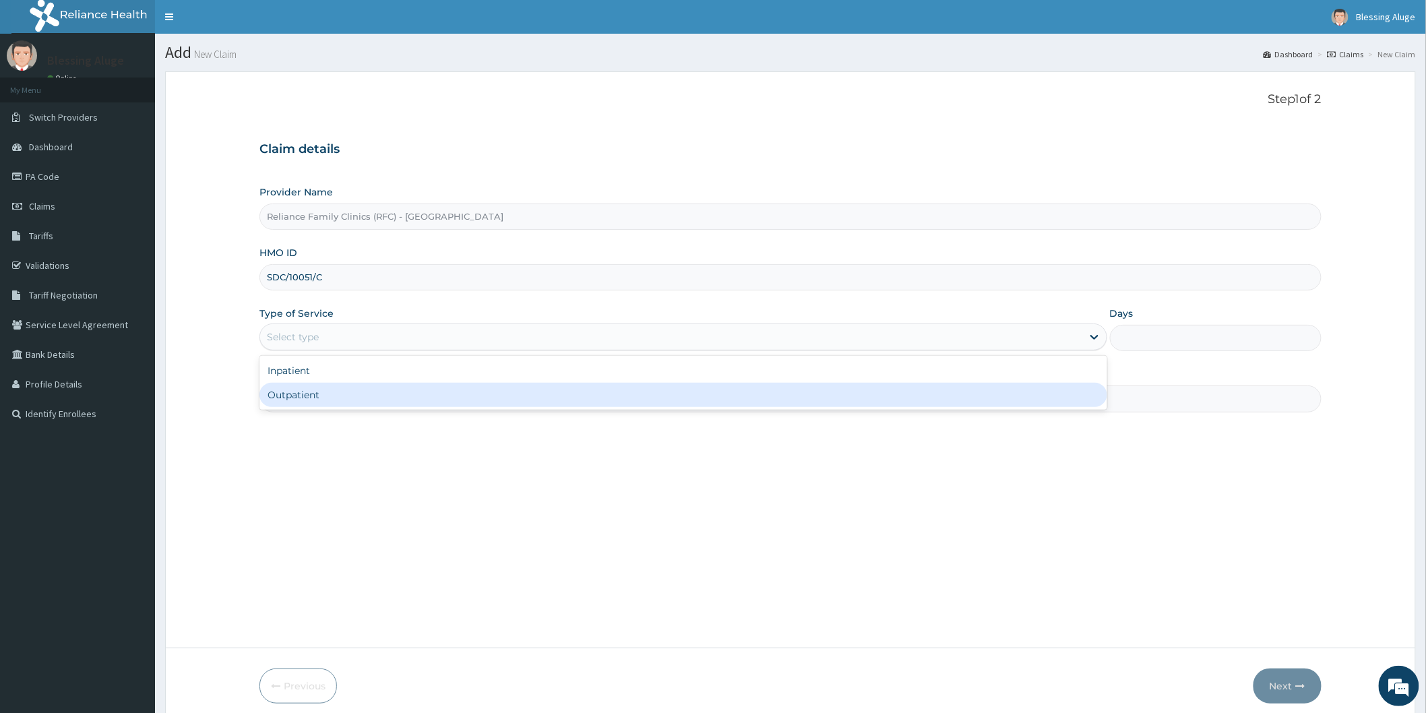
click at [493, 394] on div "Outpatient" at bounding box center [683, 395] width 848 height 24
type input "1"
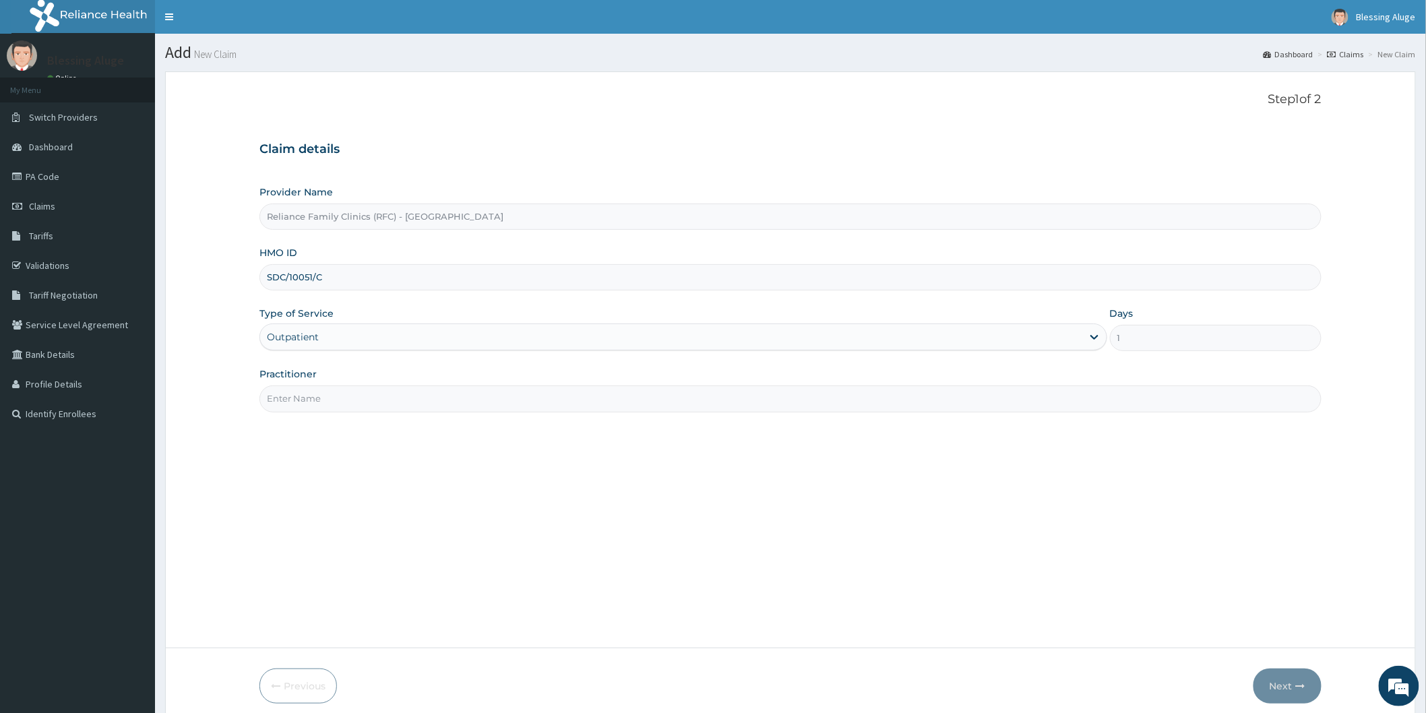
click at [402, 407] on input "Practitioner" at bounding box center [790, 398] width 1062 height 26
type input "[PERSON_NAME]"
click at [1278, 679] on button "Next" at bounding box center [1287, 685] width 68 height 35
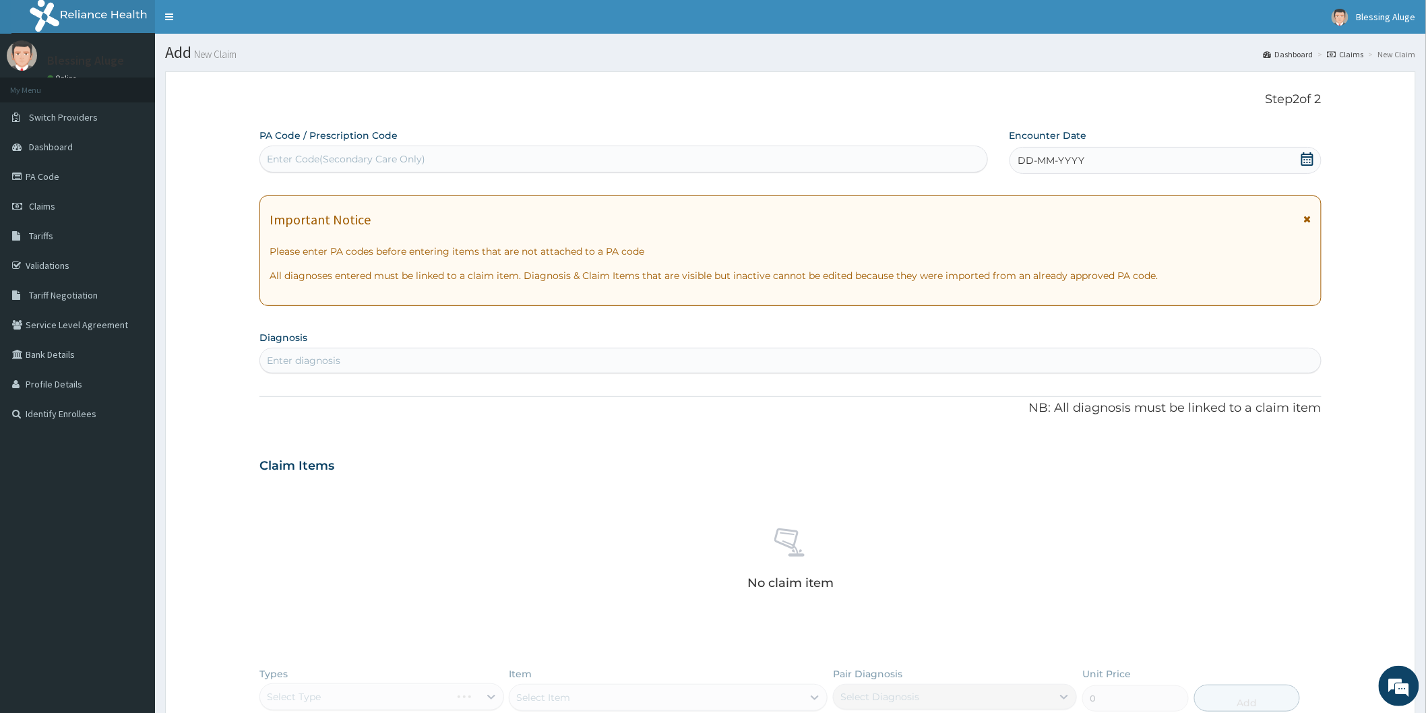
click at [865, 162] on div "Enter Code(Secondary Care Only)" at bounding box center [623, 159] width 727 height 22
paste input "PA/E1E6AB"
type input "PA/E1E6AB"
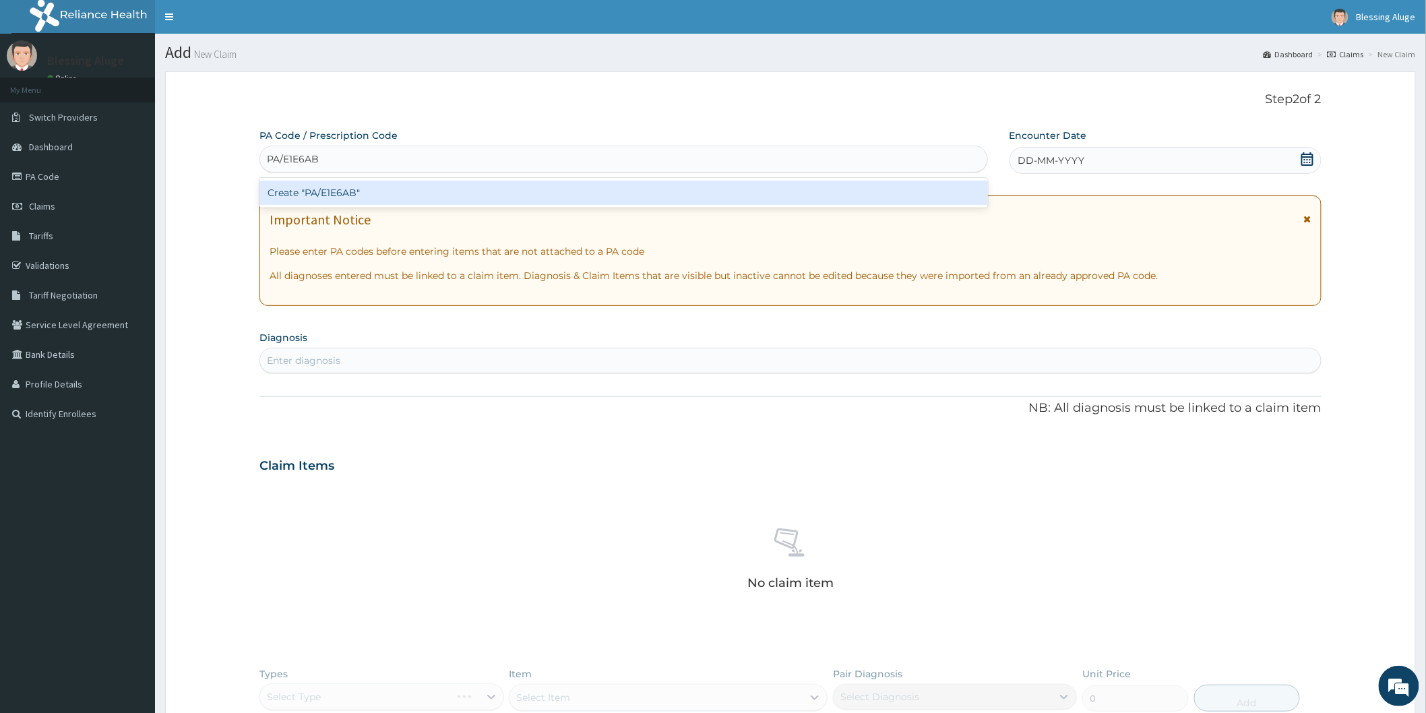
click at [883, 200] on div "Create "PA/E1E6AB"" at bounding box center [623, 193] width 728 height 24
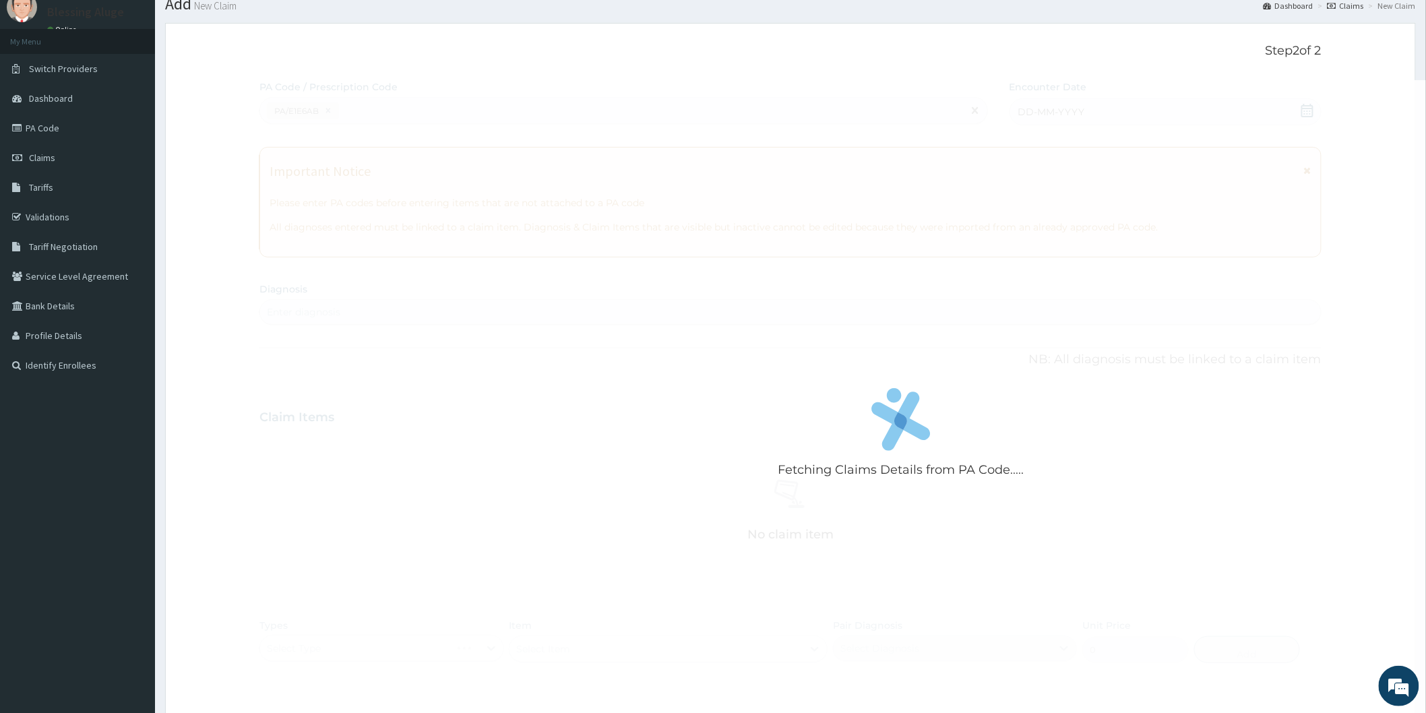
scroll to position [75, 0]
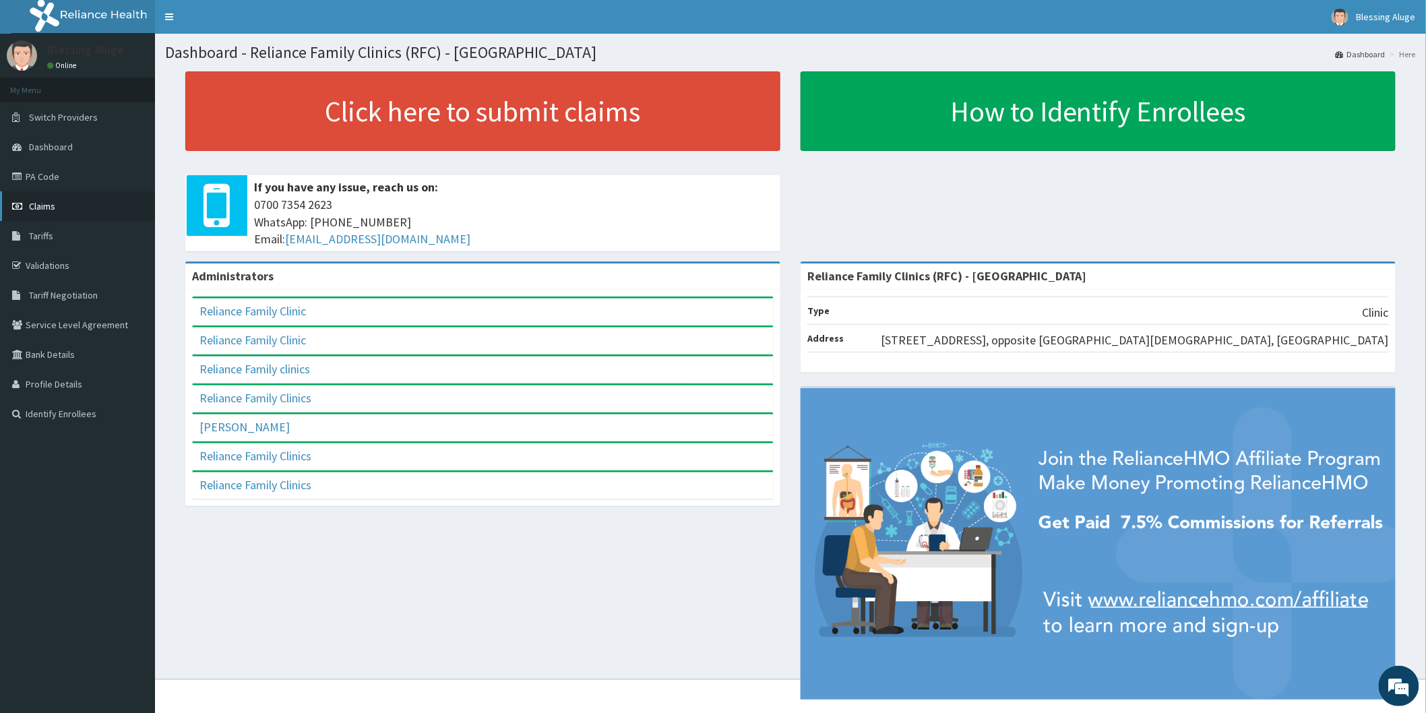
click at [26, 200] on link "Claims" at bounding box center [77, 206] width 155 height 30
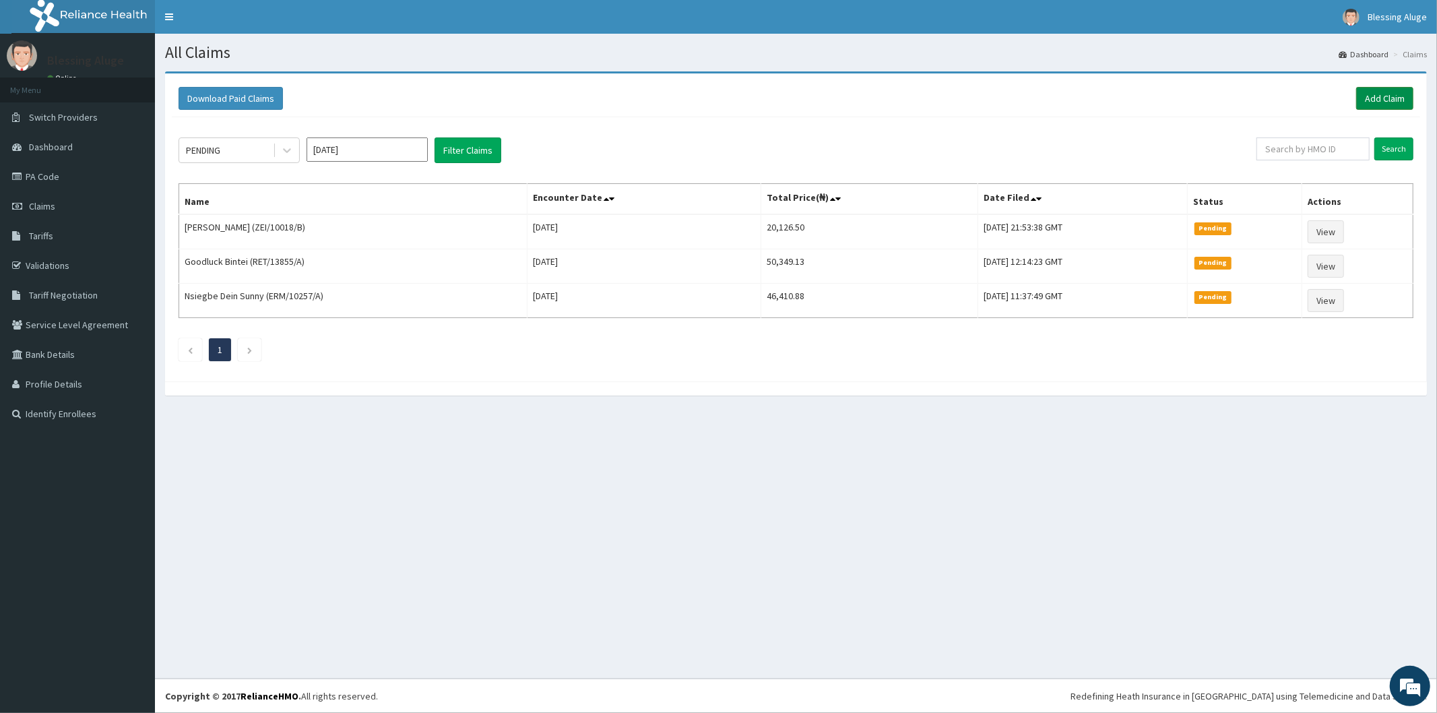
click at [1404, 99] on link "Add Claim" at bounding box center [1385, 98] width 57 height 23
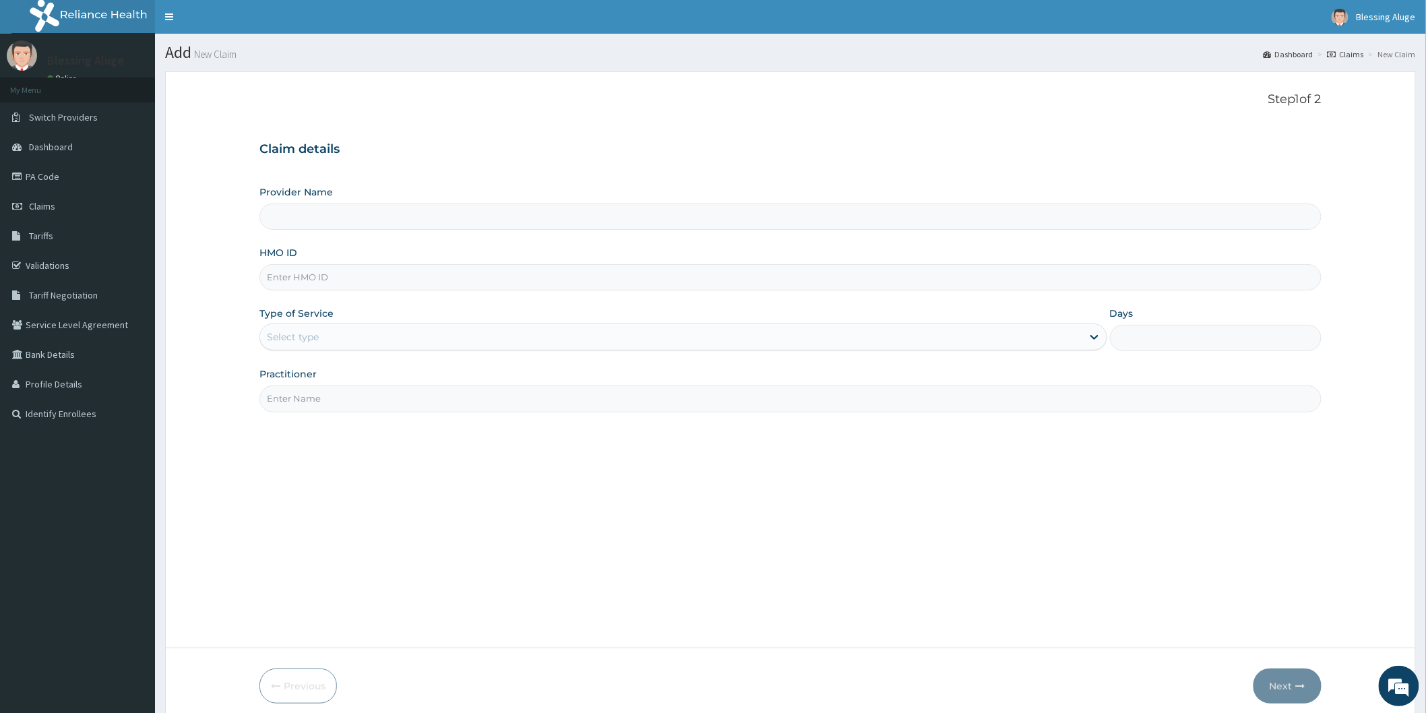
click at [604, 286] on input "HMO ID" at bounding box center [790, 277] width 1062 height 26
paste input "SDC/10051/C"
type input "SDC/10051/C"
type input "Reliance Family Clinics (RFC) - Port Harcourt"
type input "SDC/10051/C"
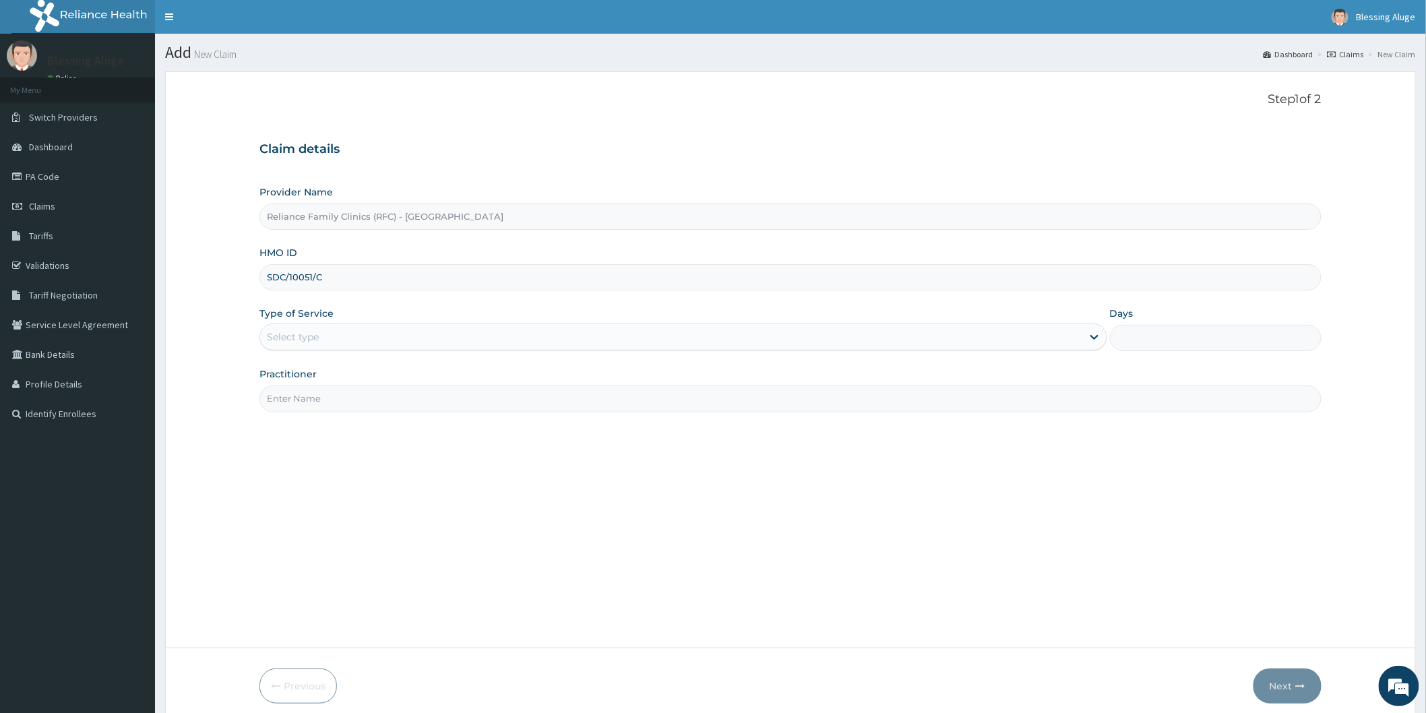
click at [611, 339] on div "Select type" at bounding box center [671, 337] width 822 height 22
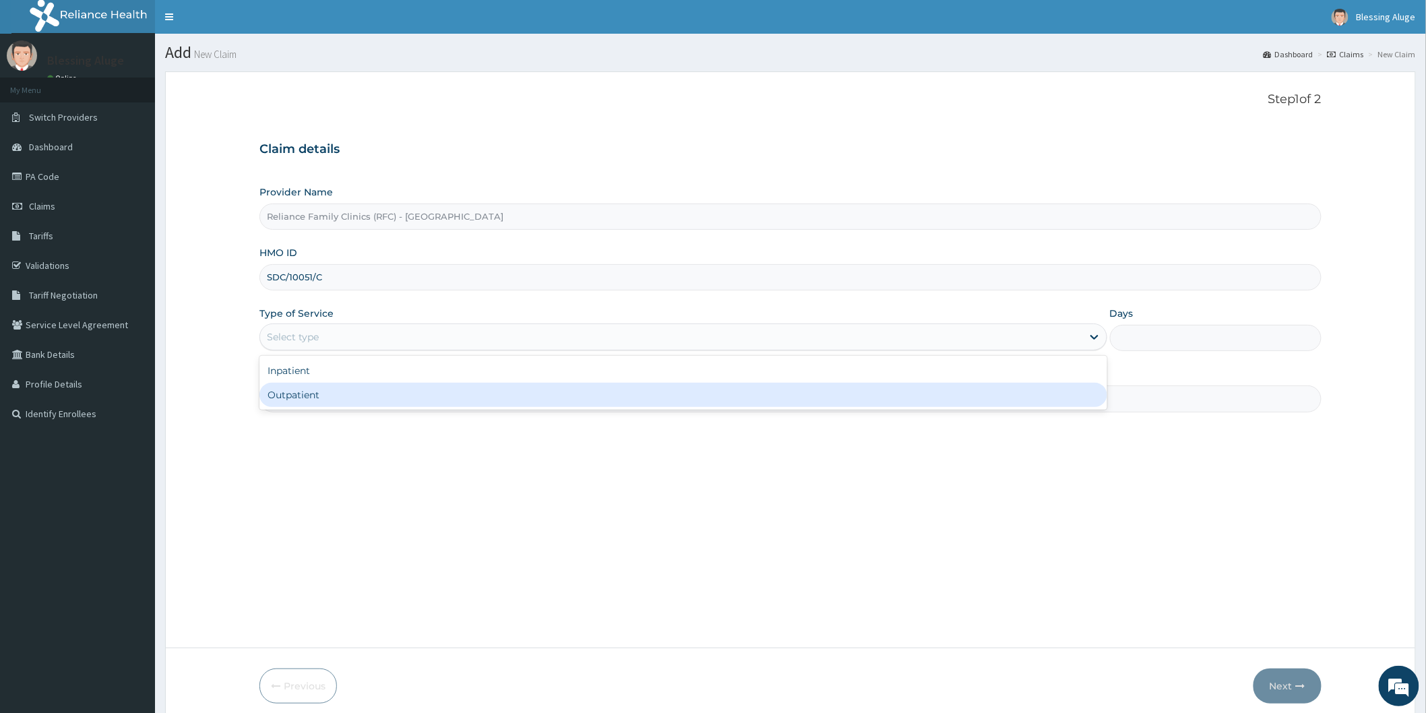
click at [621, 395] on div "Outpatient" at bounding box center [683, 395] width 848 height 24
type input "1"
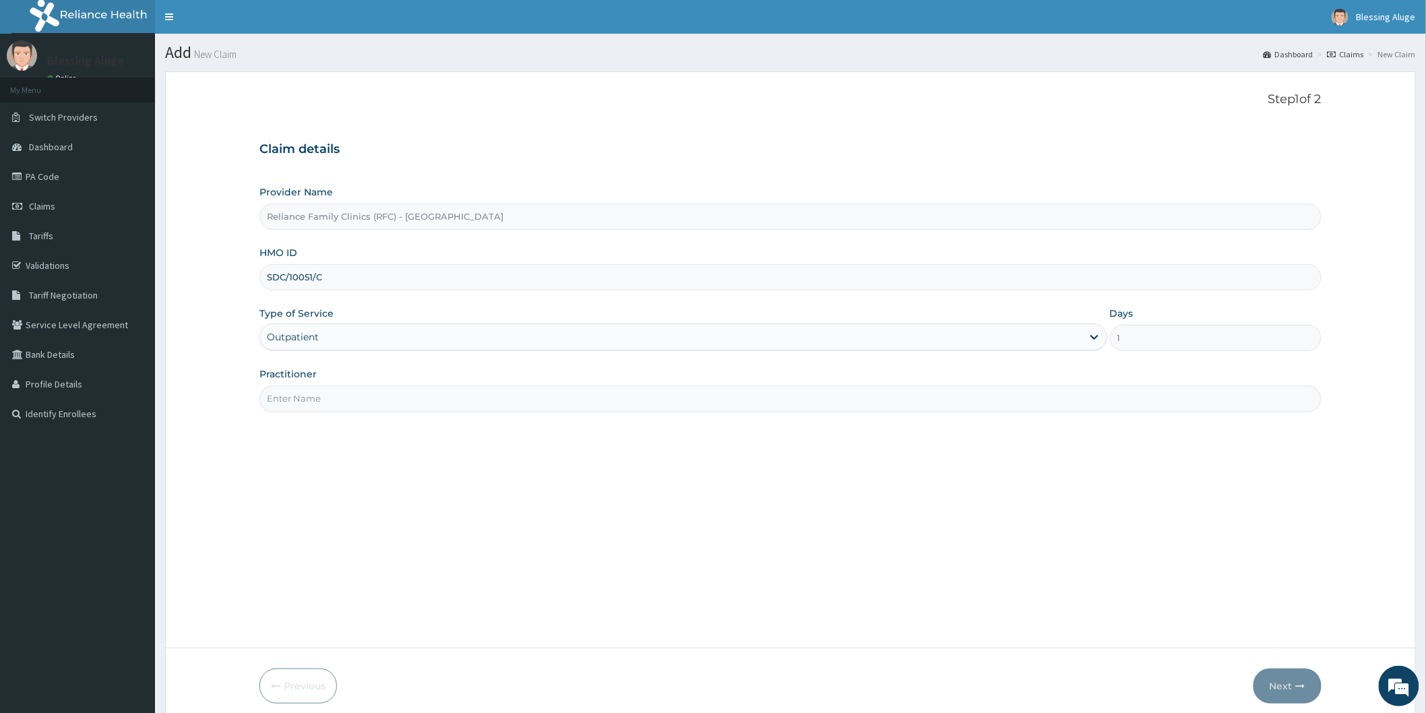
click at [540, 400] on input "Practitioner" at bounding box center [790, 398] width 1062 height 26
type input "Dr altaide"
click at [1278, 685] on button "Next" at bounding box center [1287, 685] width 68 height 35
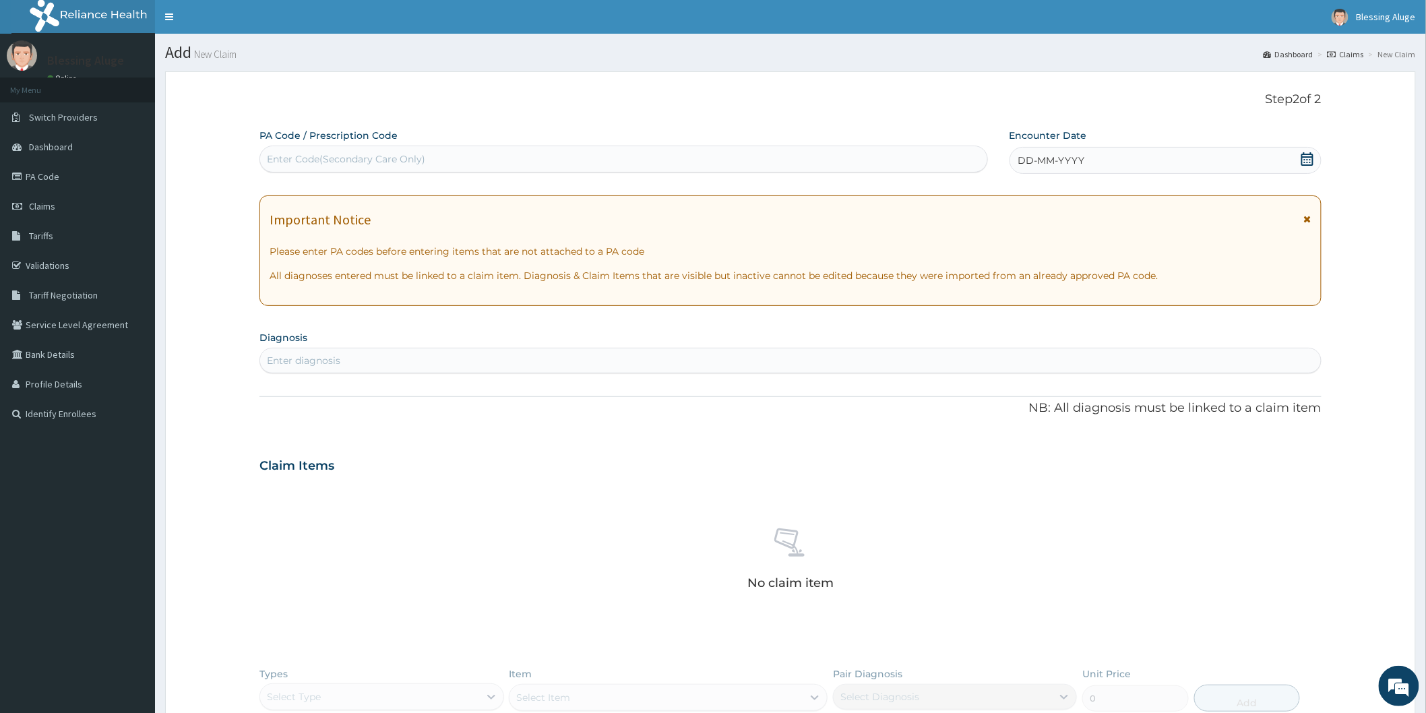
click at [749, 162] on div "Enter Code(Secondary Care Only)" at bounding box center [623, 159] width 727 height 22
paste input "PA/E1E6AB"
type input "PA/E1E6AB"
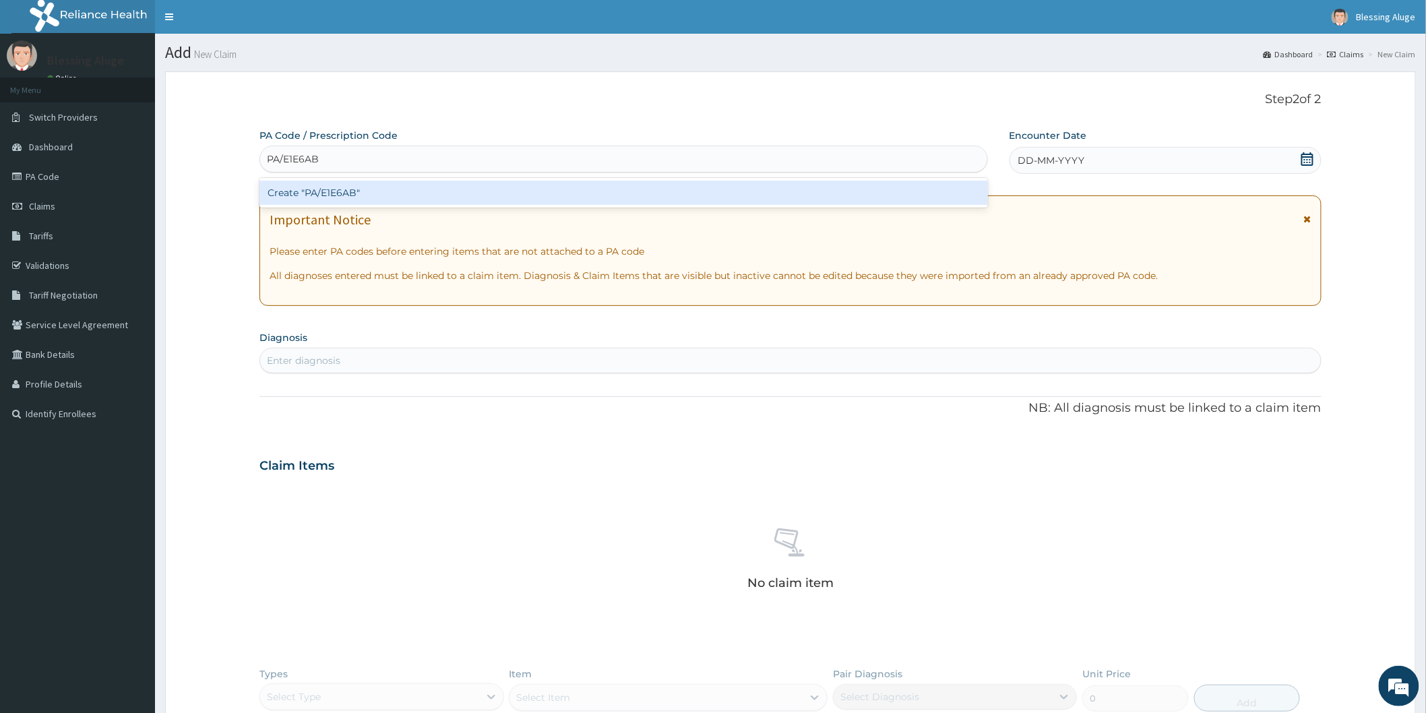
click at [772, 193] on div "Create "PA/E1E6AB"" at bounding box center [623, 193] width 728 height 24
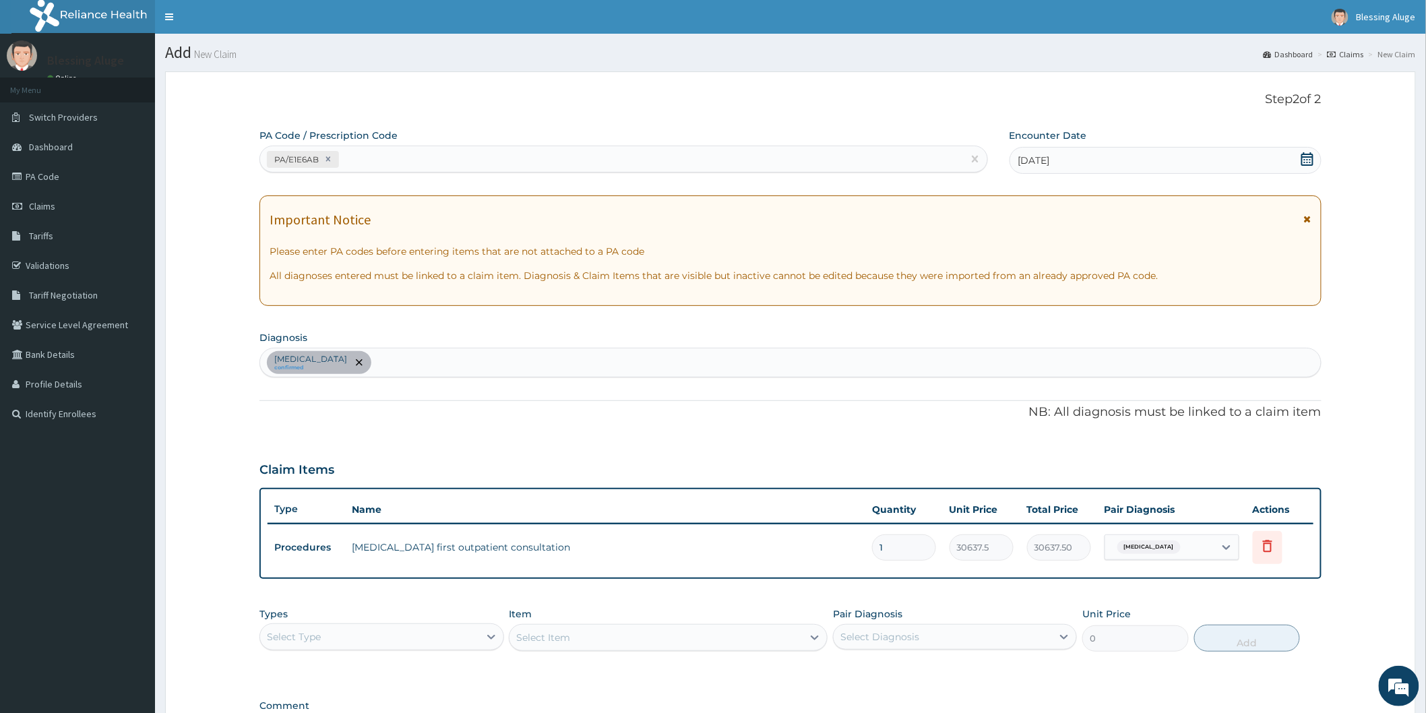
click at [1027, 158] on span "13-10-2025" at bounding box center [1034, 160] width 32 height 13
click at [1304, 160] on icon at bounding box center [1307, 158] width 13 height 13
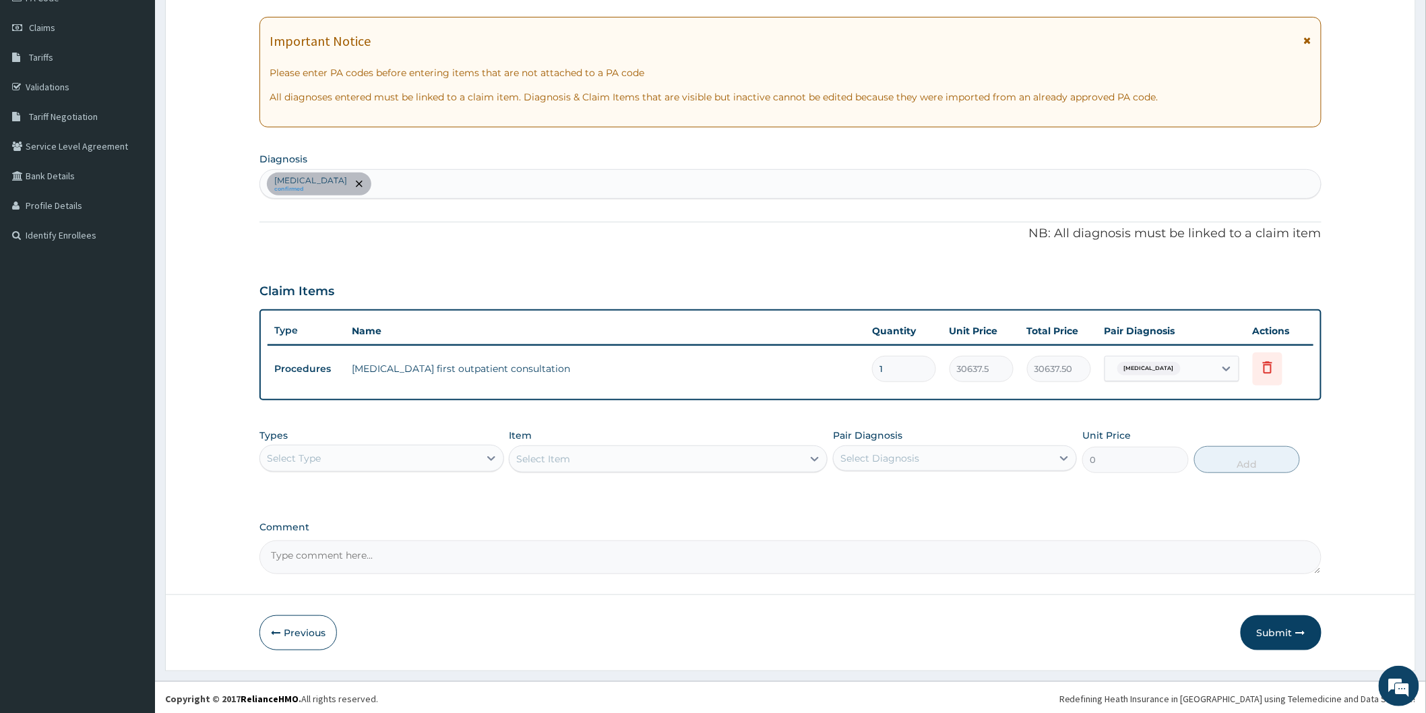
scroll to position [179, 0]
click at [396, 461] on div "Select Type" at bounding box center [369, 458] width 218 height 22
click at [427, 632] on div "Drugs" at bounding box center [381, 637] width 244 height 24
drag, startPoint x: 910, startPoint y: 448, endPoint x: 910, endPoint y: 457, distance: 8.8
click at [910, 452] on div "Select Diagnosis" at bounding box center [879, 457] width 79 height 13
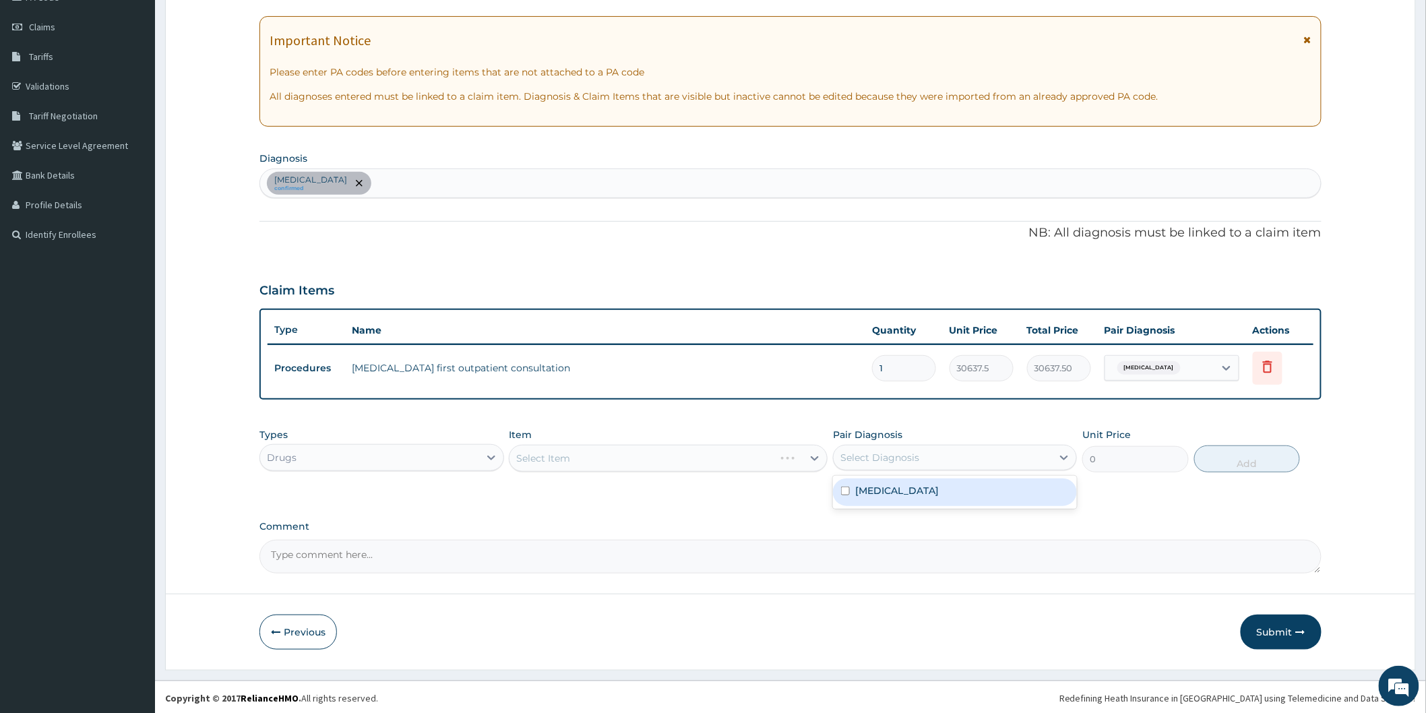
click at [908, 490] on label "Acne, unspecified" at bounding box center [897, 490] width 84 height 13
checkbox input "true"
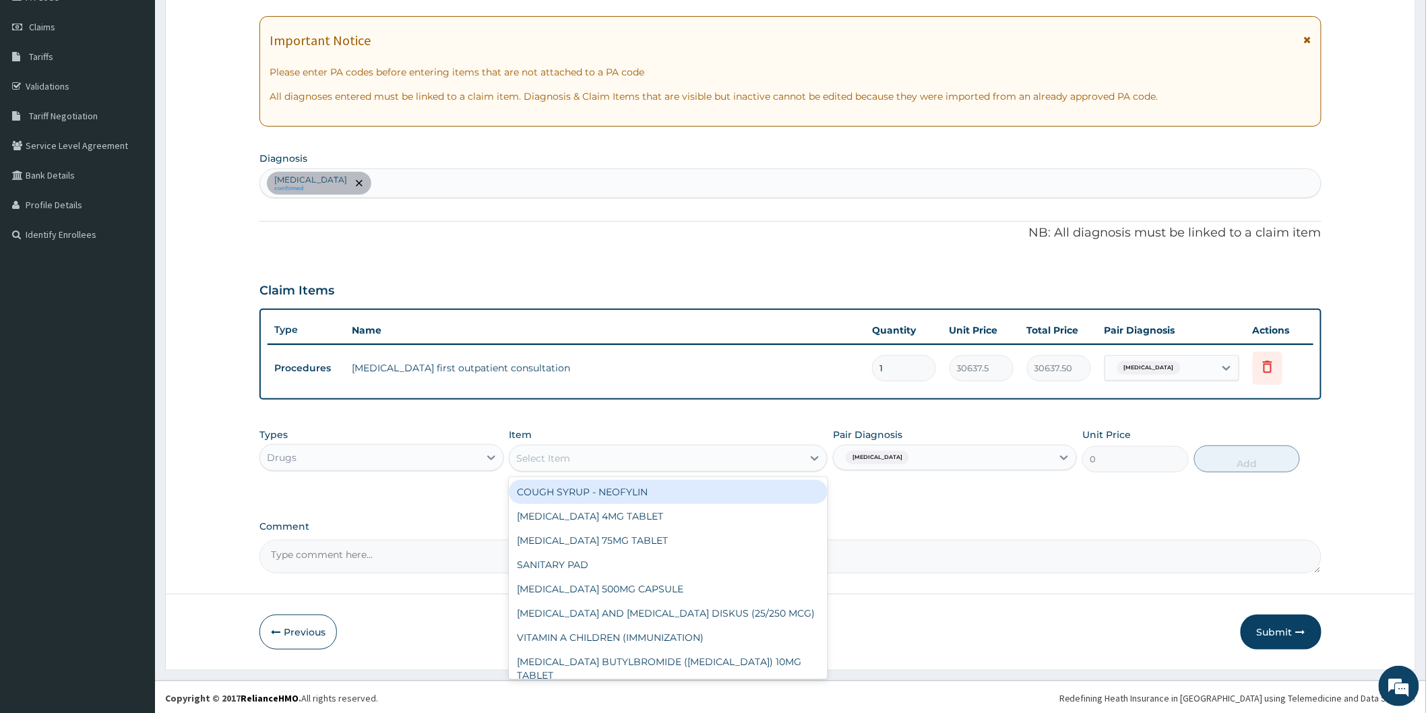
click at [736, 460] on div "Select Item" at bounding box center [655, 458] width 293 height 22
type input "dox"
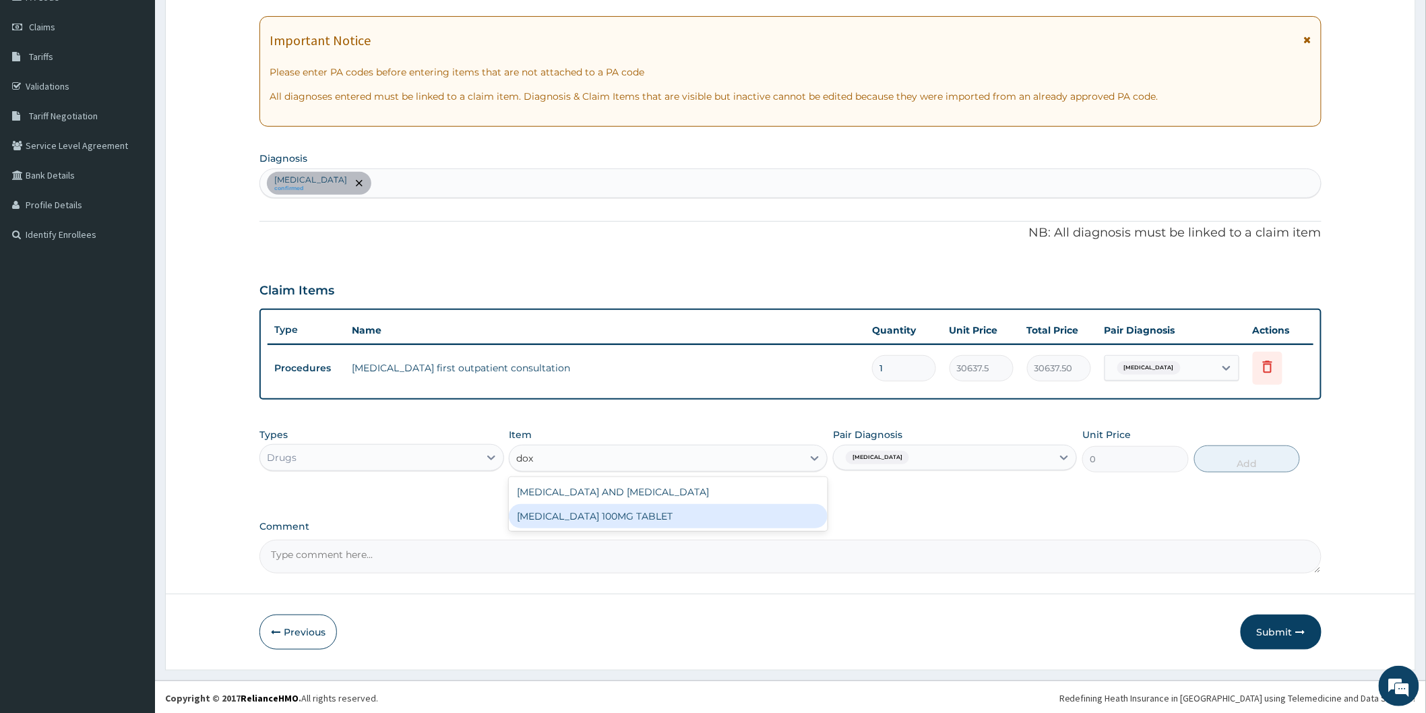
click at [737, 519] on div "[MEDICAL_DATA] 100MG TABLET" at bounding box center [668, 516] width 319 height 24
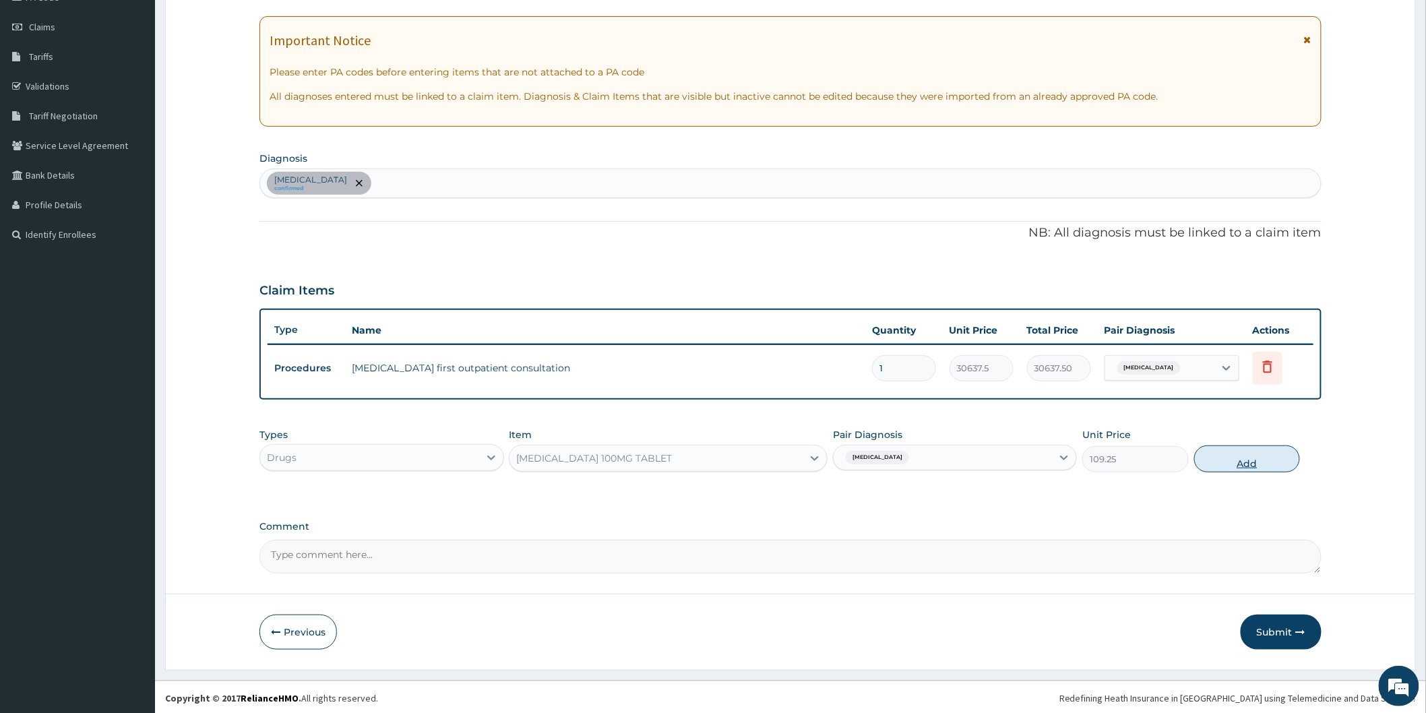
click at [1260, 455] on button "Add" at bounding box center [1247, 458] width 106 height 27
type input "0"
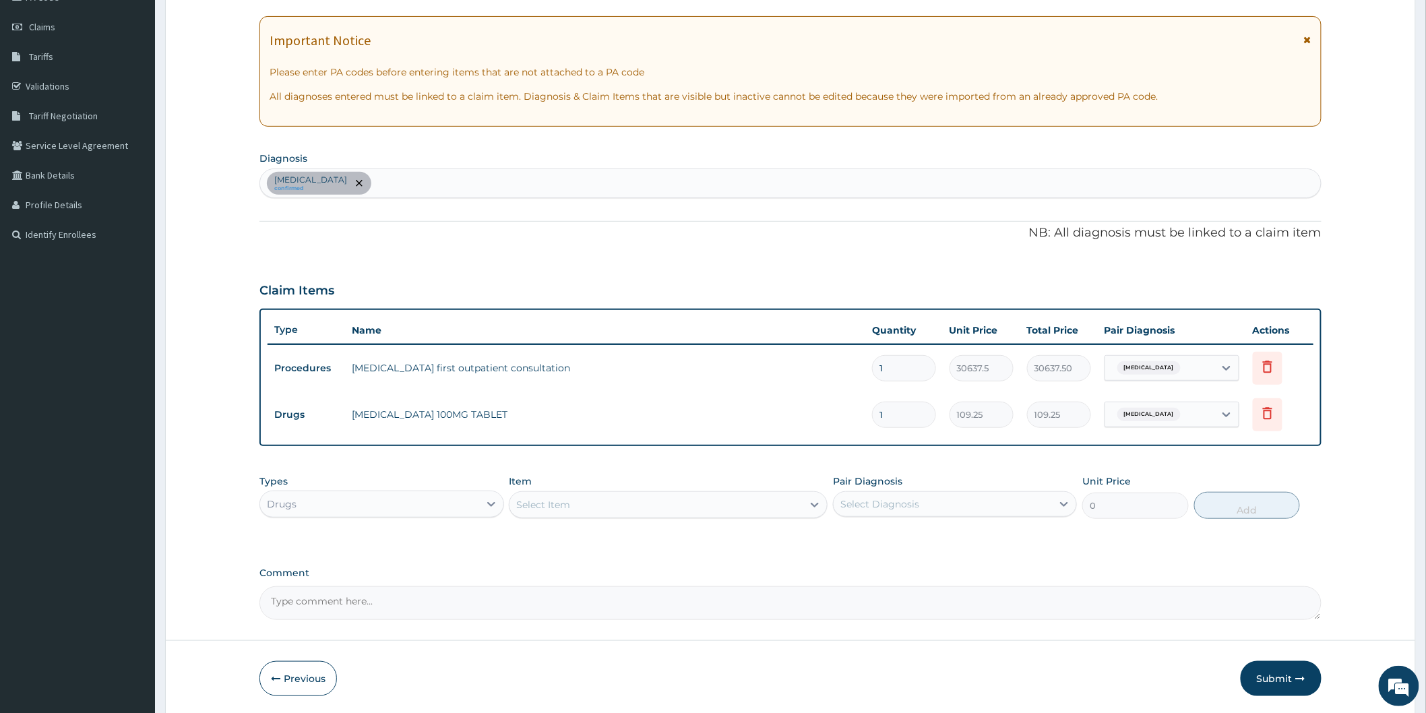
click at [546, 498] on div "Select Item" at bounding box center [543, 504] width 54 height 13
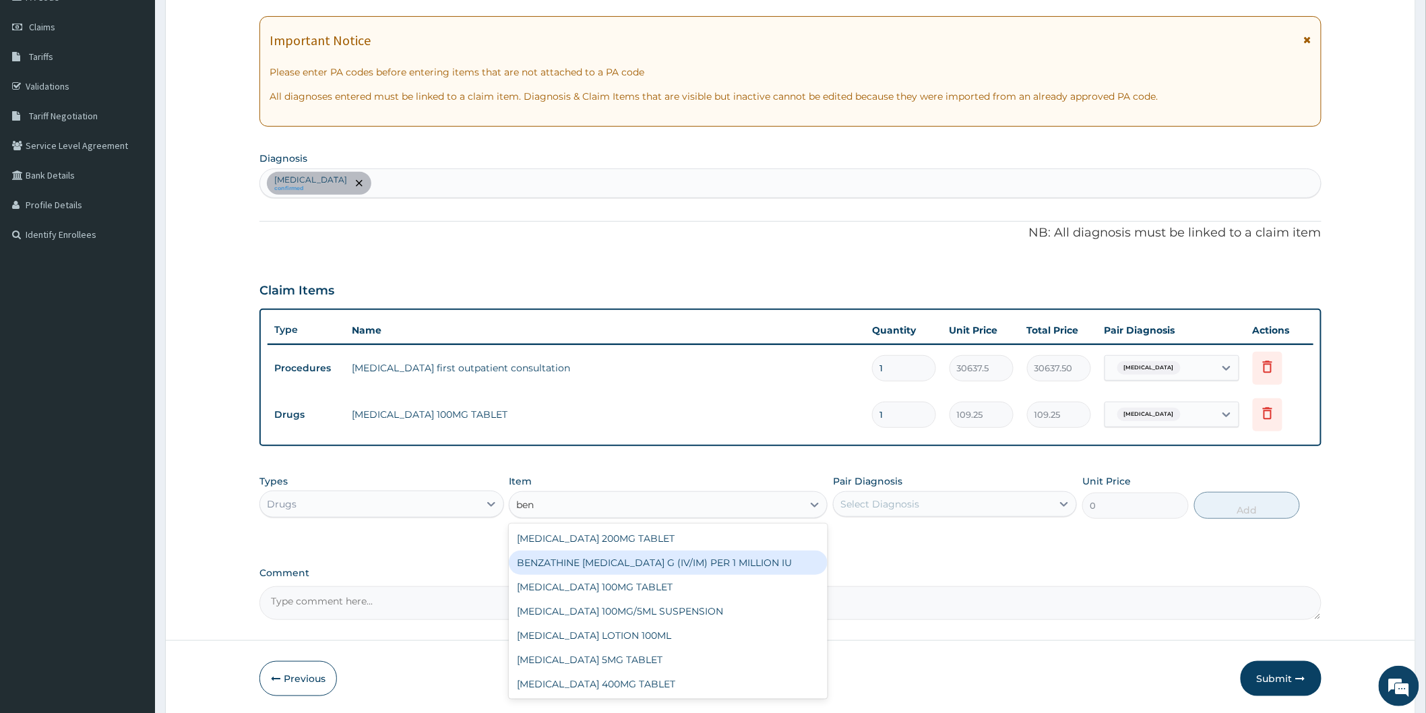
scroll to position [226, 0]
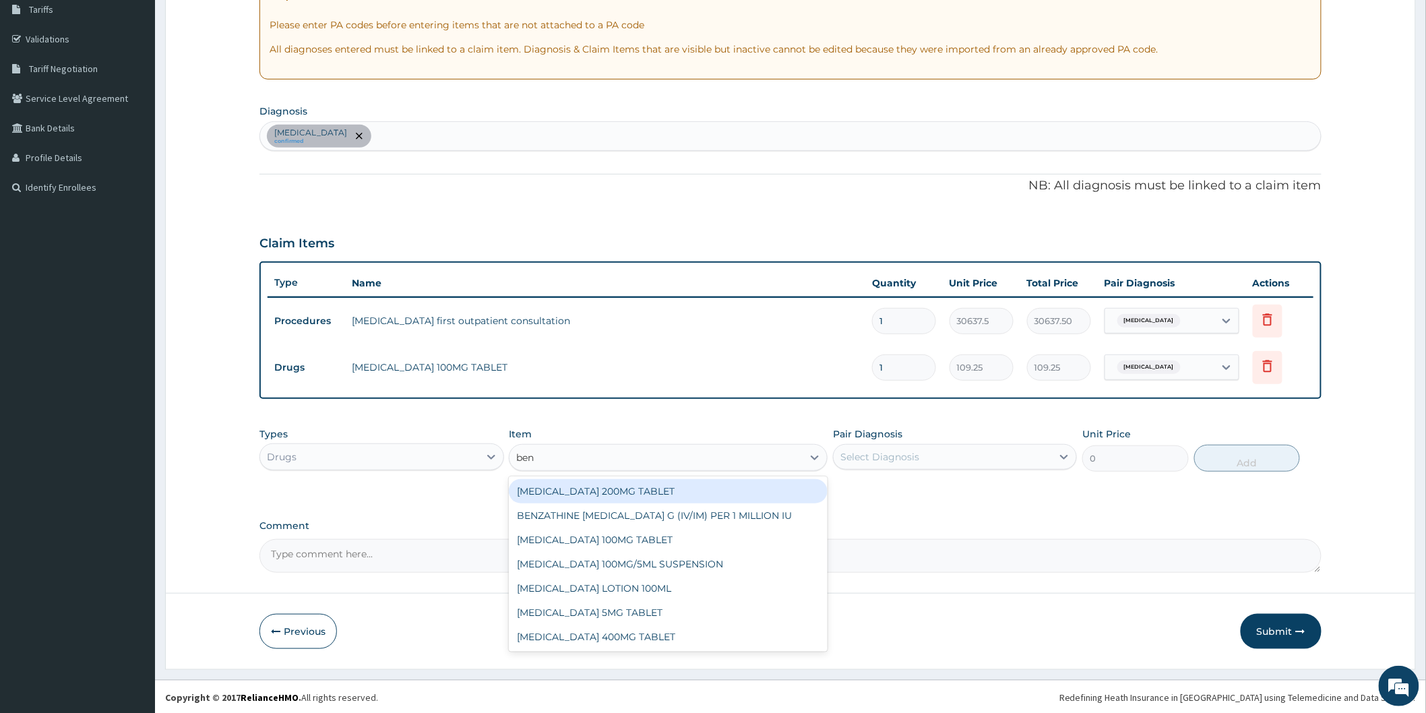
type input "ben"
type input "ret"
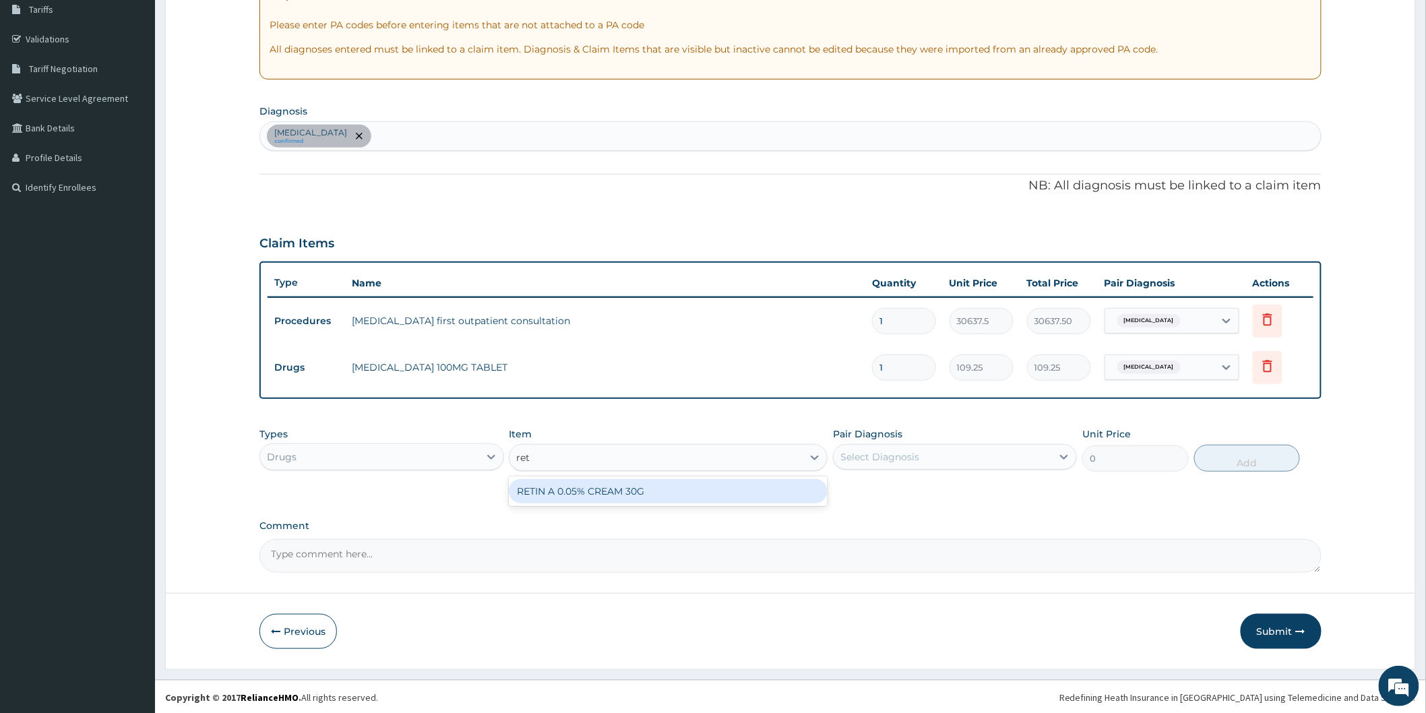
click at [658, 499] on div "RETIN A 0.05% CREAM 30G" at bounding box center [668, 491] width 319 height 24
type input "15444"
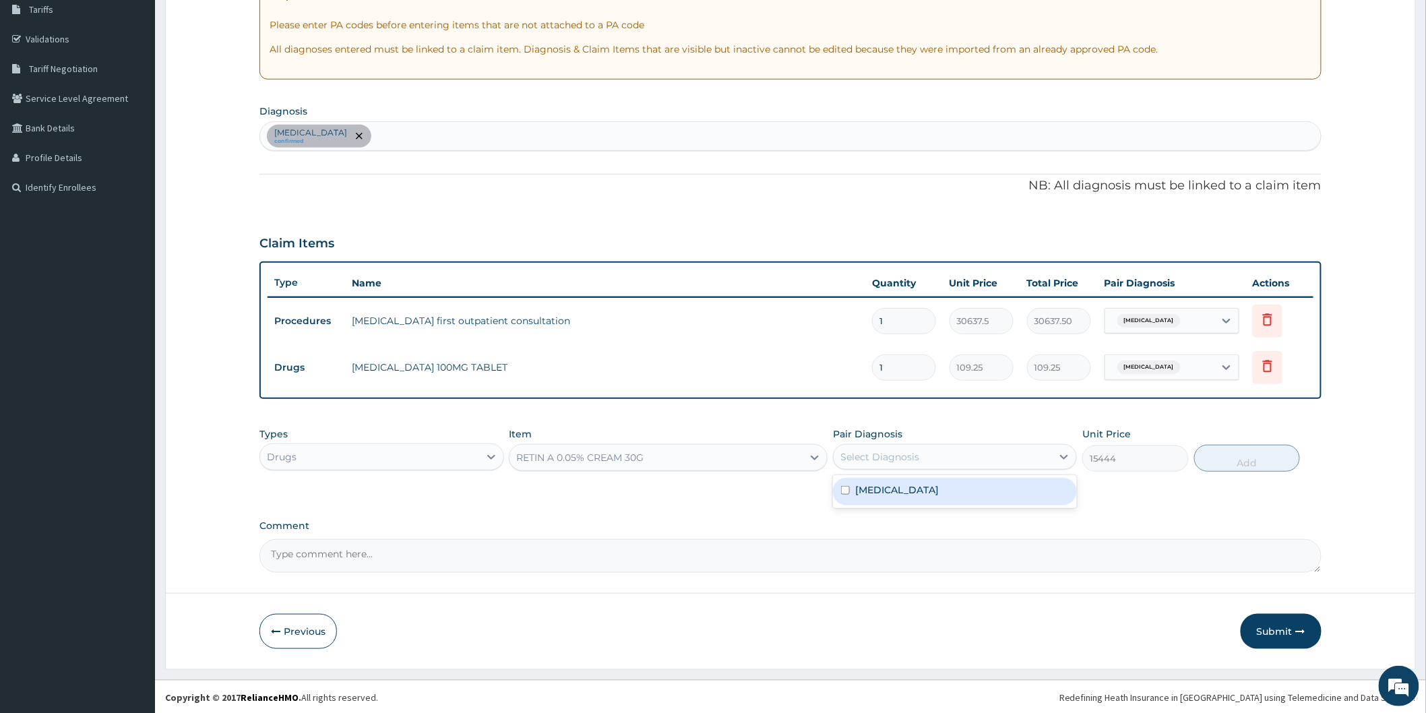
click at [991, 448] on div "Select Diagnosis" at bounding box center [943, 457] width 218 height 22
click at [980, 493] on div "Acne, unspecified" at bounding box center [955, 492] width 244 height 28
checkbox input "true"
click at [1251, 458] on button "Add" at bounding box center [1247, 458] width 106 height 27
type input "0"
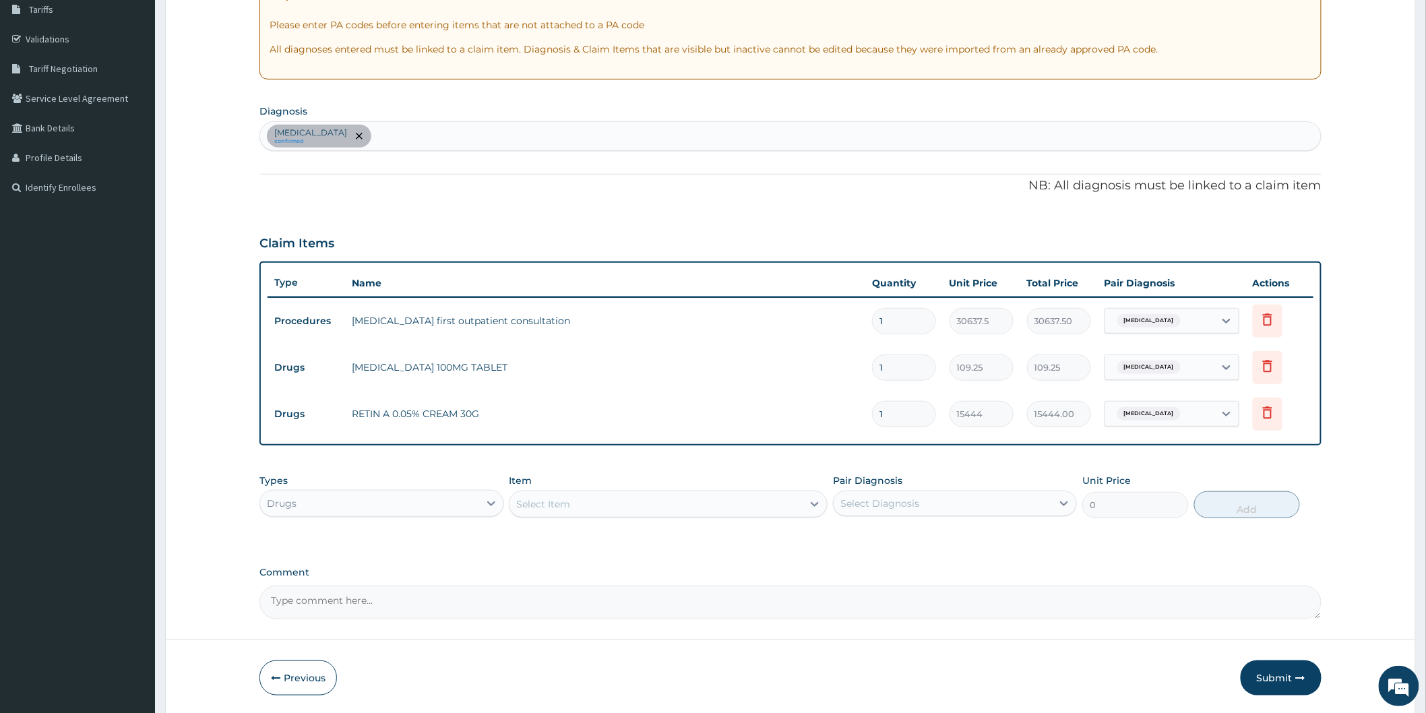
click at [634, 506] on div "Select Item" at bounding box center [655, 504] width 293 height 22
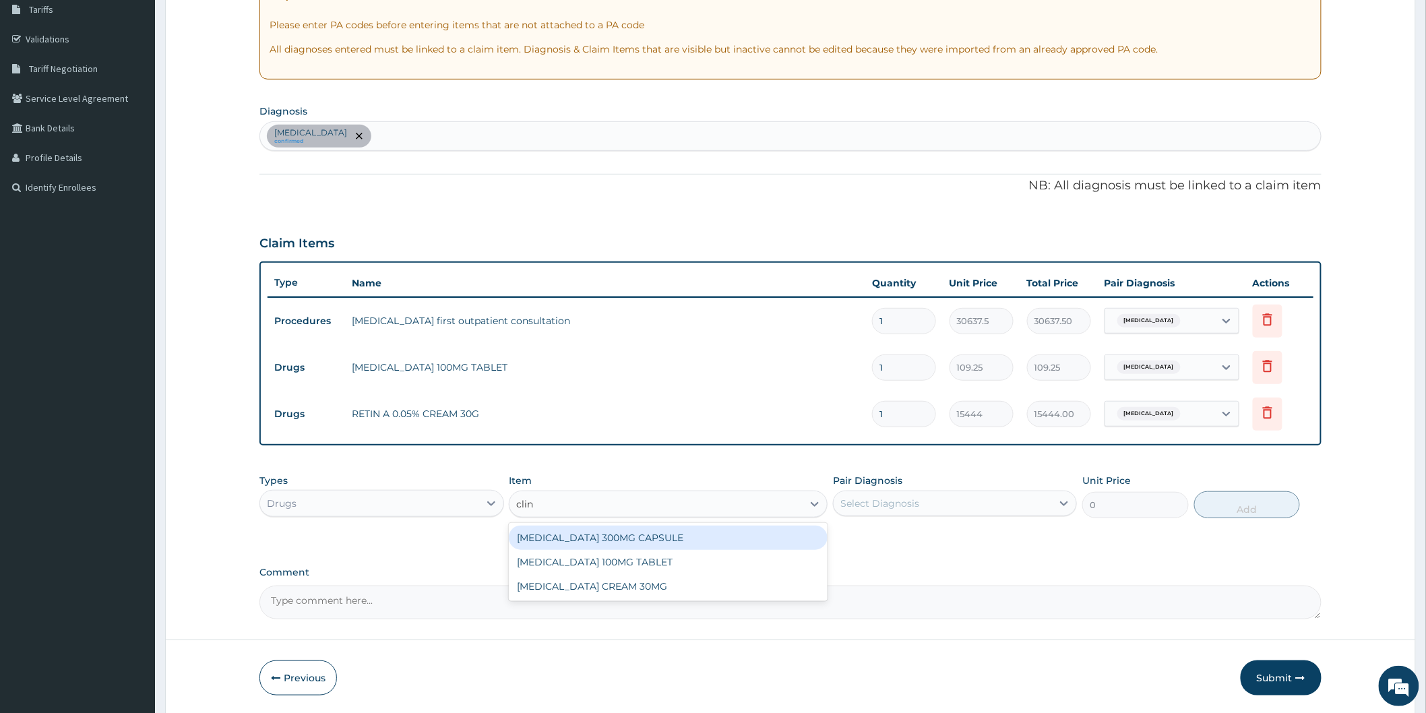
type input "clind"
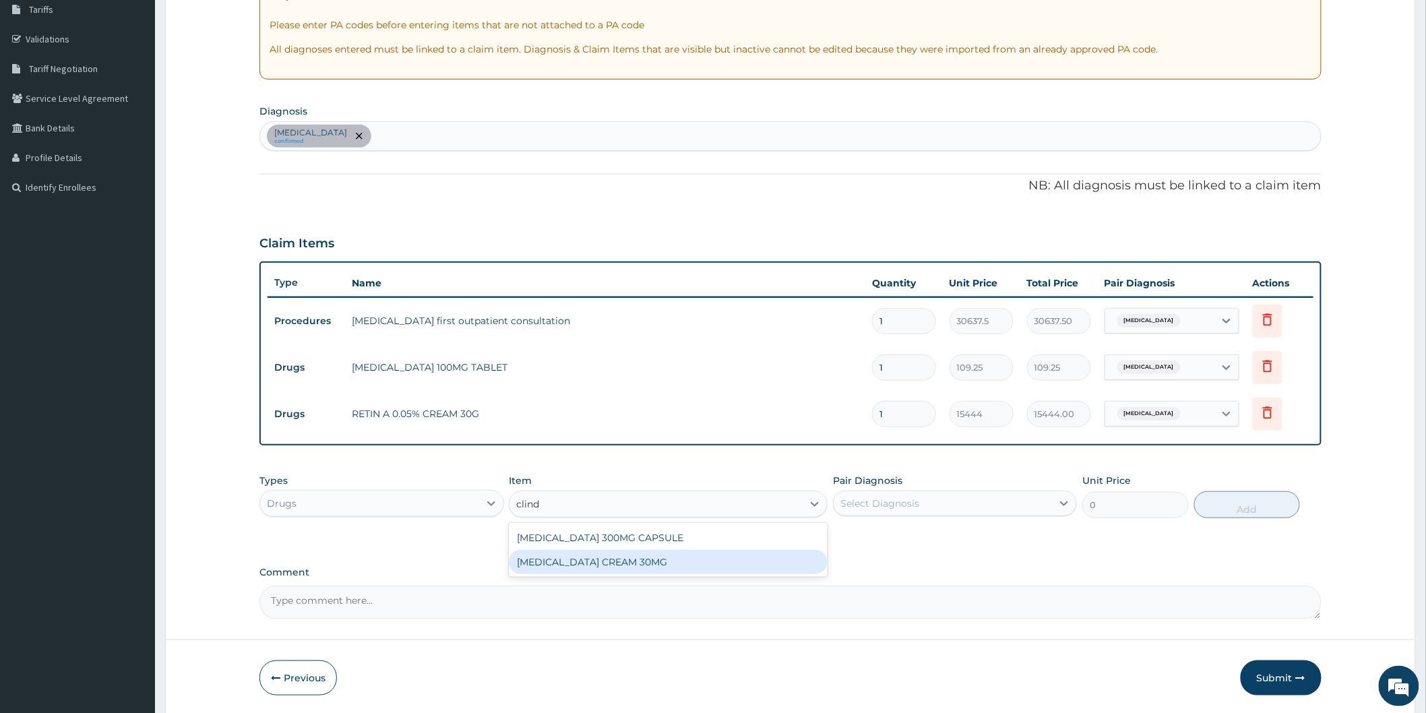
click at [648, 561] on div "[MEDICAL_DATA] CREAM 30MG" at bounding box center [668, 562] width 319 height 24
type input "1428"
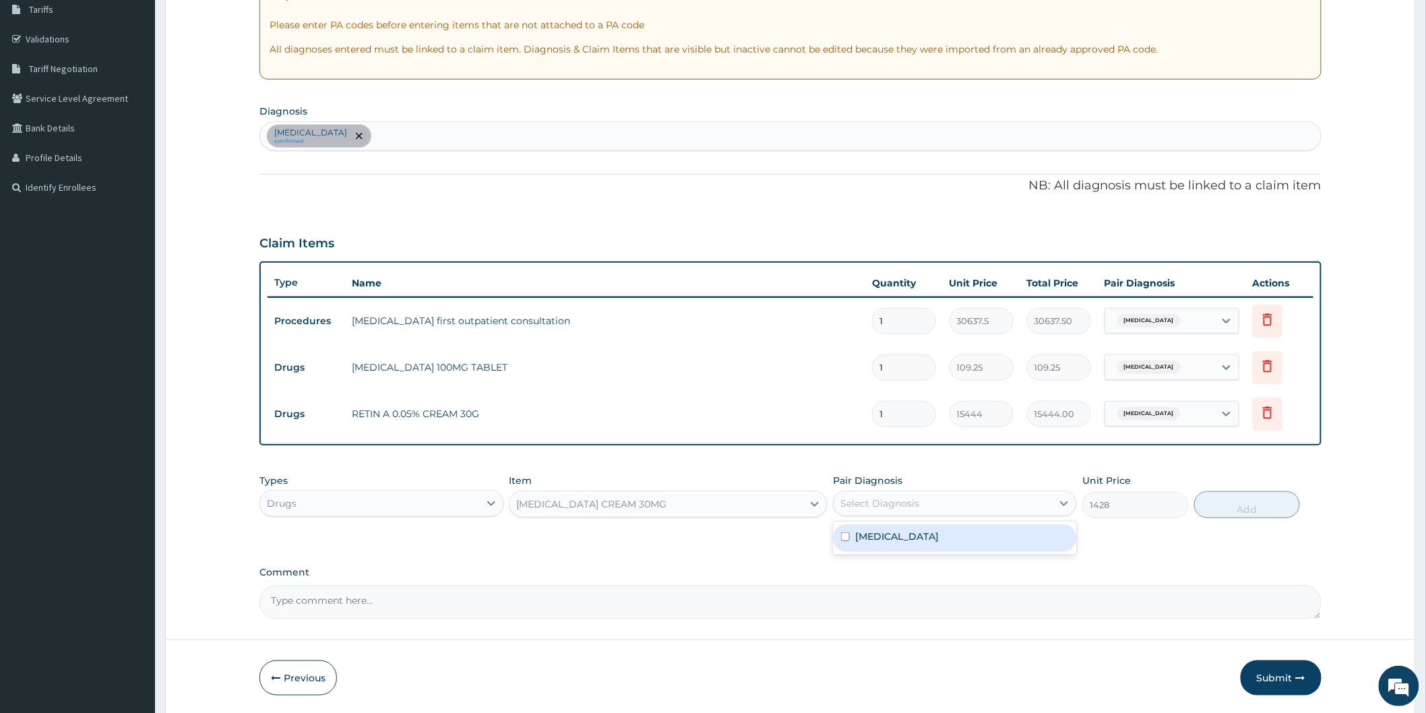
click at [974, 509] on div "Select Diagnosis" at bounding box center [943, 504] width 218 height 22
drag, startPoint x: 975, startPoint y: 544, endPoint x: 1164, endPoint y: 503, distance: 193.6
click at [980, 542] on div "Acne, unspecified" at bounding box center [955, 538] width 244 height 28
checkbox input "true"
click at [1259, 509] on button "Add" at bounding box center [1247, 504] width 106 height 27
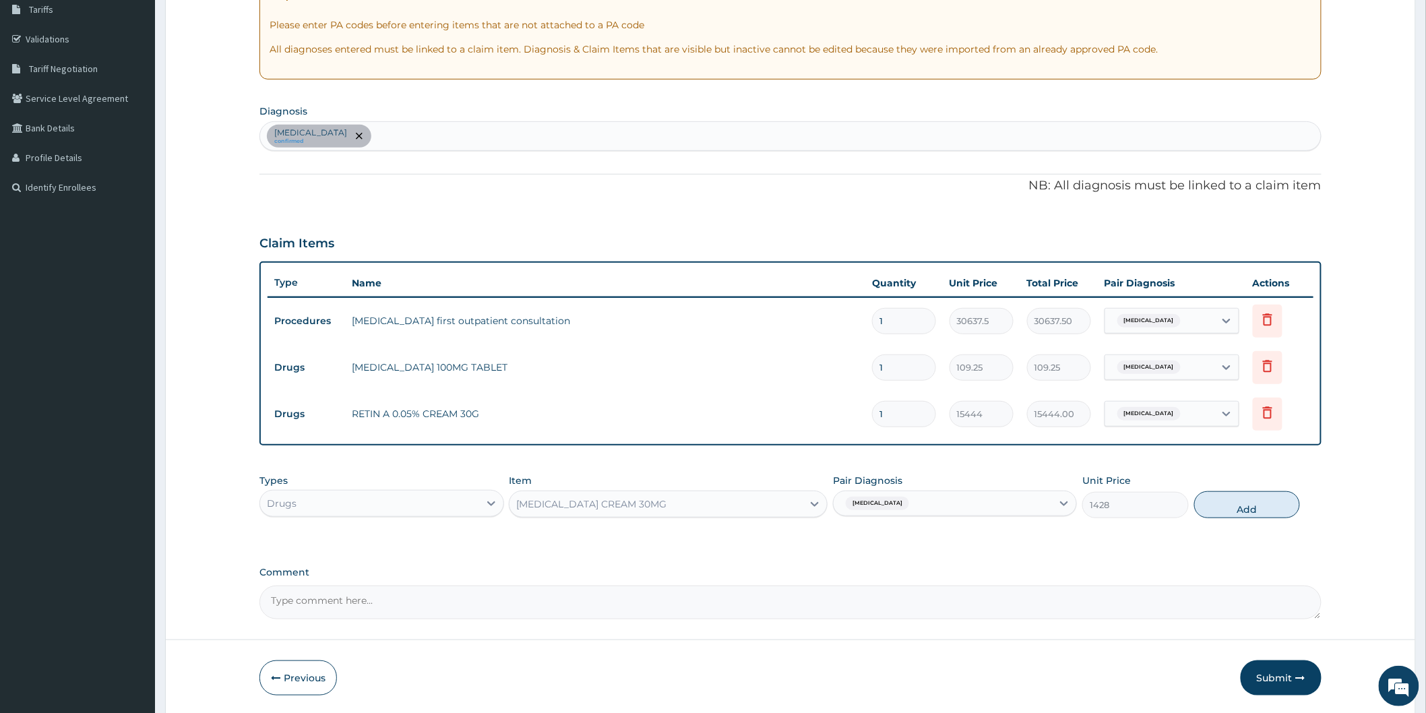
type input "0"
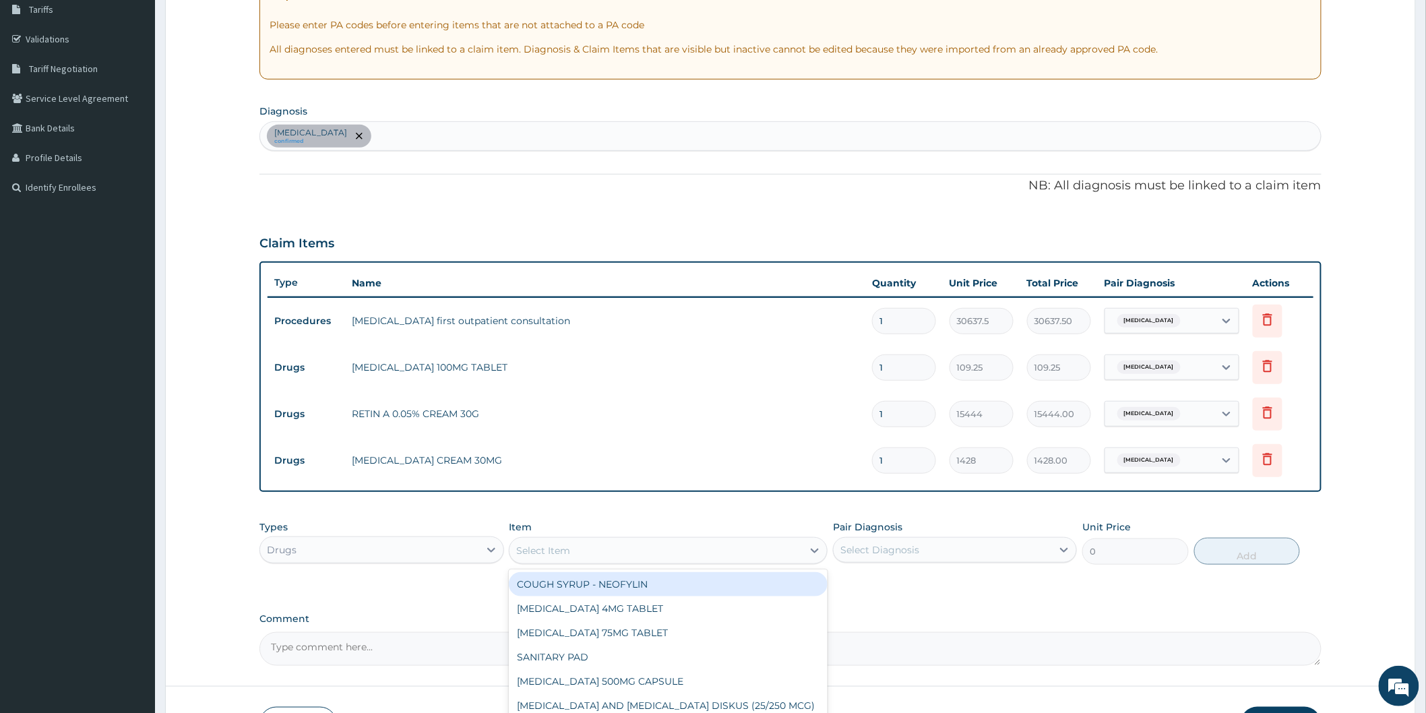
click at [551, 557] on div "Select Item" at bounding box center [655, 551] width 293 height 22
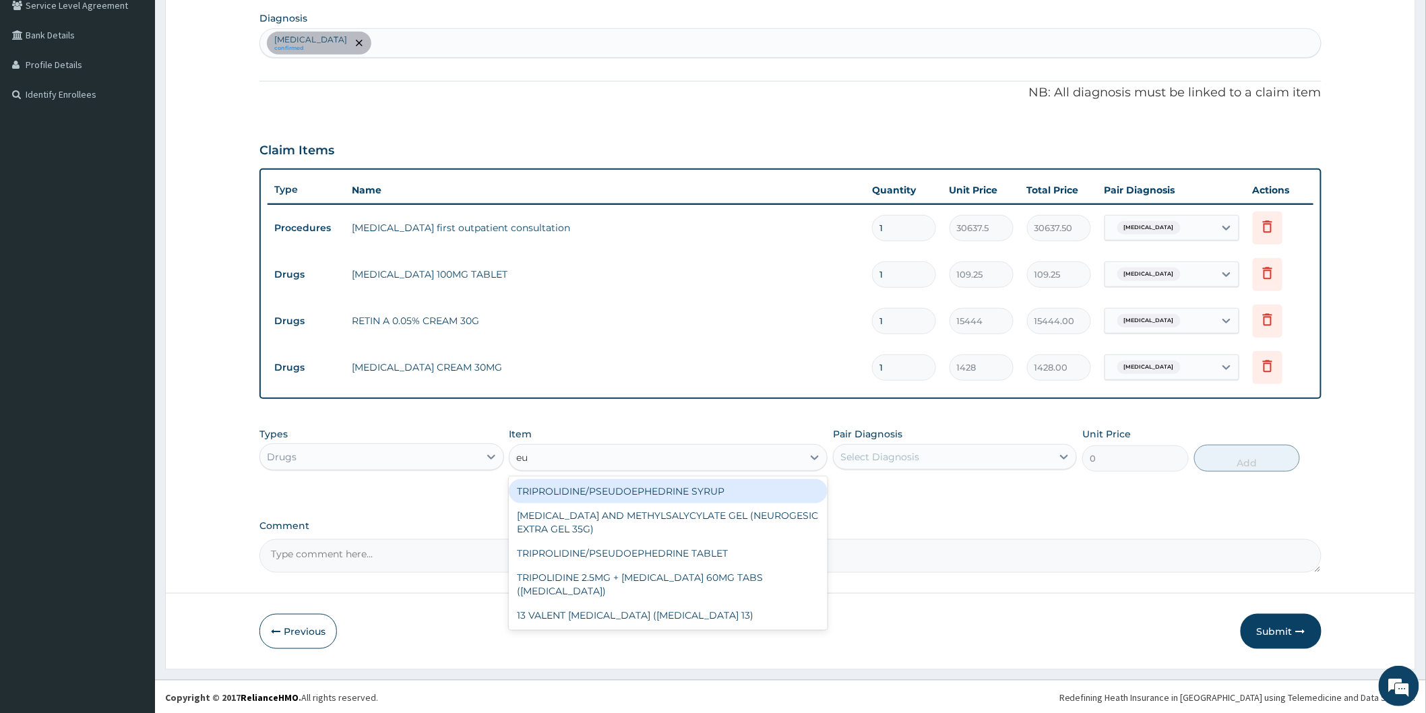
scroll to position [320, 0]
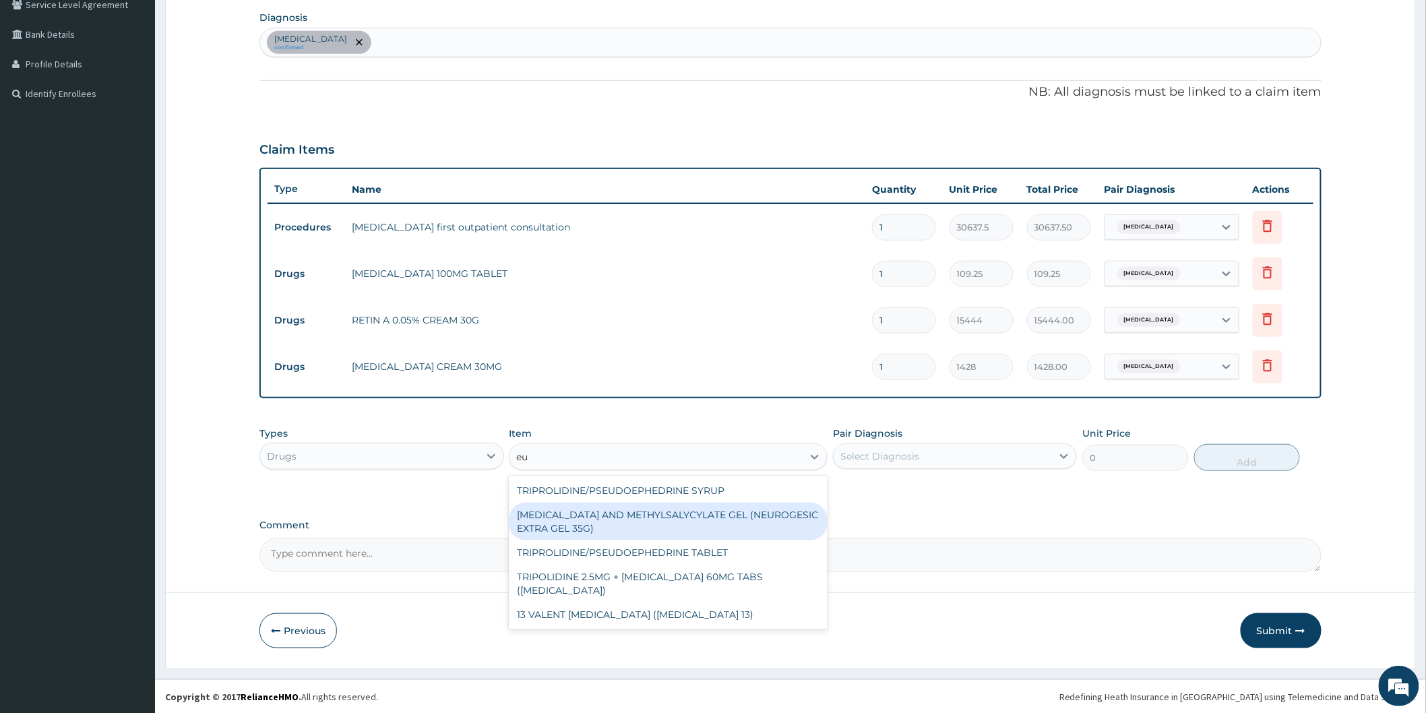
type input "e"
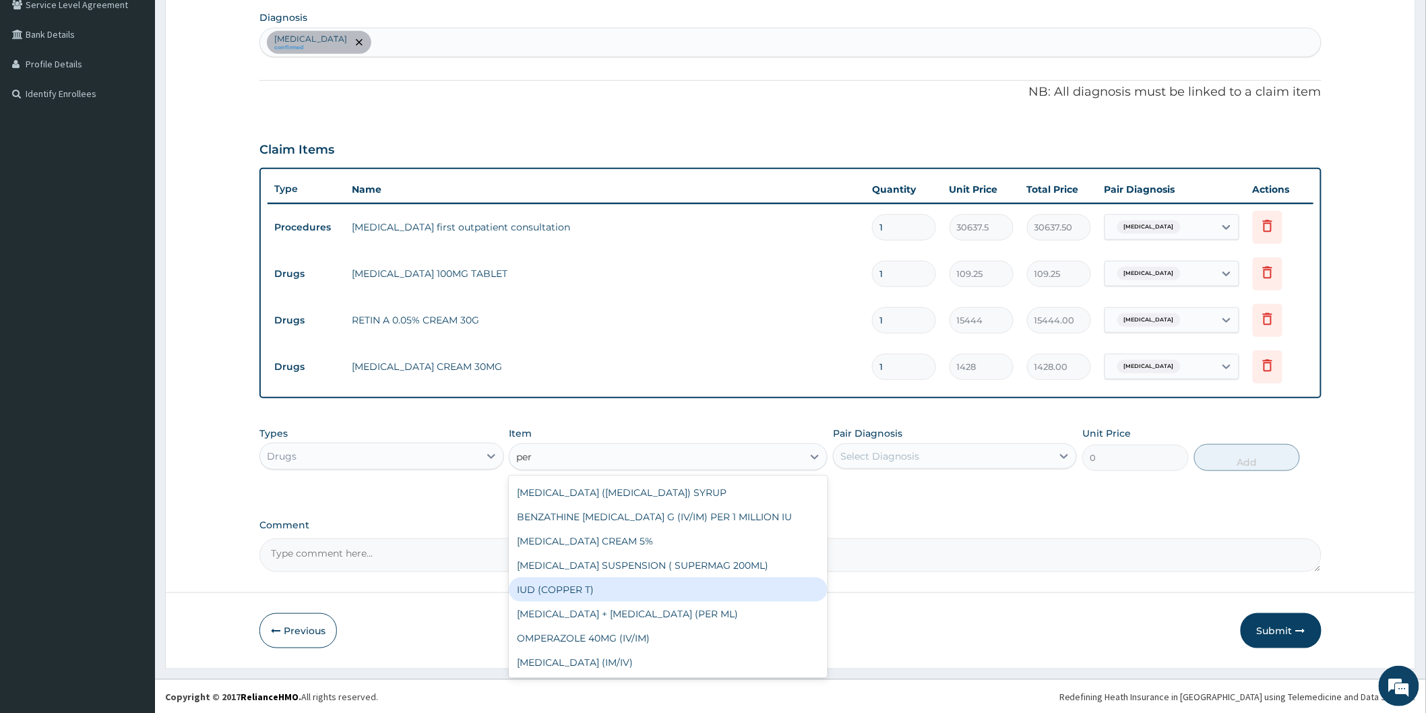
scroll to position [0, 0]
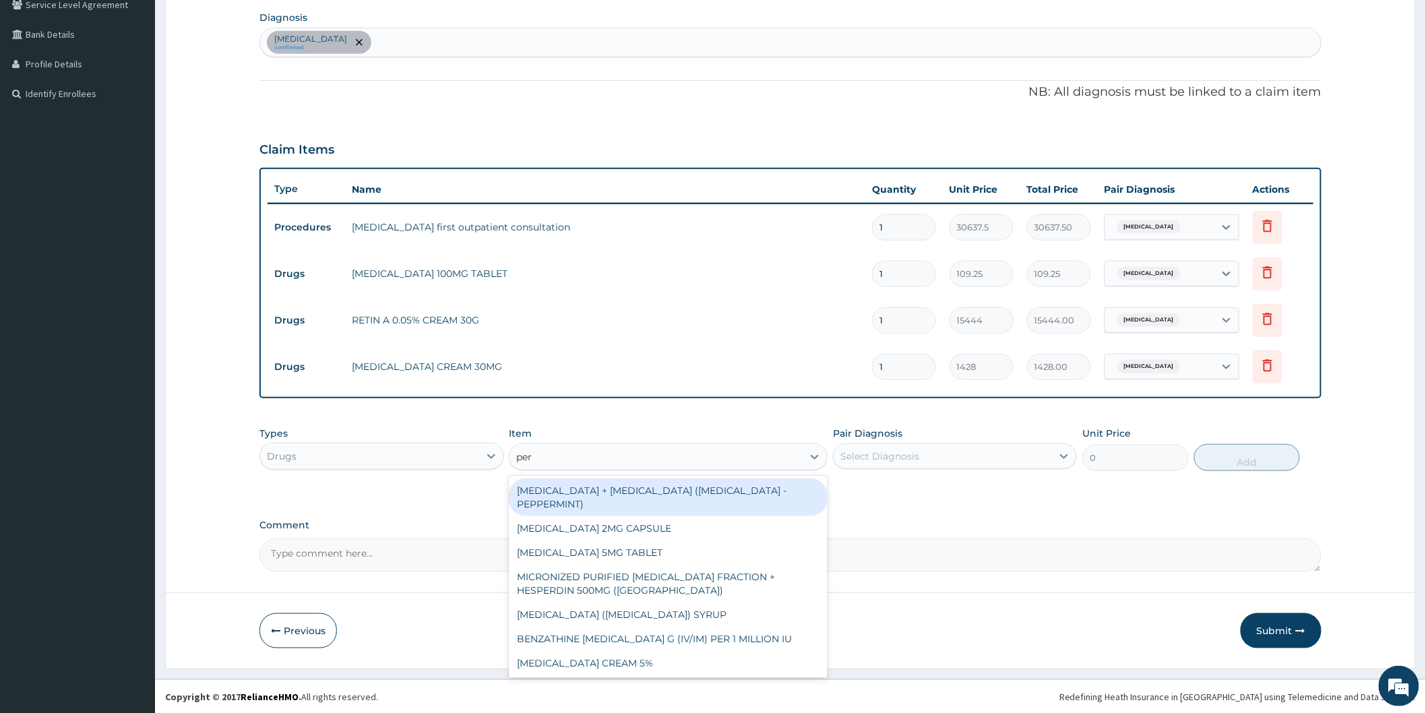
type input "per"
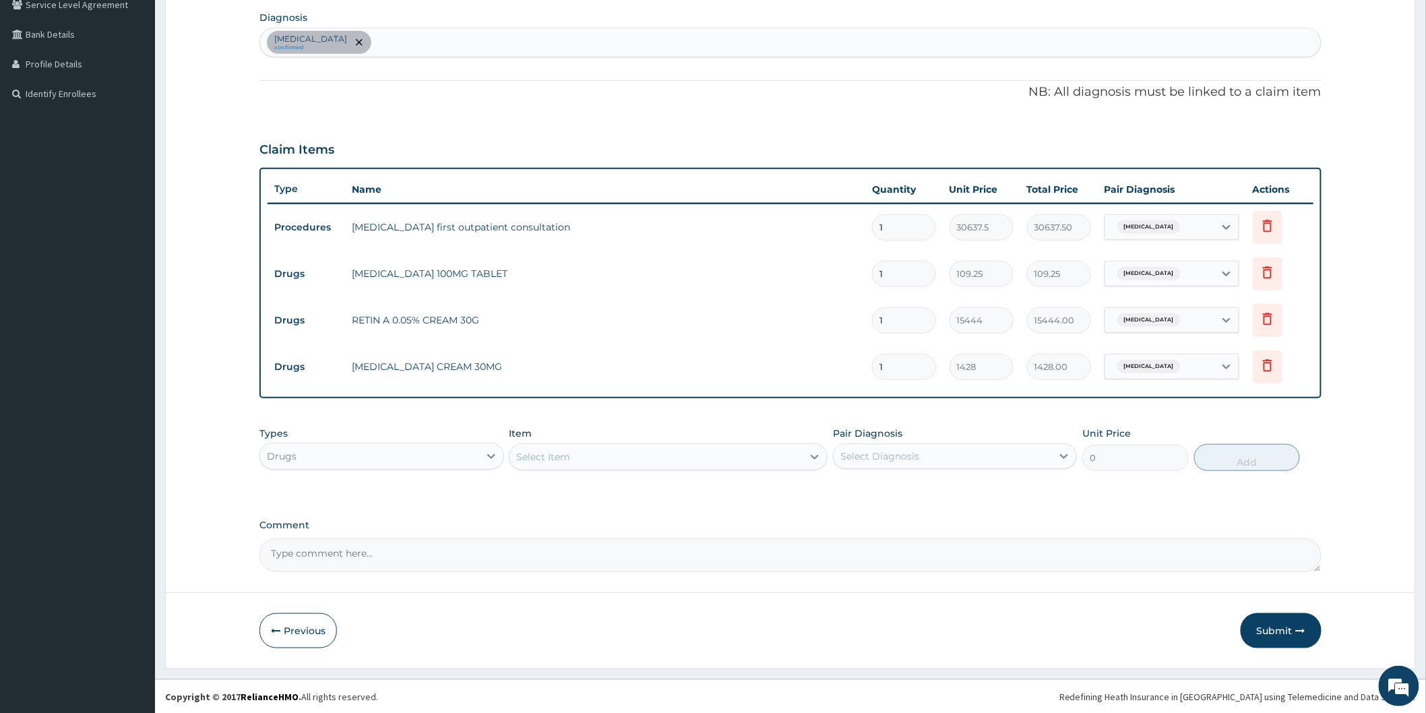
click at [879, 474] on div "Types Drugs Item Select Item Pair Diagnosis Select Diagnosis Unit Price 0 Add" at bounding box center [790, 449] width 1062 height 58
click at [901, 272] on input "1" at bounding box center [904, 274] width 64 height 26
type input "0.00"
type input "4"
type input "437.00"
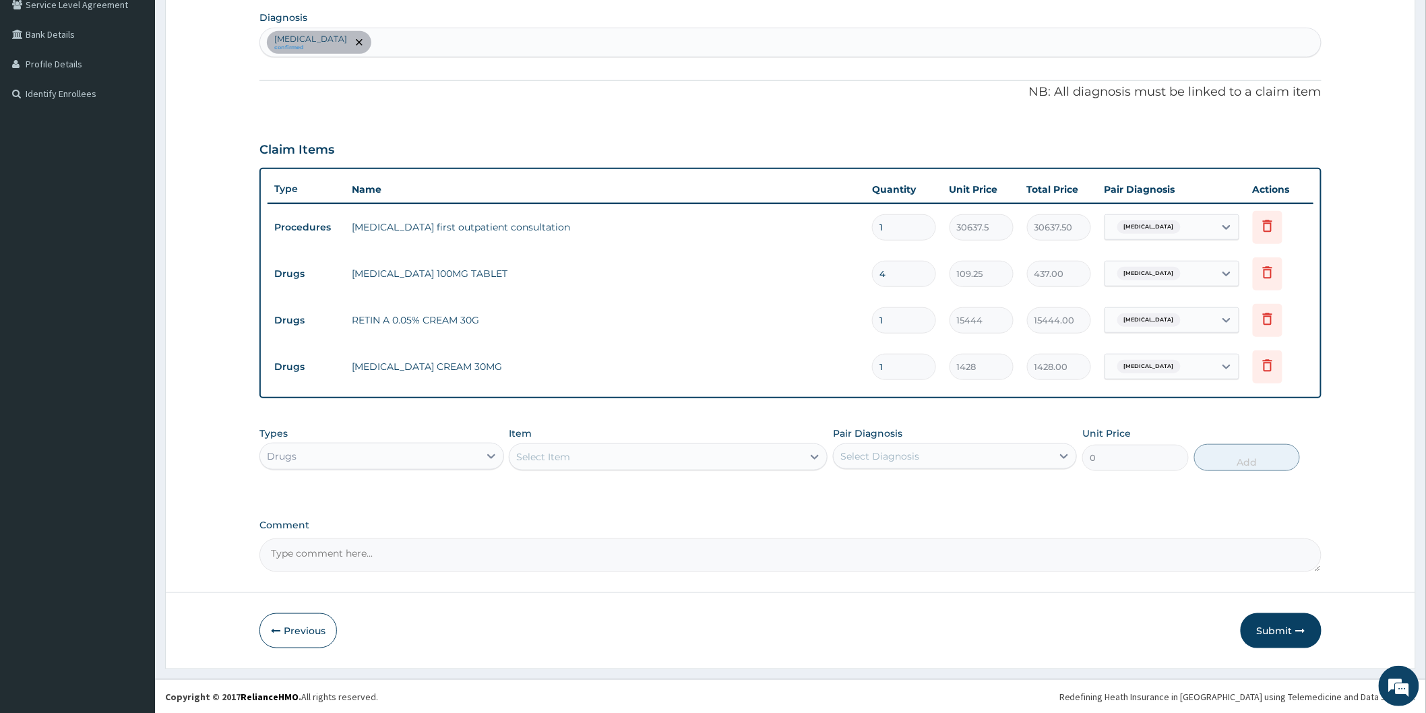
type input "42"
type input "4588.50"
type input "4"
type input "437.00"
type input "0.00"
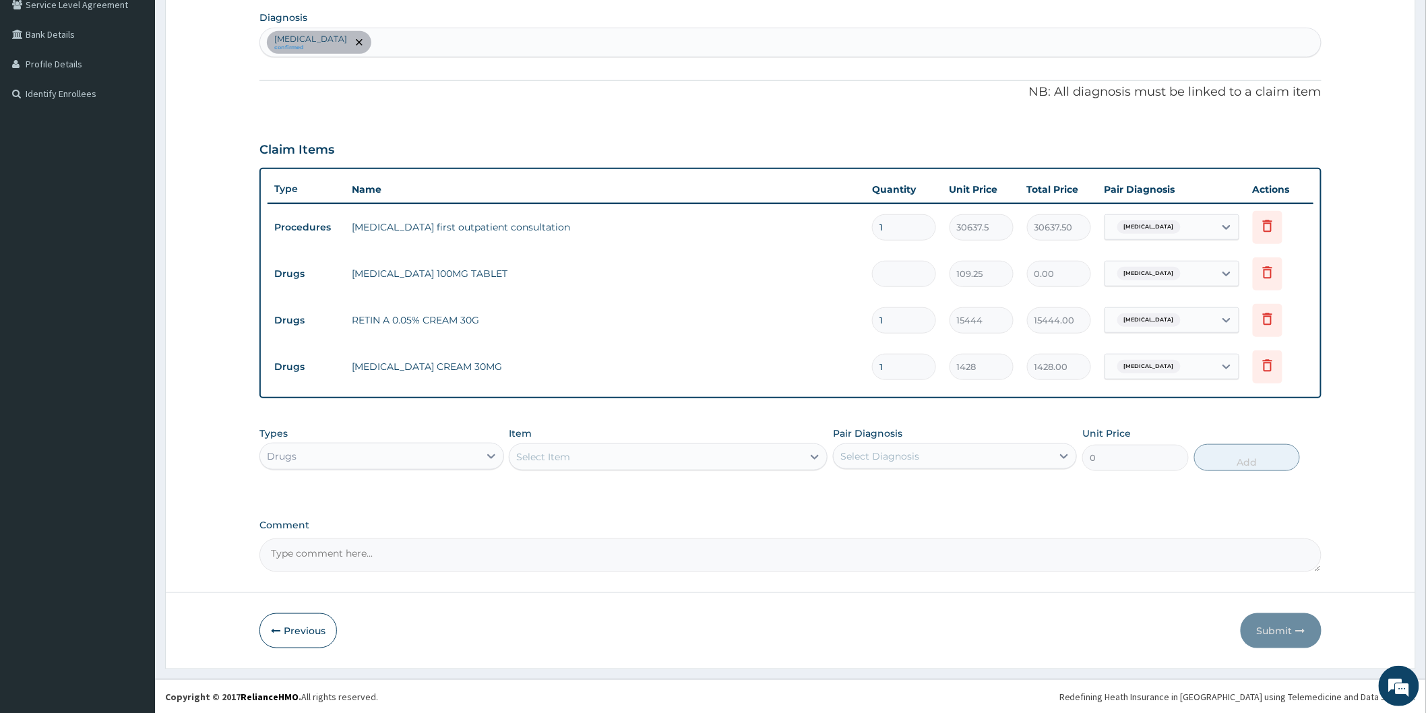
type input "8"
type input "874.00"
type input "84"
type input "9177.00"
type input "84"
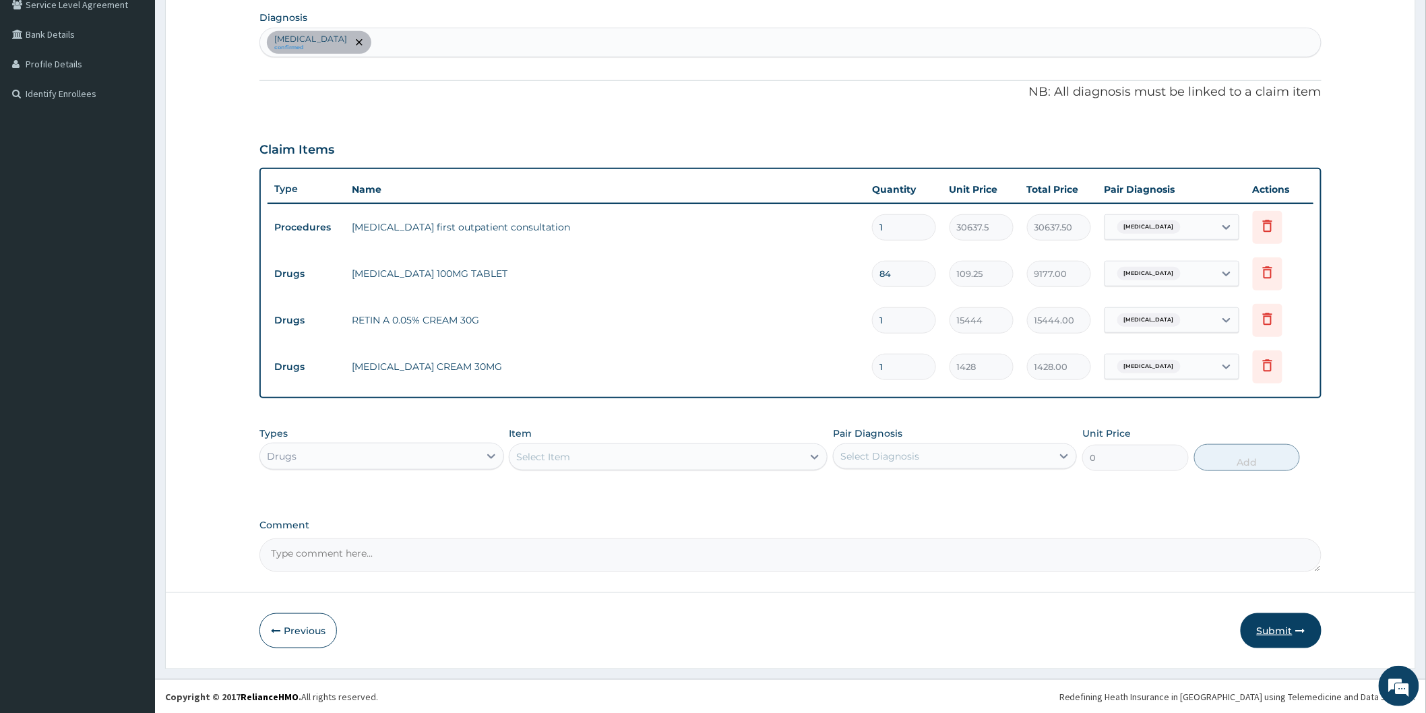
click at [1274, 634] on button "Submit" at bounding box center [1281, 630] width 81 height 35
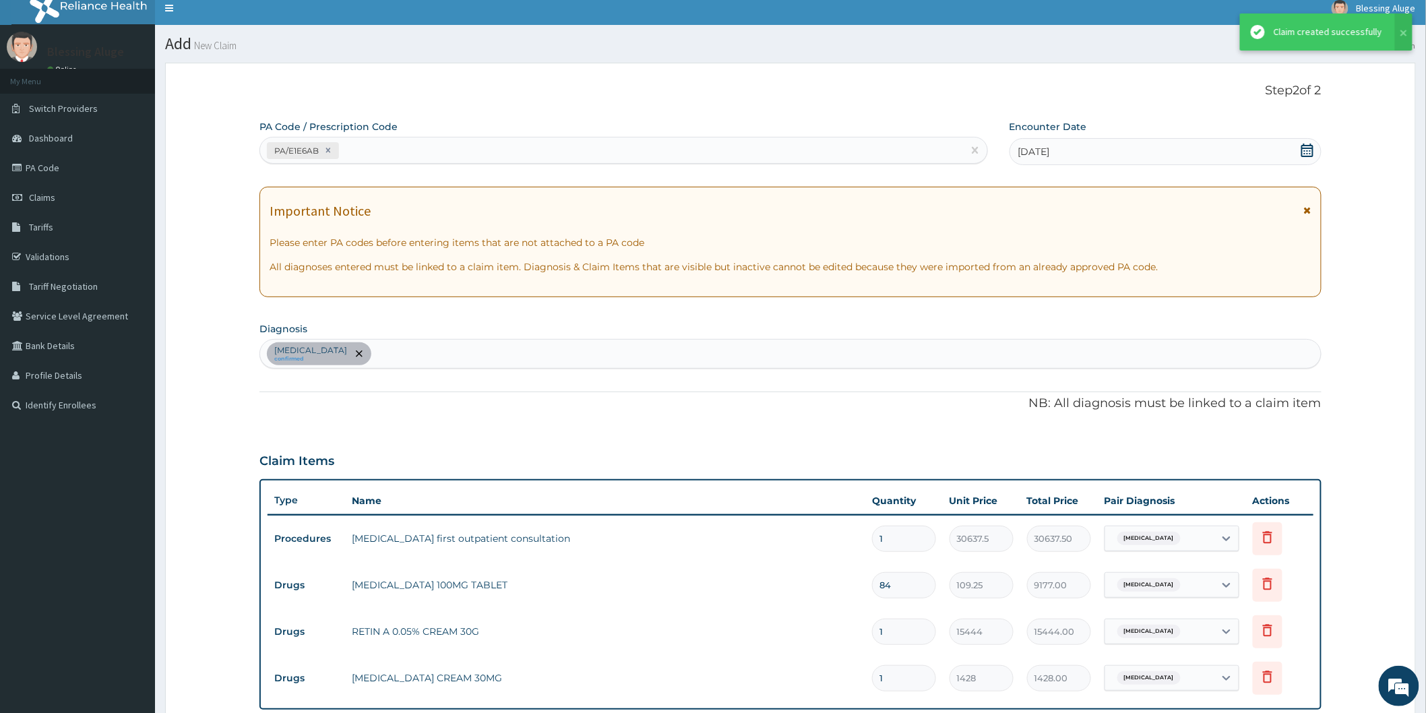
scroll to position [320, 0]
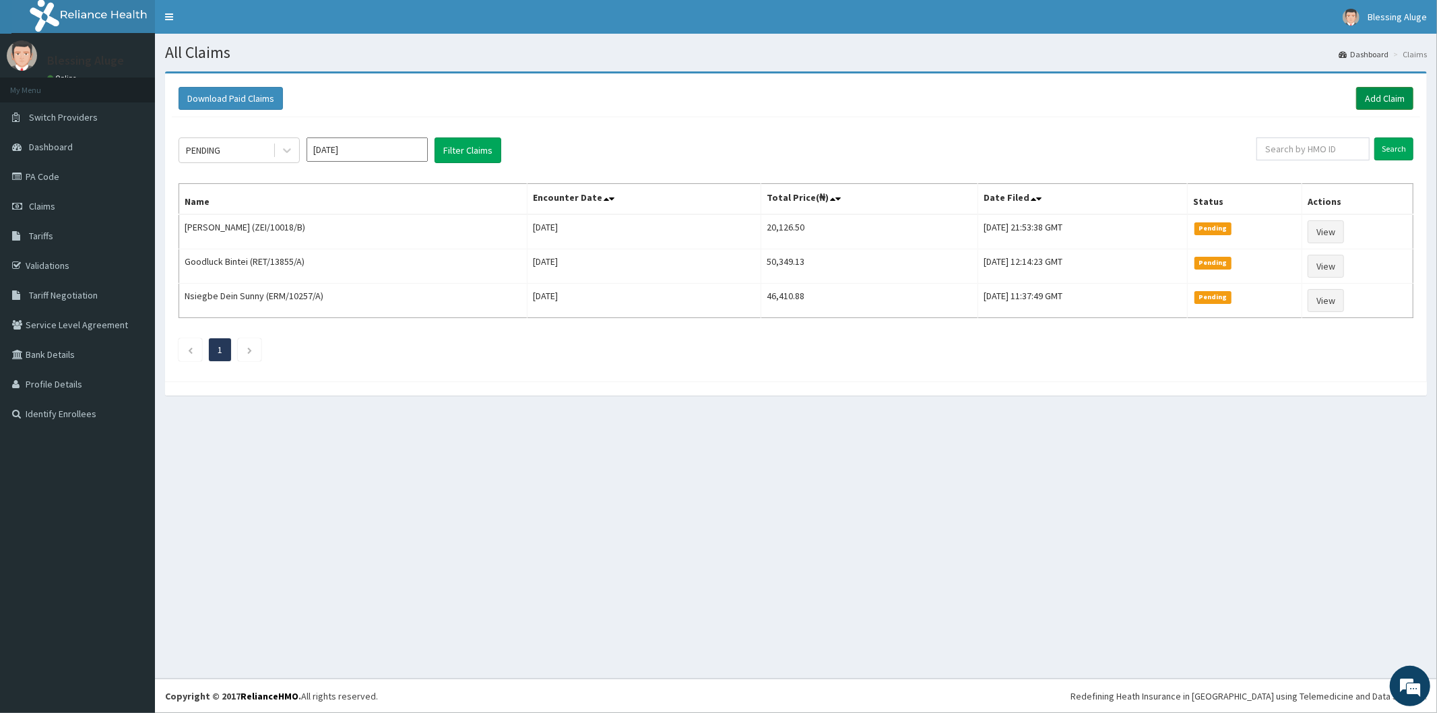
click at [1375, 96] on link "Add Claim" at bounding box center [1385, 98] width 57 height 23
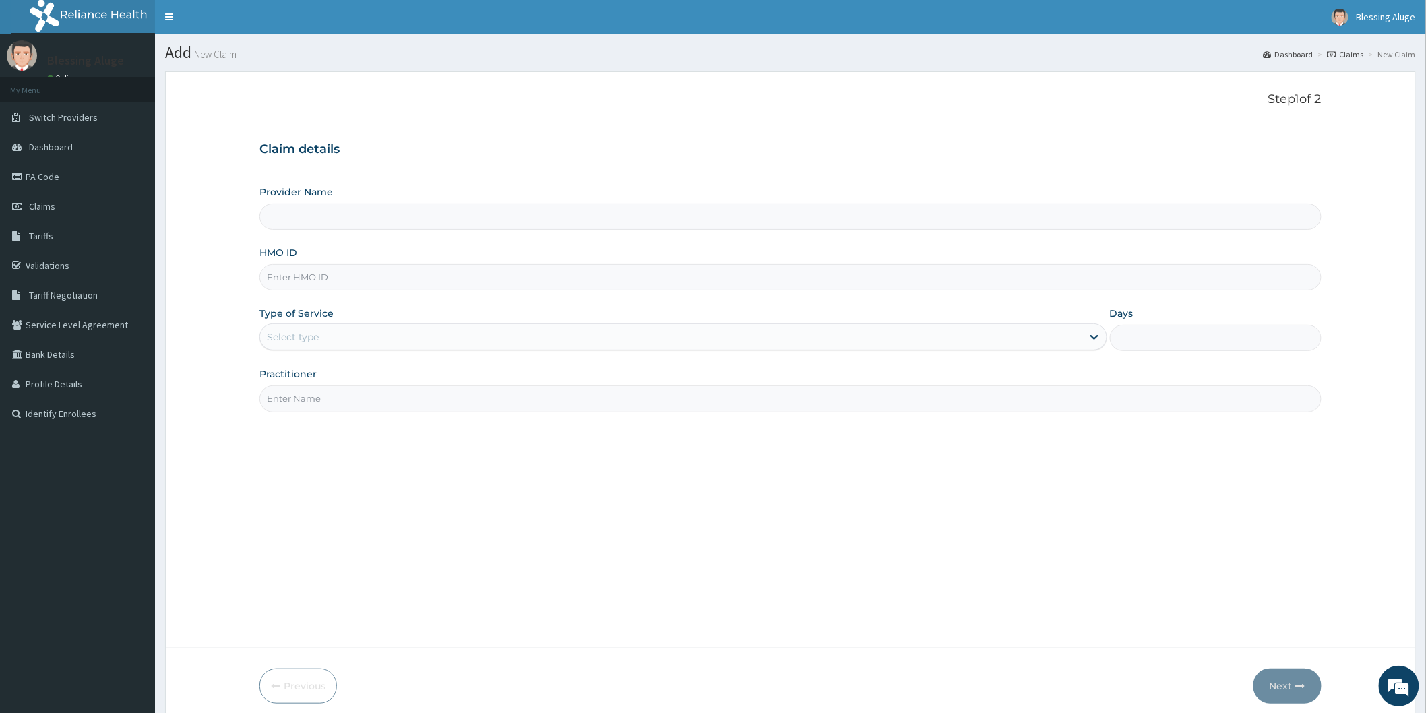
type input "Reliance Family Clinics (RFC) - [GEOGRAPHIC_DATA]"
click at [933, 283] on input "HMO ID" at bounding box center [790, 277] width 1062 height 26
click at [888, 286] on input "HMO ID" at bounding box center [790, 277] width 1062 height 26
paste input "SFA/13913/A"
type input "SFA/13913/A"
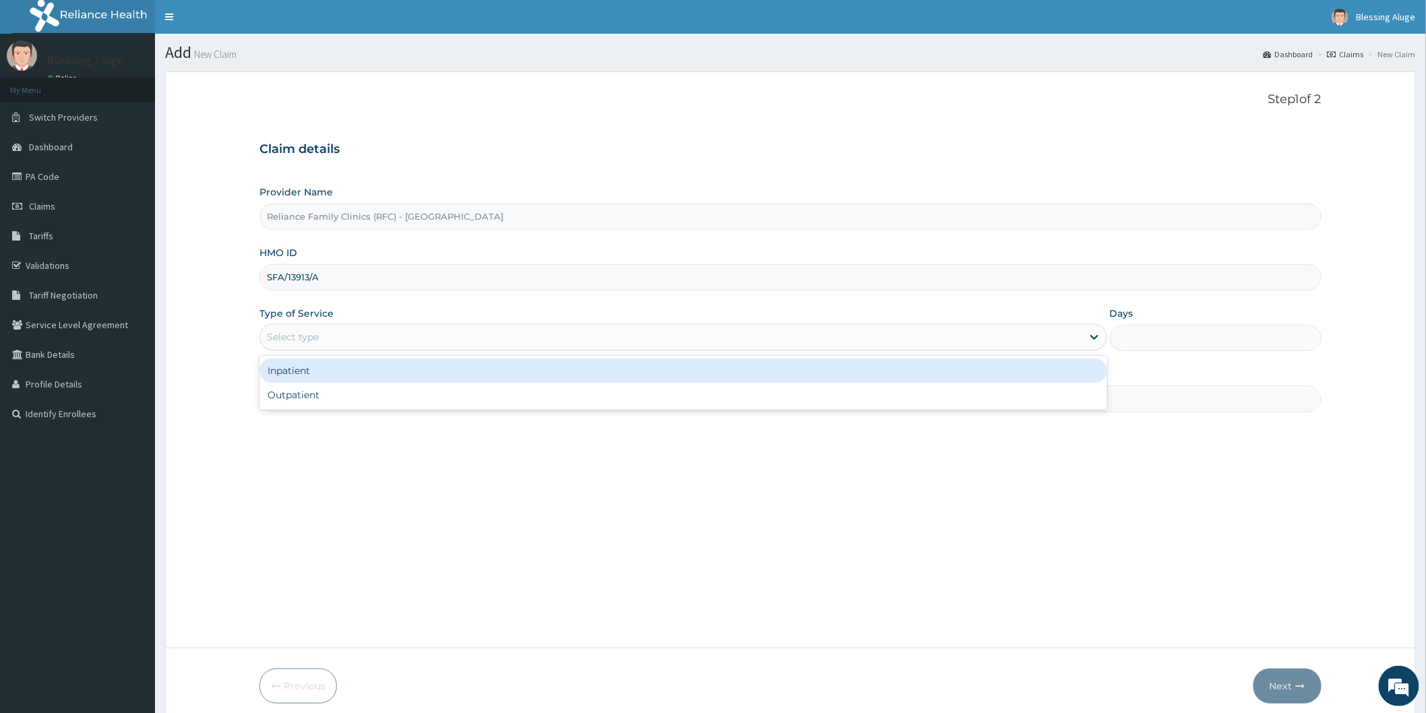
click at [817, 340] on div "Select type" at bounding box center [671, 337] width 822 height 22
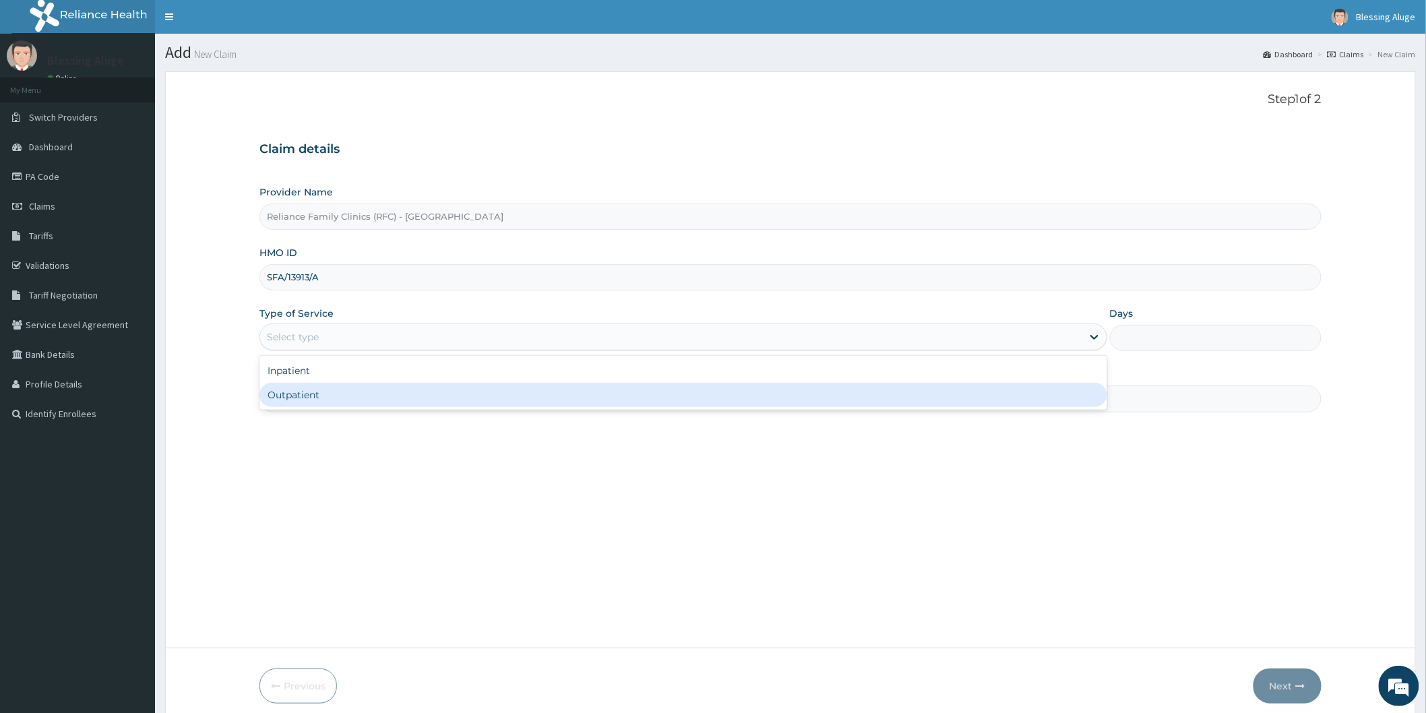
click at [819, 400] on div "Outpatient" at bounding box center [683, 395] width 848 height 24
type input "1"
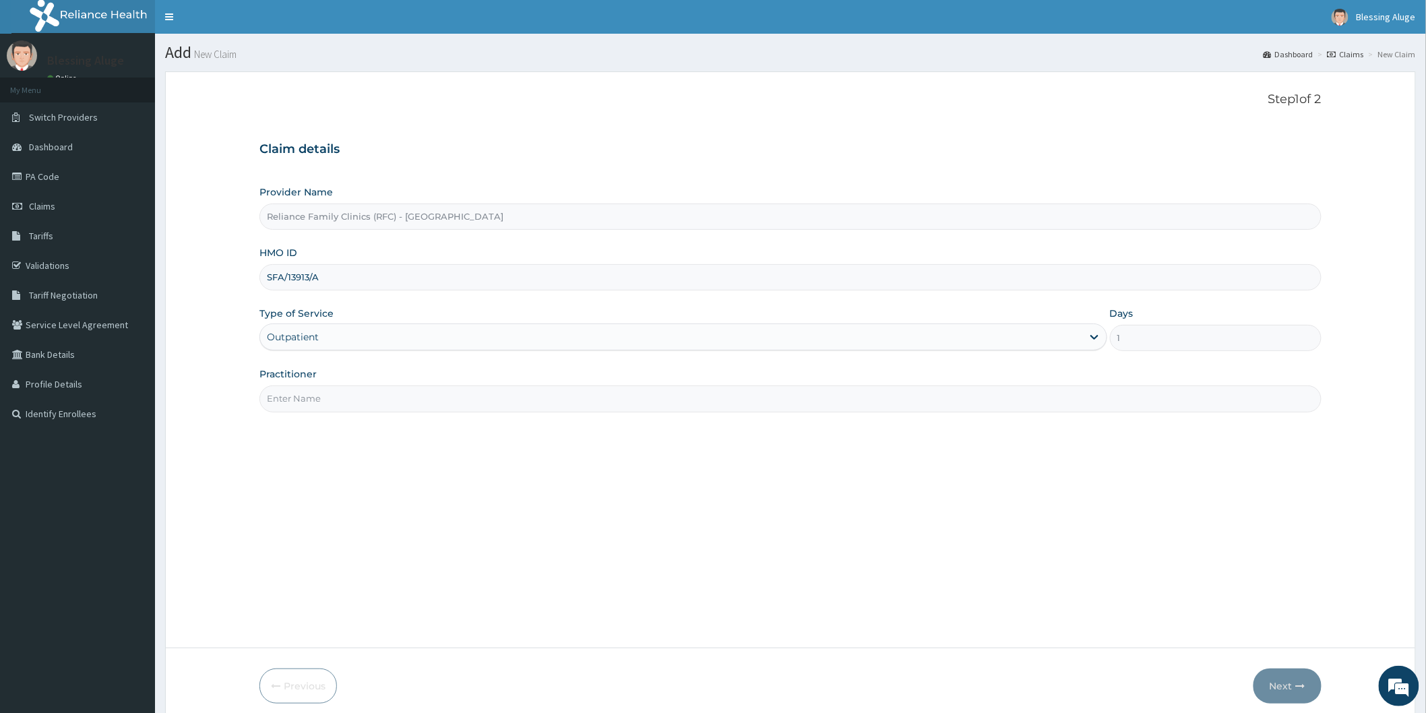
click at [807, 402] on input "Practitioner" at bounding box center [790, 398] width 1062 height 26
type input "[PERSON_NAME]"
click at [1281, 686] on button "Next" at bounding box center [1287, 685] width 68 height 35
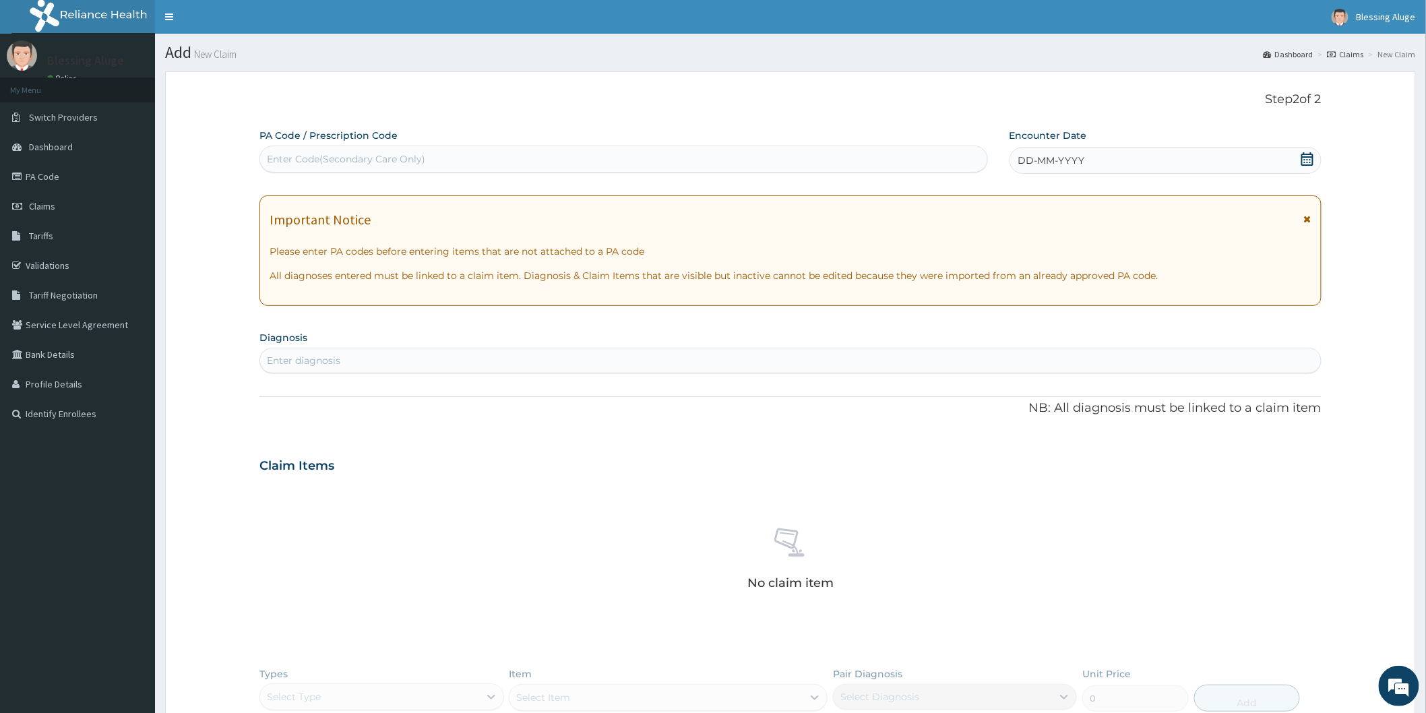
click at [918, 151] on div "Enter Code(Secondary Care Only)" at bounding box center [623, 159] width 727 height 22
paste input "PA/B60EC5"
type input "PA/B60EC5"
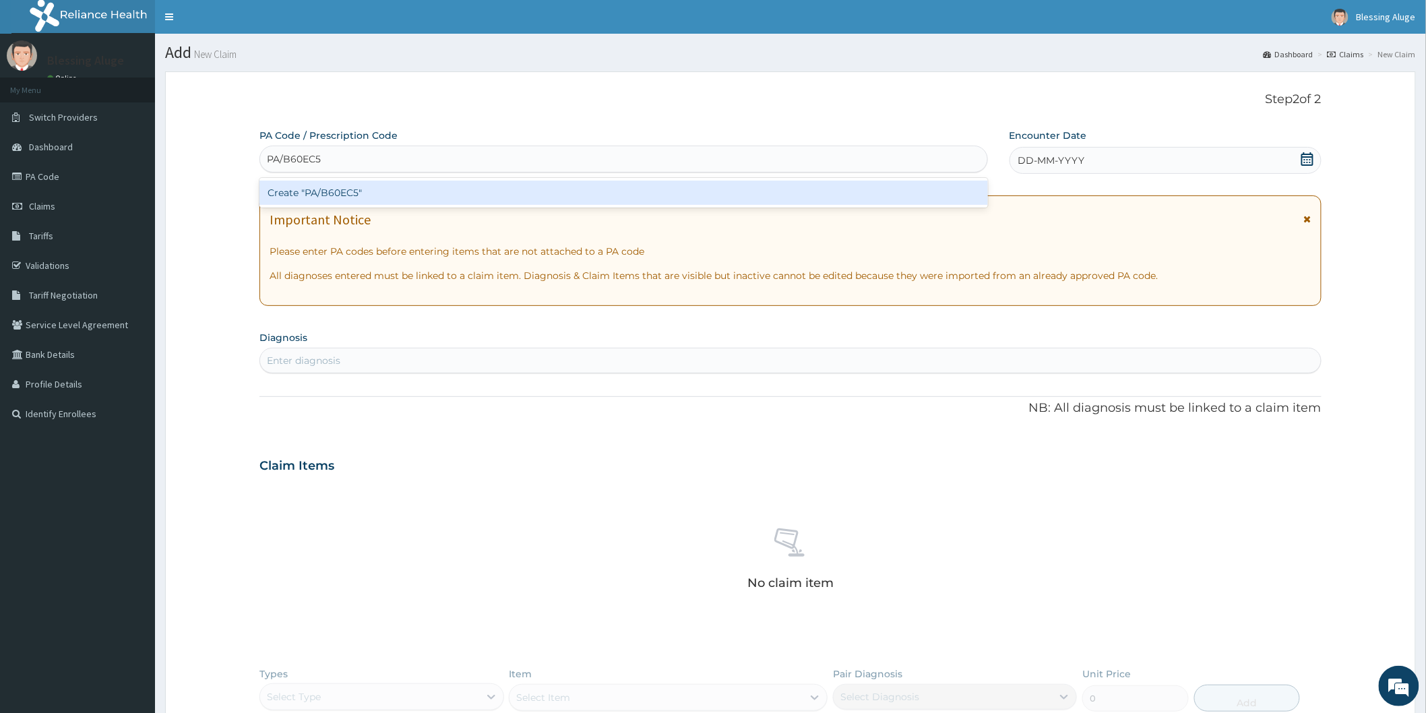
click at [911, 198] on div "Create "PA/B60EC5"" at bounding box center [623, 193] width 728 height 24
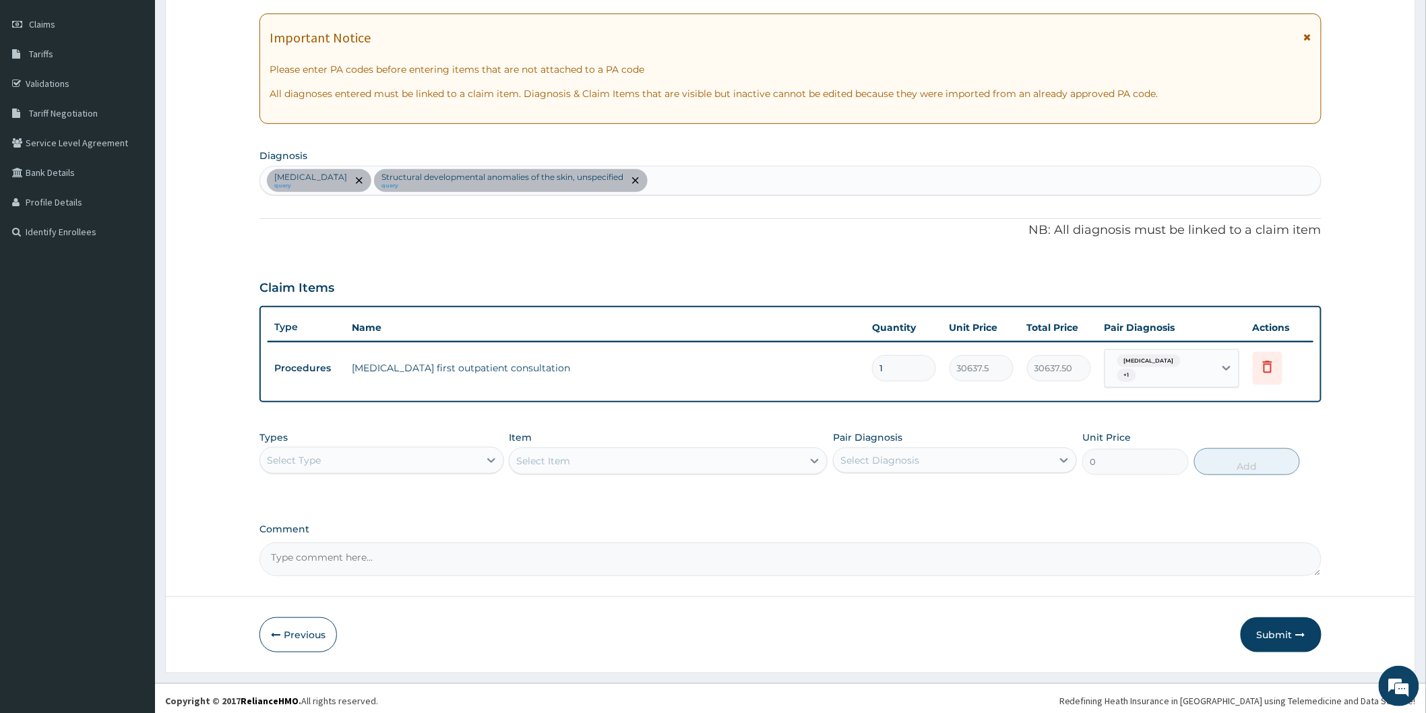
scroll to position [185, 0]
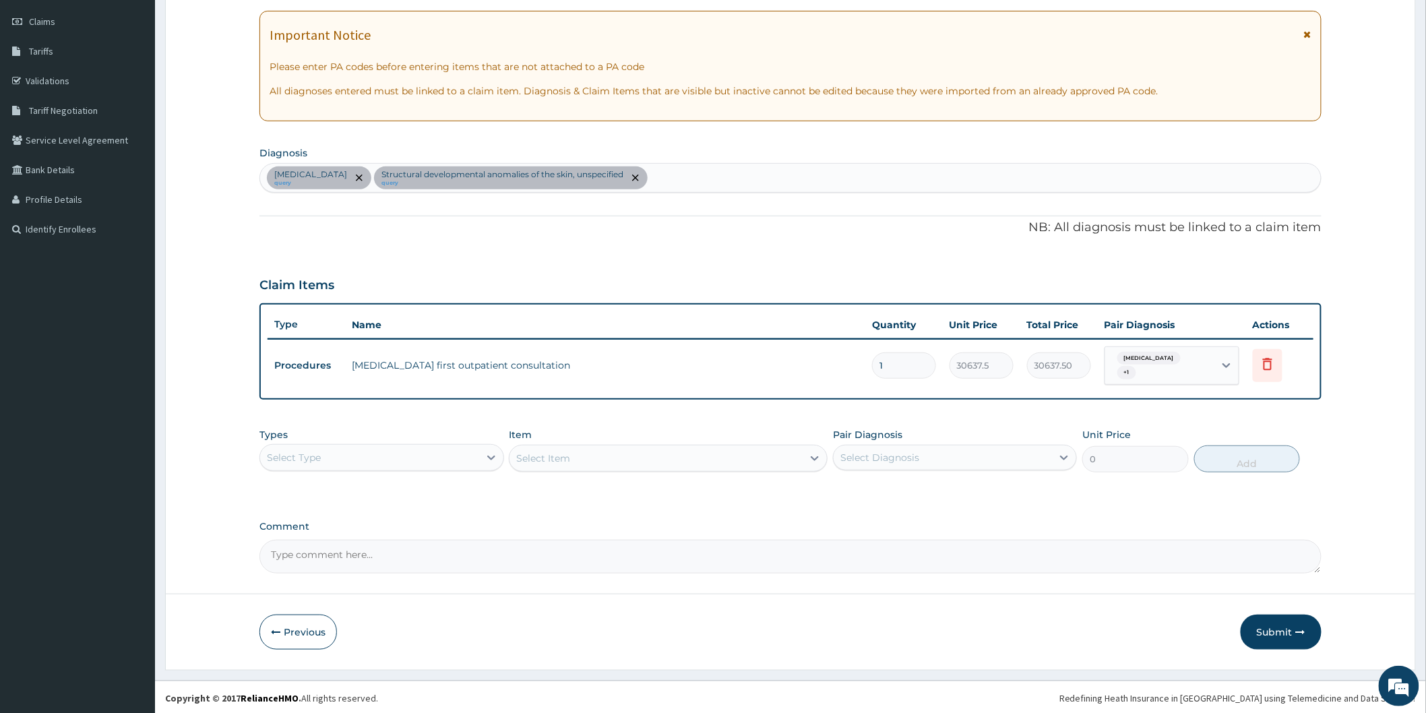
click at [450, 455] on div "Select Type" at bounding box center [369, 458] width 218 height 22
click at [441, 629] on div "Drugs" at bounding box center [381, 637] width 244 height 24
click at [657, 463] on div "Select Item" at bounding box center [668, 458] width 319 height 27
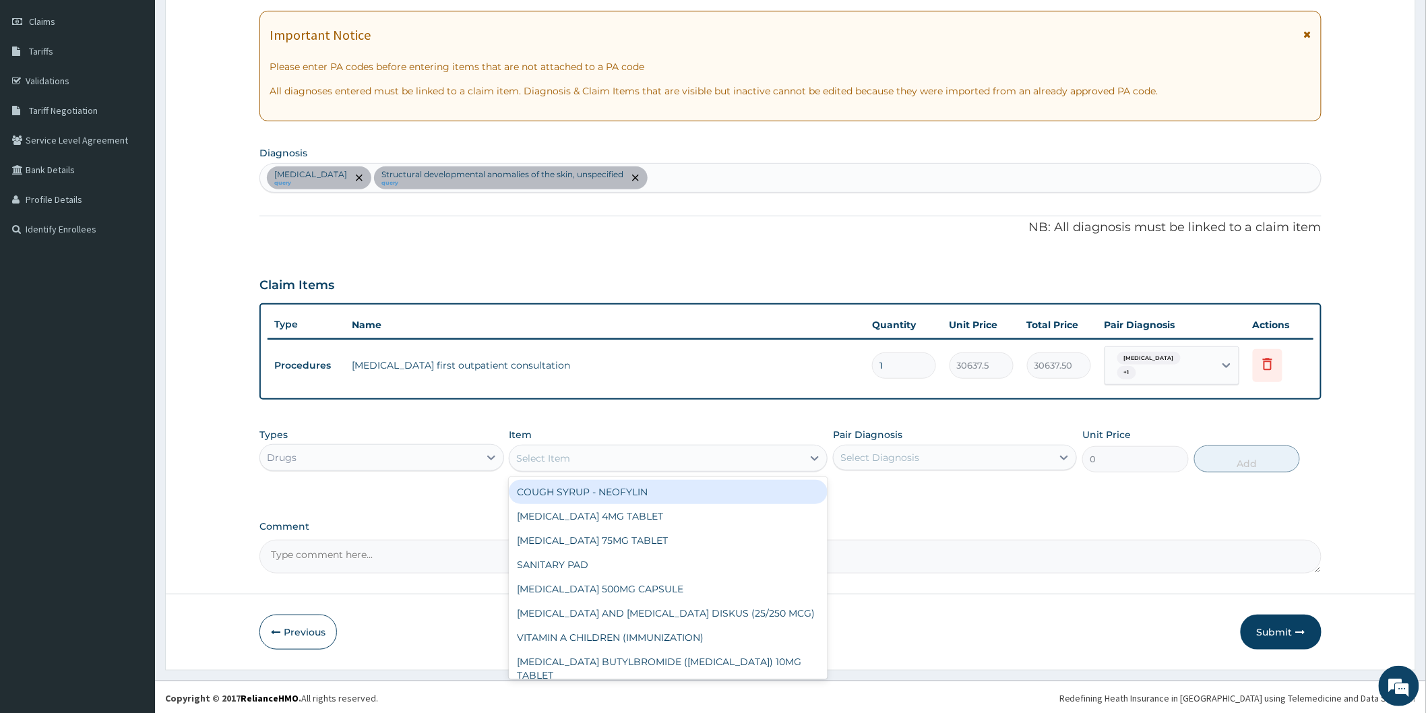
click at [622, 468] on div "Select Item" at bounding box center [668, 458] width 319 height 27
type input "[PERSON_NAME]"
click at [652, 487] on div "[MEDICAL_DATA] 10MG TABLET" at bounding box center [668, 492] width 319 height 24
type input "86.25"
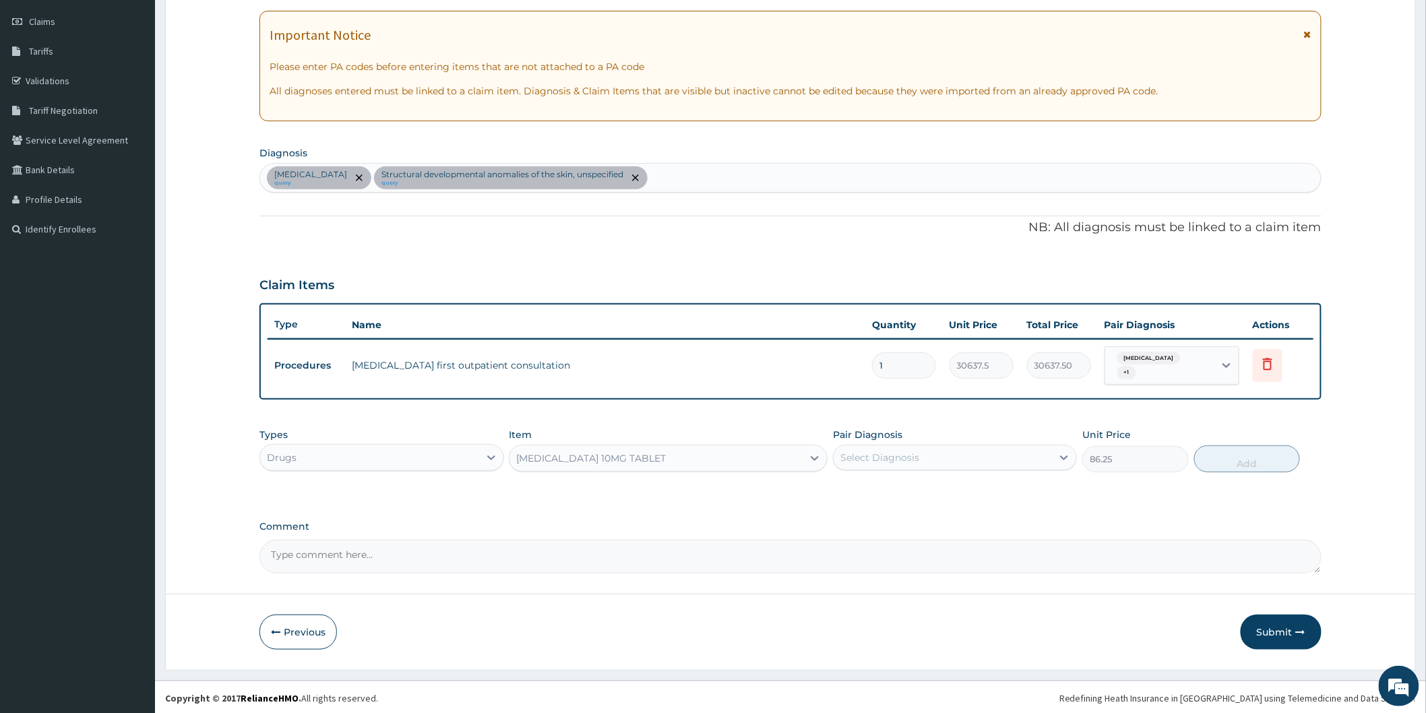
click at [972, 452] on div "Select Diagnosis" at bounding box center [943, 458] width 218 height 22
click at [939, 490] on label "[MEDICAL_DATA]" at bounding box center [897, 490] width 84 height 13
checkbox input "true"
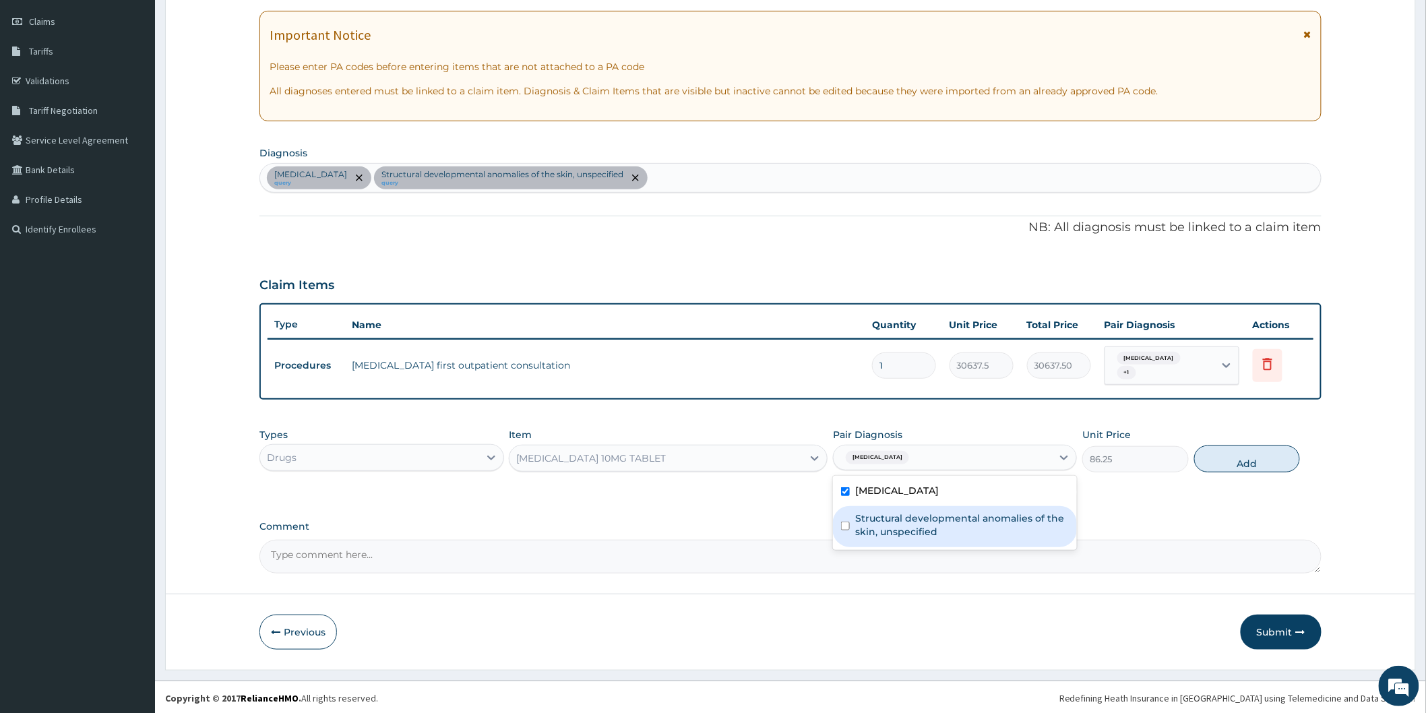
click at [952, 517] on label "Structural developmental anomalies of the skin, unspecified" at bounding box center [962, 524] width 214 height 27
checkbox input "true"
drag, startPoint x: 1239, startPoint y: 456, endPoint x: 1193, endPoint y: 457, distance: 45.2
click at [1237, 456] on button "Add" at bounding box center [1247, 458] width 106 height 27
type input "0"
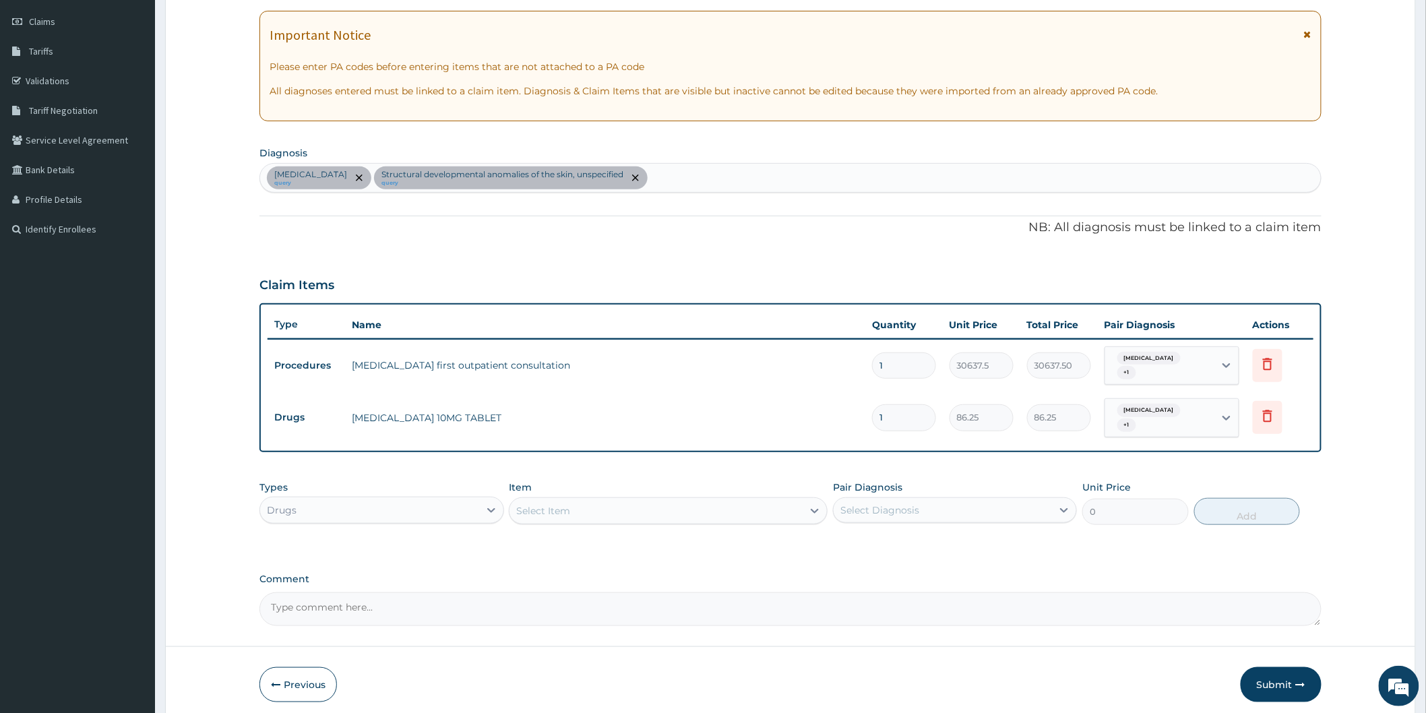
type input "14"
type input "1207.50"
type input "14"
click at [584, 523] on div "Types Drugs Item Select Item Pair Diagnosis Select Diagnosis Unit Price 0 Add" at bounding box center [790, 503] width 1062 height 58
click at [584, 508] on div "Select Item" at bounding box center [655, 511] width 293 height 22
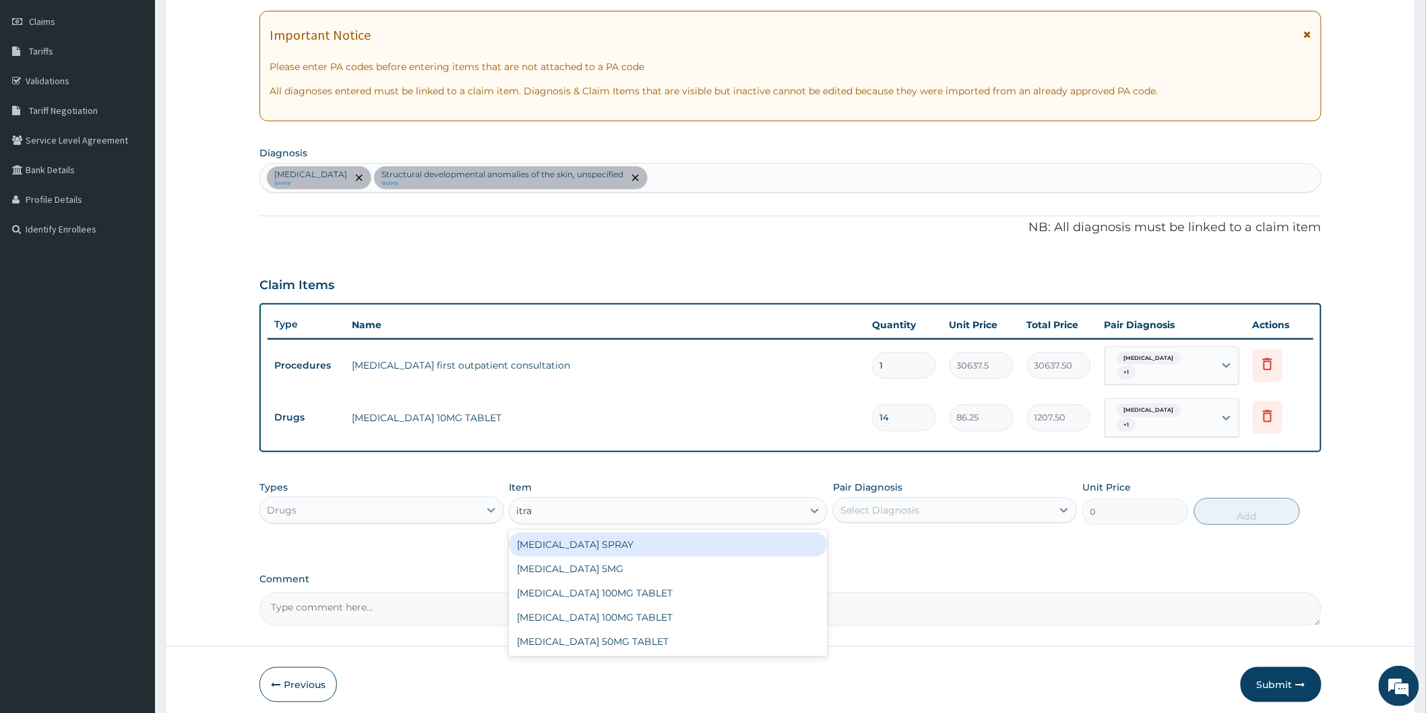
type input "itrac"
click at [615, 549] on div "[MEDICAL_DATA] 100MG TABLET" at bounding box center [668, 544] width 319 height 24
type input "216"
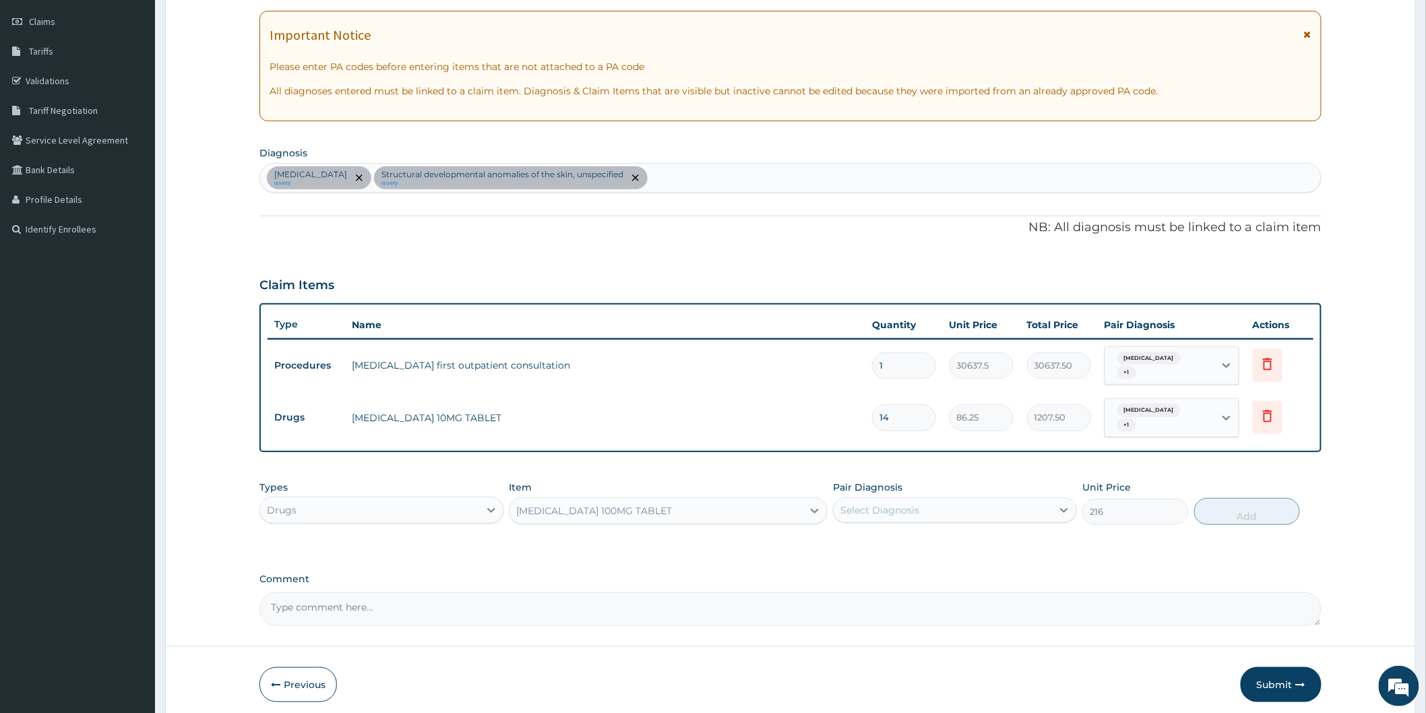
click at [904, 506] on div "Select Diagnosis" at bounding box center [879, 509] width 79 height 13
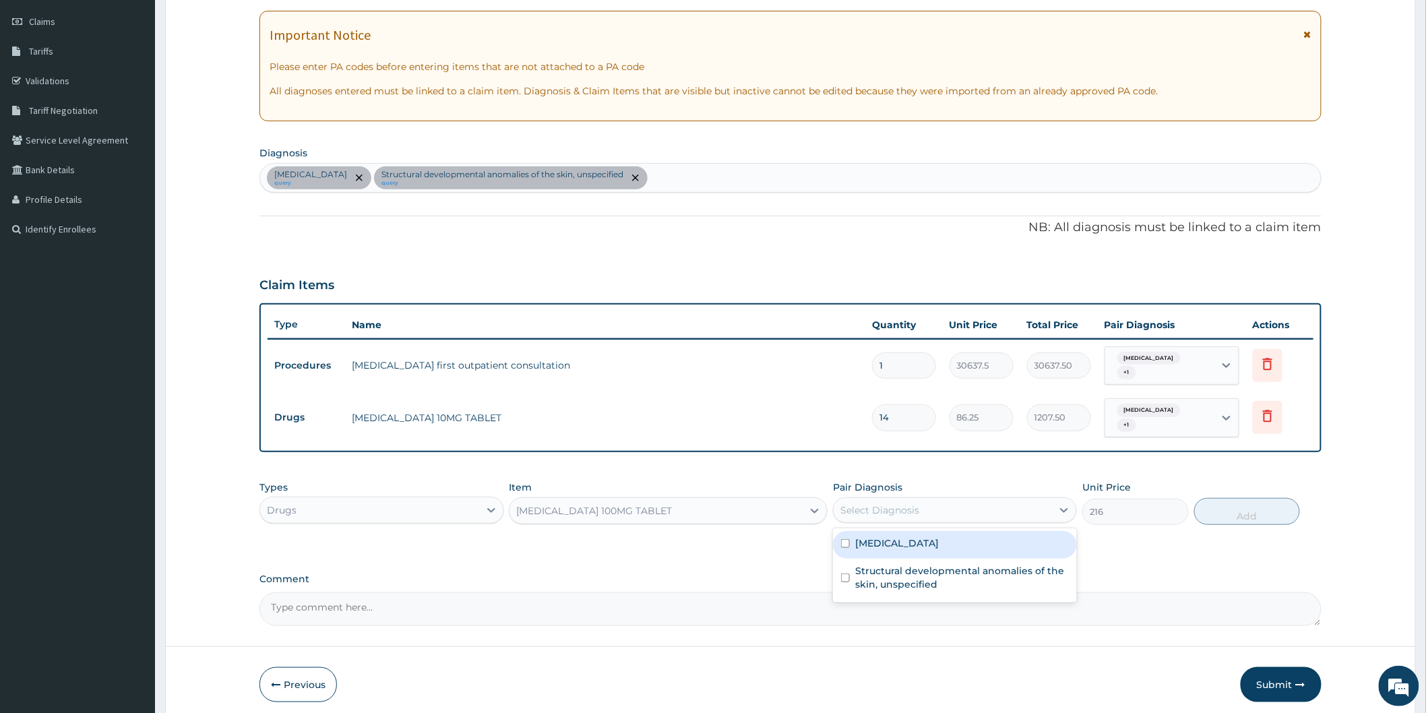
click at [930, 544] on label "[MEDICAL_DATA]" at bounding box center [897, 542] width 84 height 13
checkbox input "true"
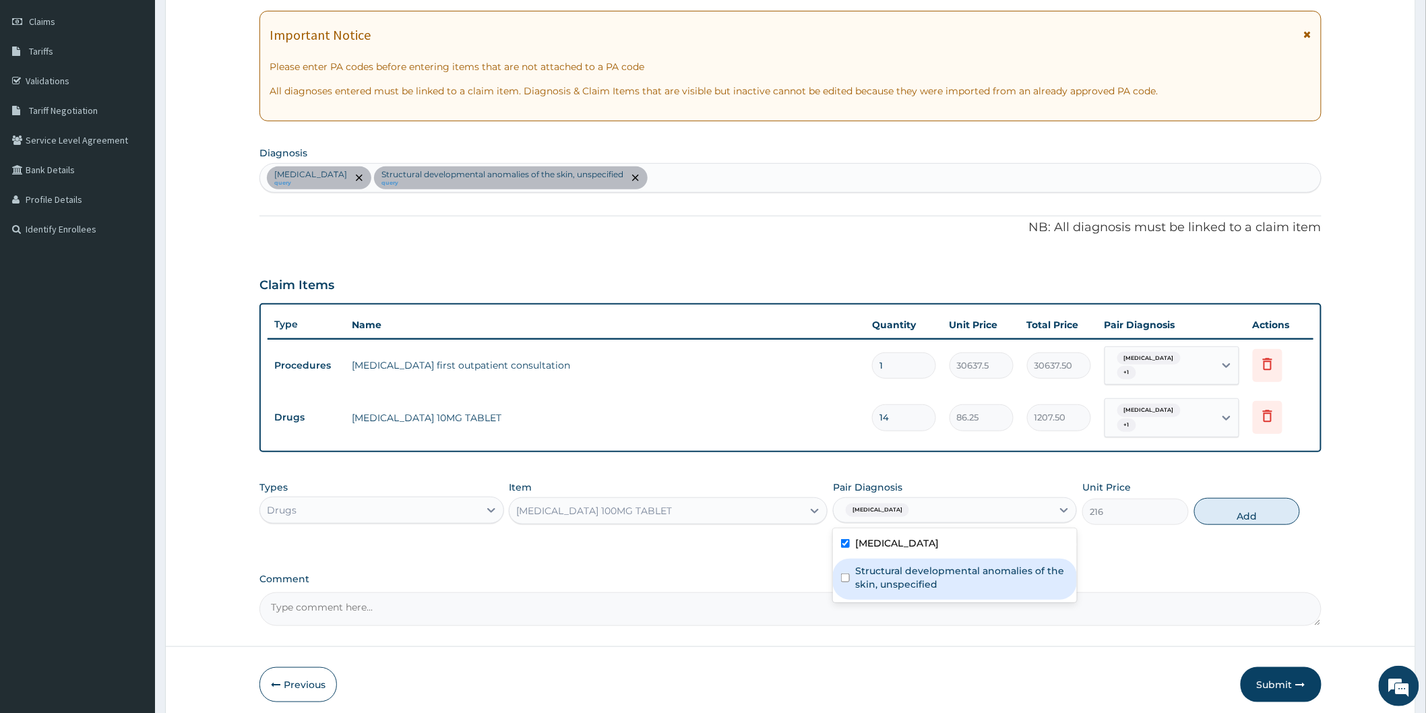
drag, startPoint x: 920, startPoint y: 580, endPoint x: 1011, endPoint y: 544, distance: 98.4
click at [921, 578] on label "Structural developmental anomalies of the skin, unspecified" at bounding box center [962, 577] width 214 height 27
checkbox input "true"
click at [1250, 513] on button "Add" at bounding box center [1247, 511] width 106 height 27
type input "0"
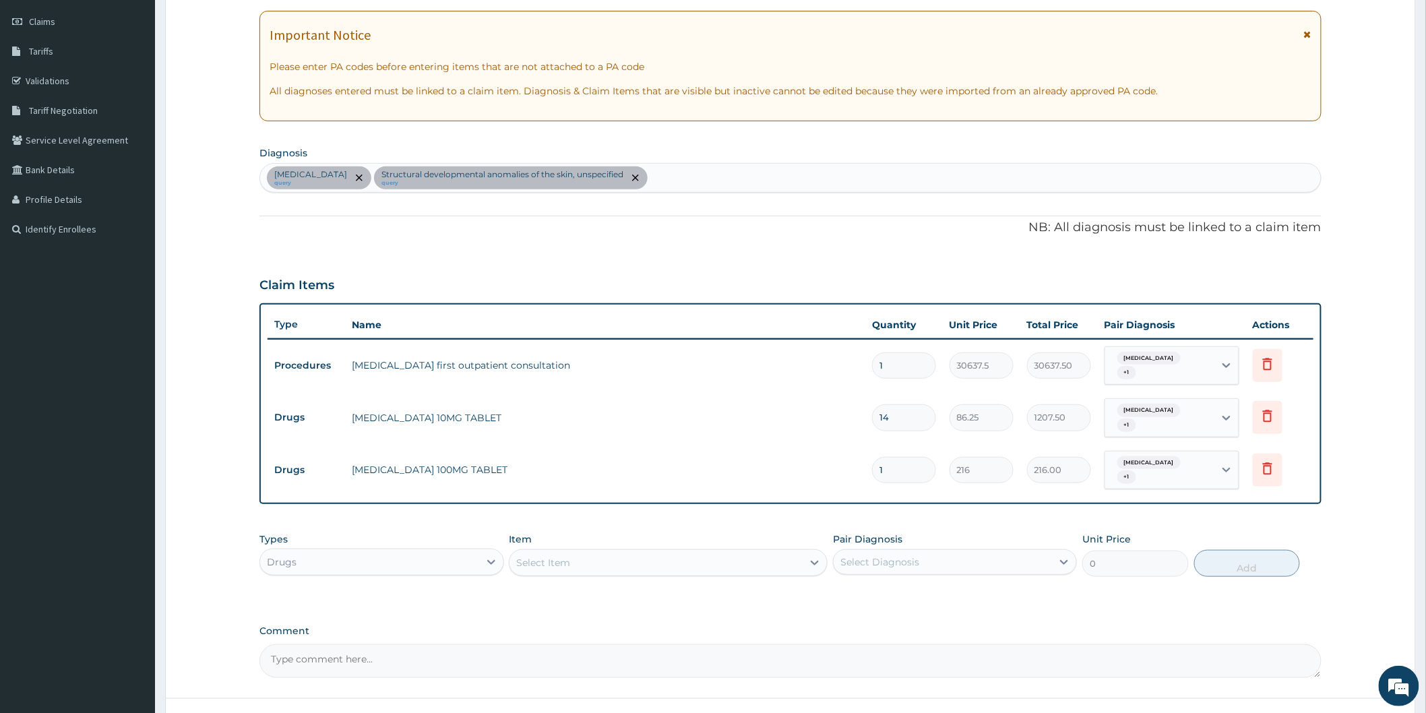
type input "14"
type input "3024.00"
type input "14"
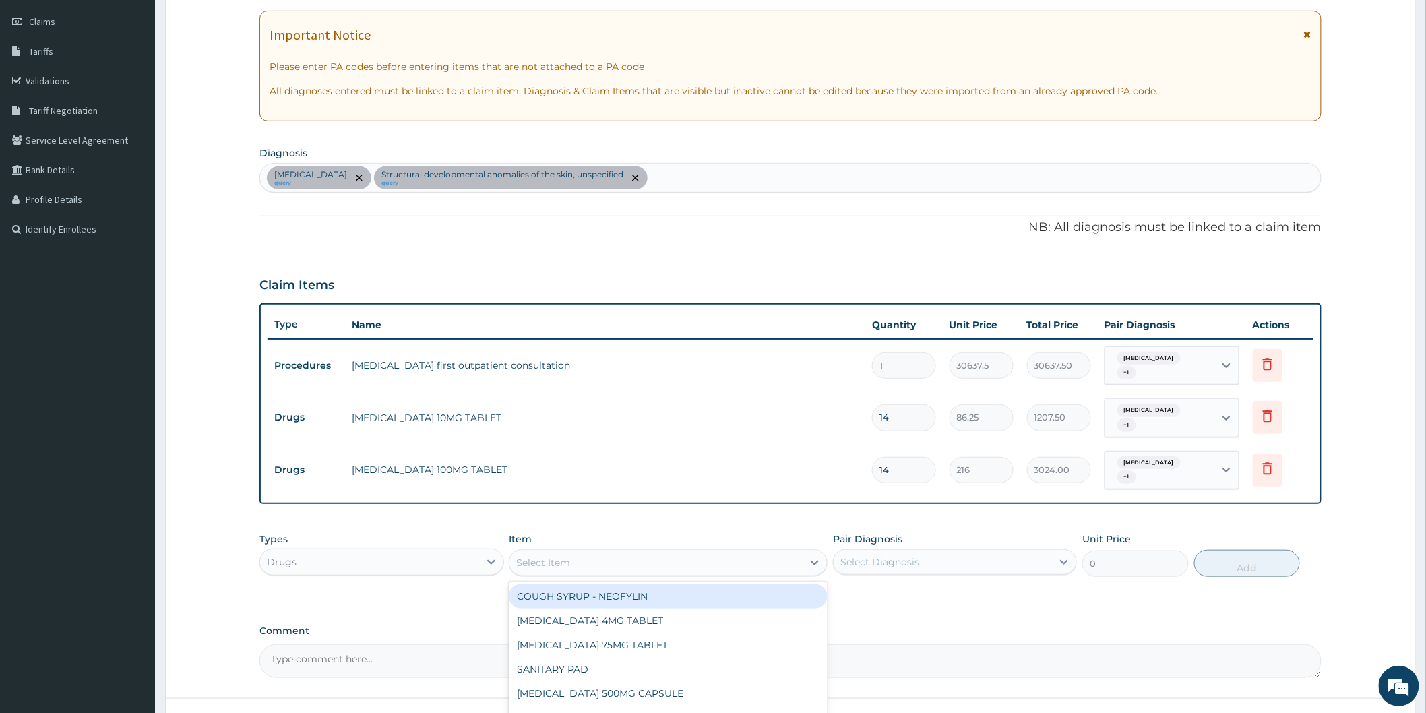
click at [635, 563] on div "Select Item" at bounding box center [655, 563] width 293 height 22
type input "keto"
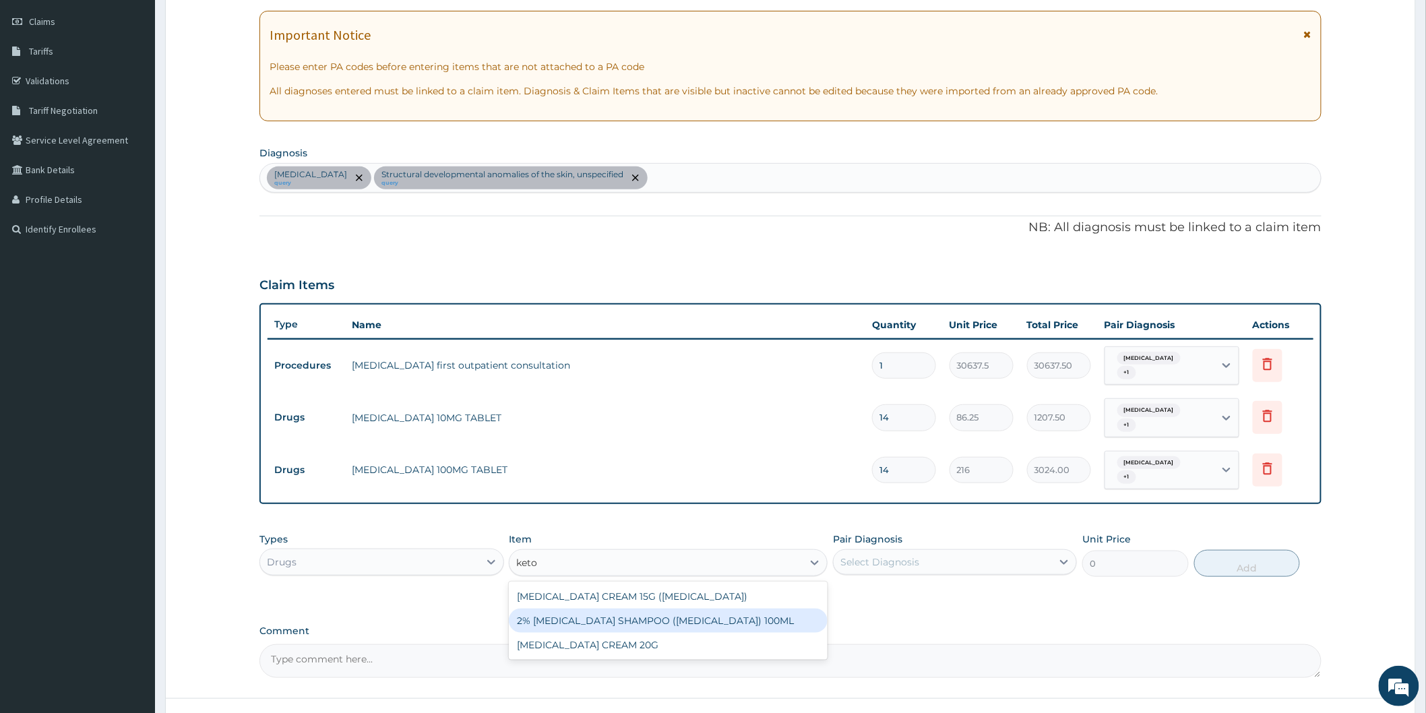
click at [652, 610] on div "2% [MEDICAL_DATA] SHAMPOO ([MEDICAL_DATA]) 100ML" at bounding box center [668, 621] width 319 height 24
type input "14700"
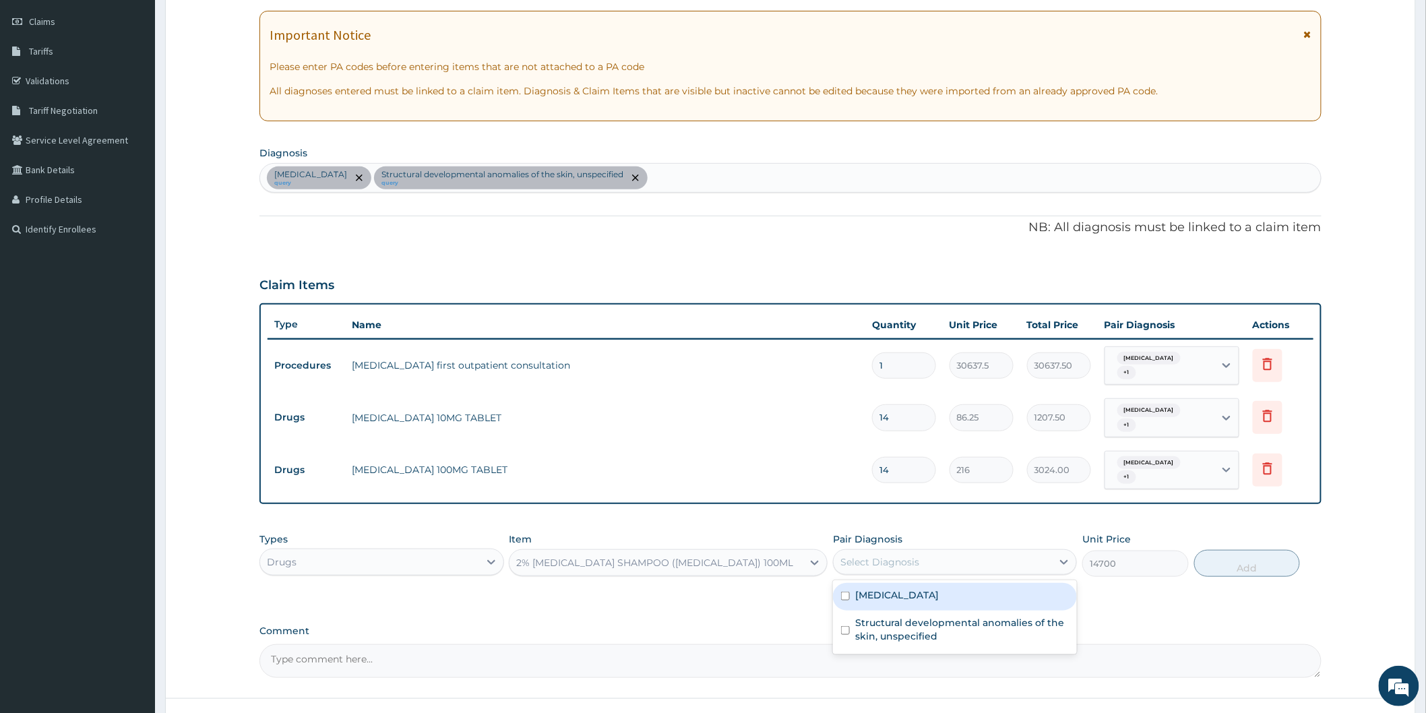
click at [860, 557] on div "Select Diagnosis" at bounding box center [879, 561] width 79 height 13
drag, startPoint x: 874, startPoint y: 589, endPoint x: 883, endPoint y: 616, distance: 28.3
click at [874, 592] on label "[MEDICAL_DATA]" at bounding box center [897, 594] width 84 height 13
checkbox input "true"
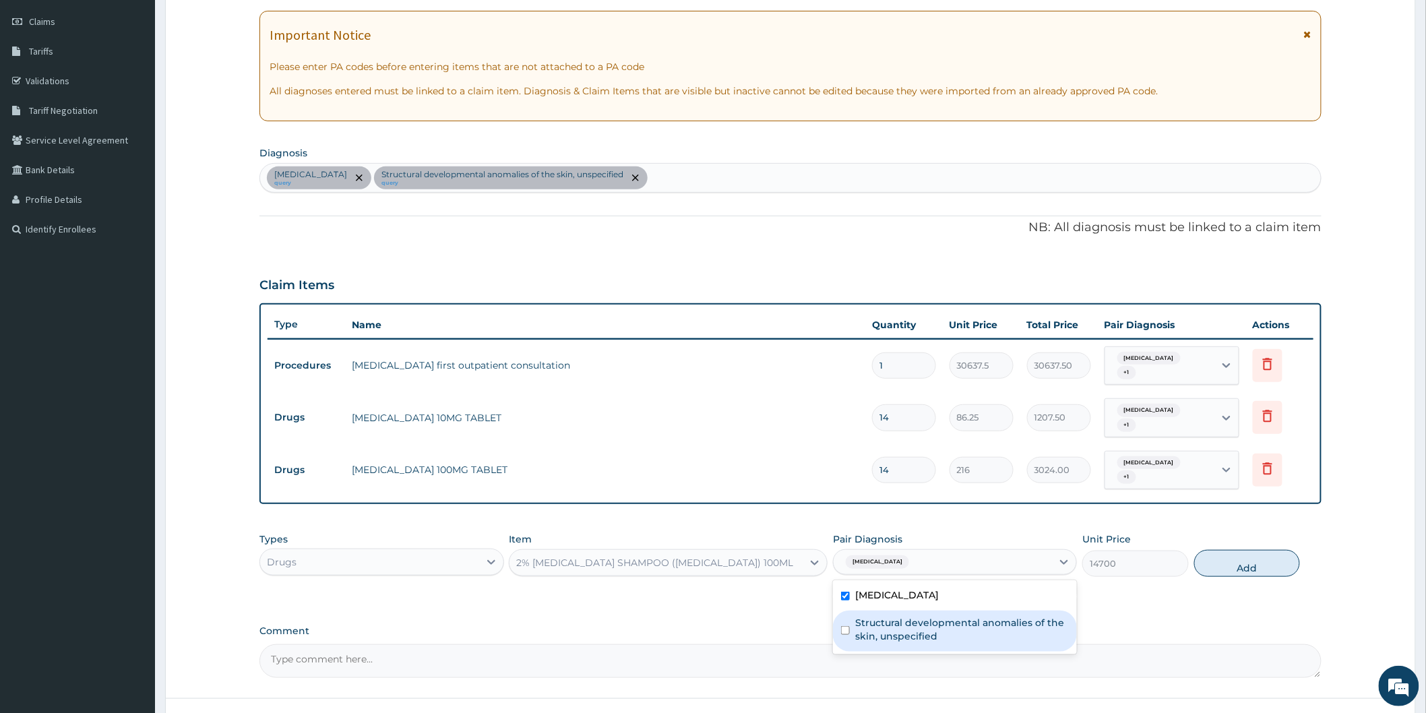
drag, startPoint x: 890, startPoint y: 625, endPoint x: 1098, endPoint y: 582, distance: 213.4
click at [892, 625] on label "Structural developmental anomalies of the skin, unspecified" at bounding box center [962, 629] width 214 height 27
checkbox input "true"
drag, startPoint x: 1247, startPoint y: 561, endPoint x: 1243, endPoint y: 549, distance: 12.8
click at [1245, 557] on button "Add" at bounding box center [1247, 563] width 106 height 27
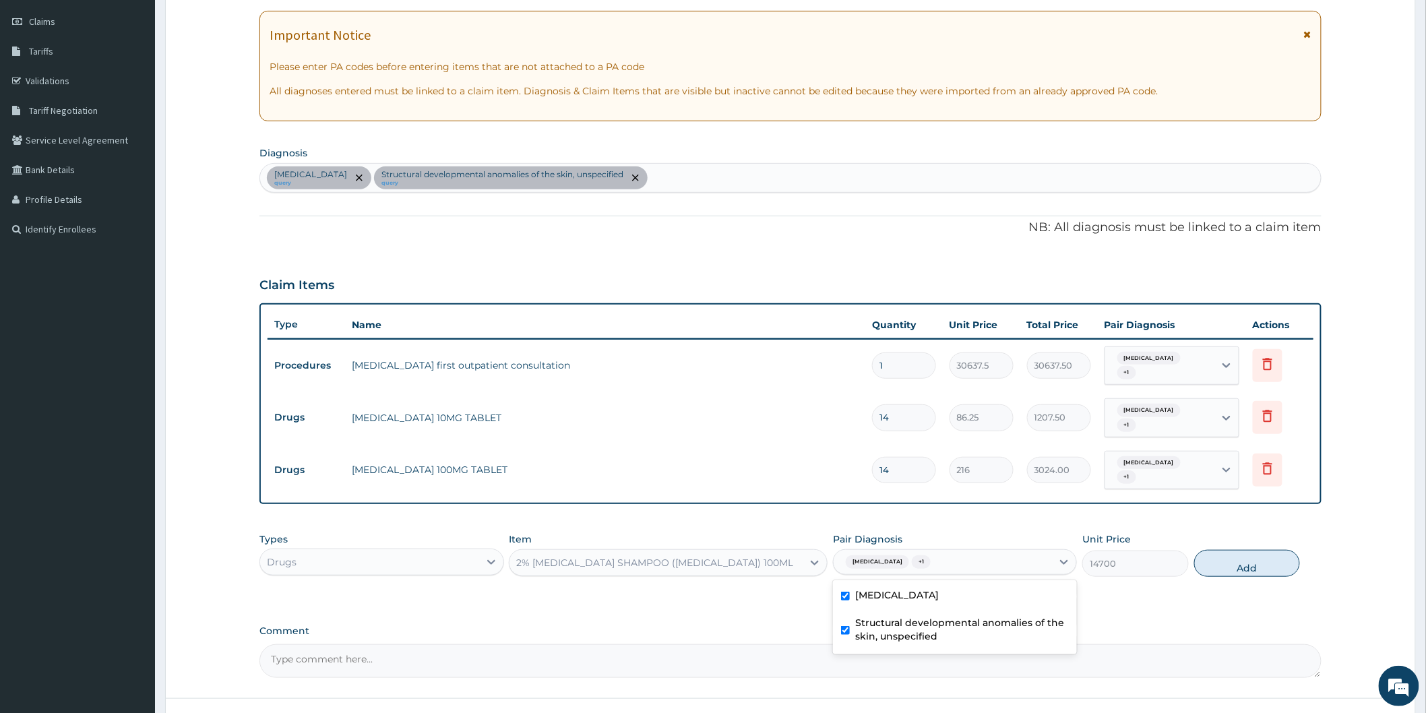
type input "0"
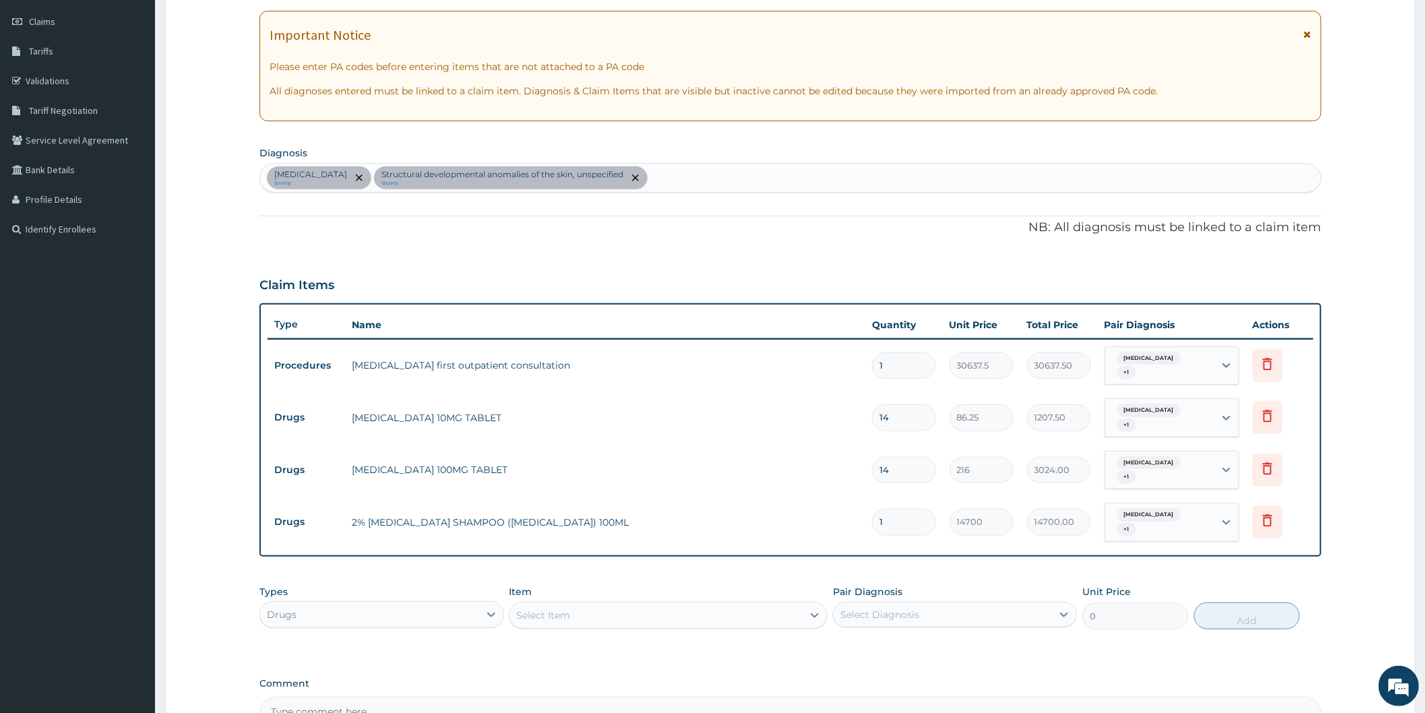
click at [659, 615] on div "Select Item" at bounding box center [655, 615] width 293 height 22
